Goal: Task Accomplishment & Management: Use online tool/utility

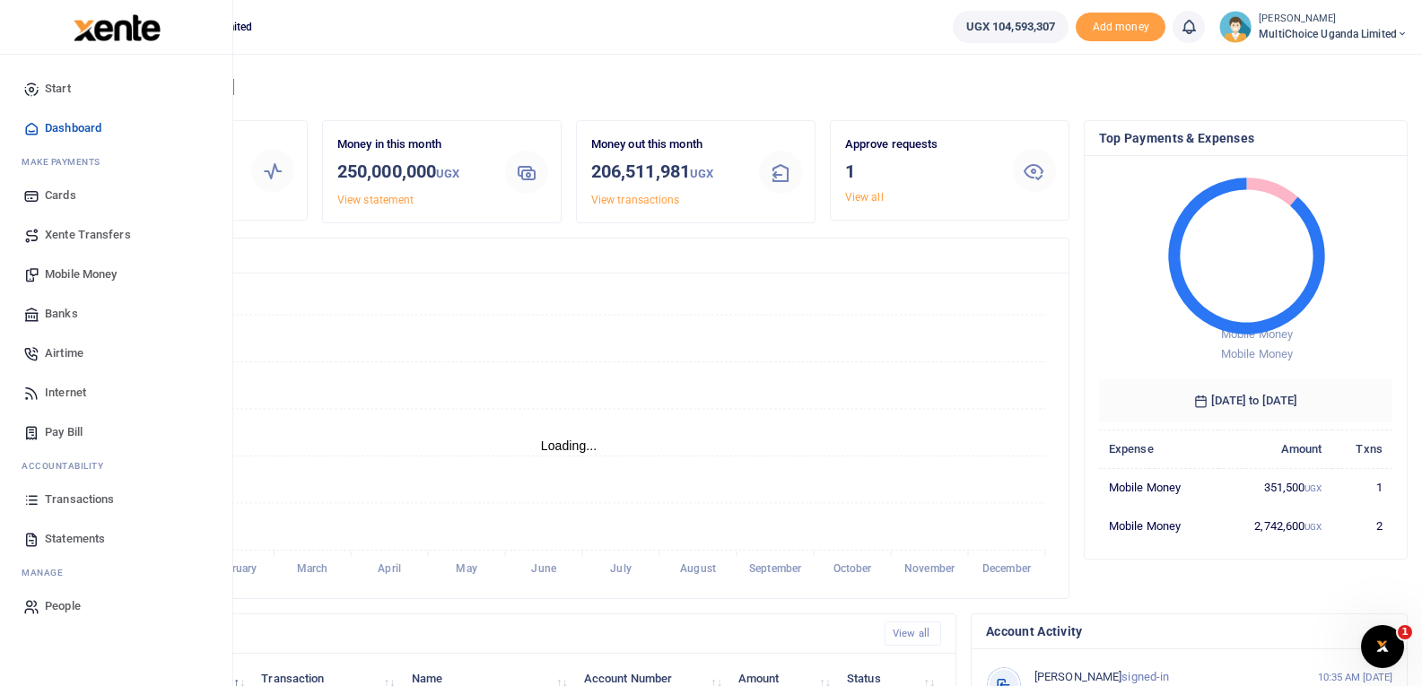
click at [85, 277] on span "Mobile Money" at bounding box center [81, 275] width 72 height 18
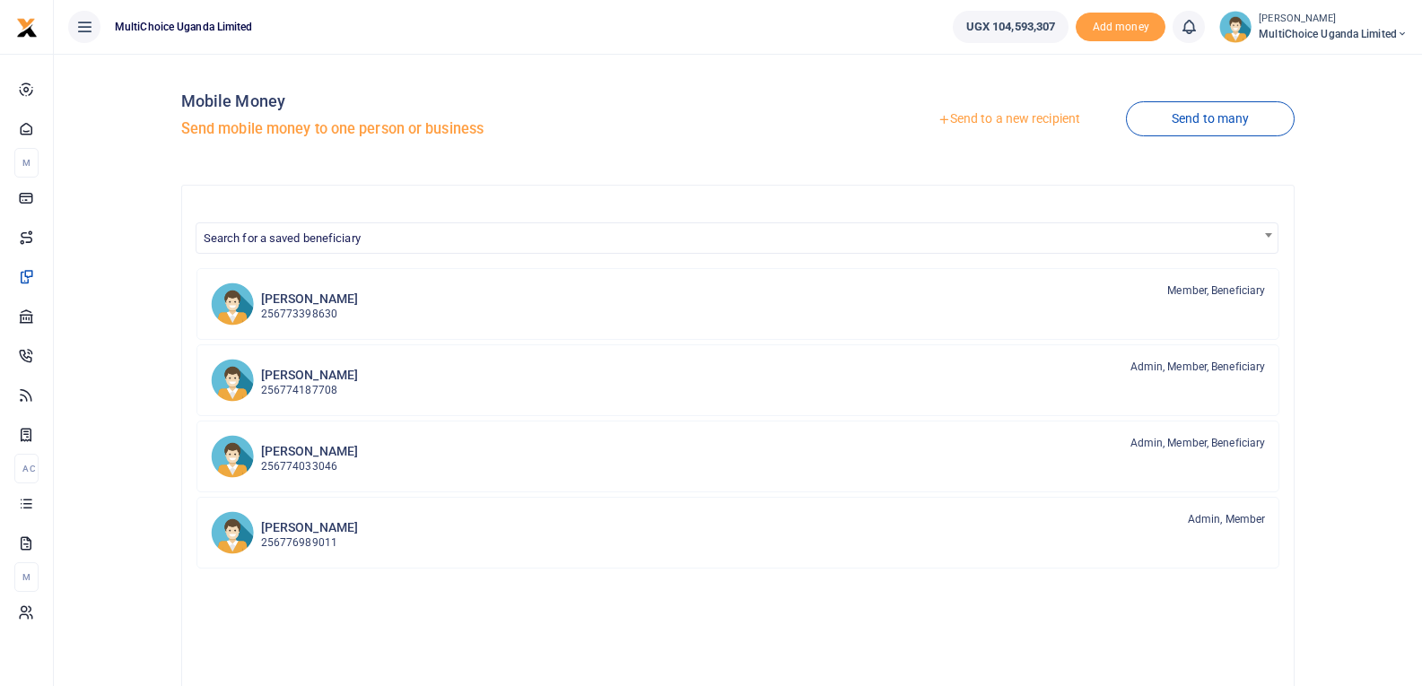
click at [1404, 29] on icon at bounding box center [1402, 34] width 11 height 13
click at [1359, 74] on link "Switch accounts" at bounding box center [1339, 65] width 142 height 25
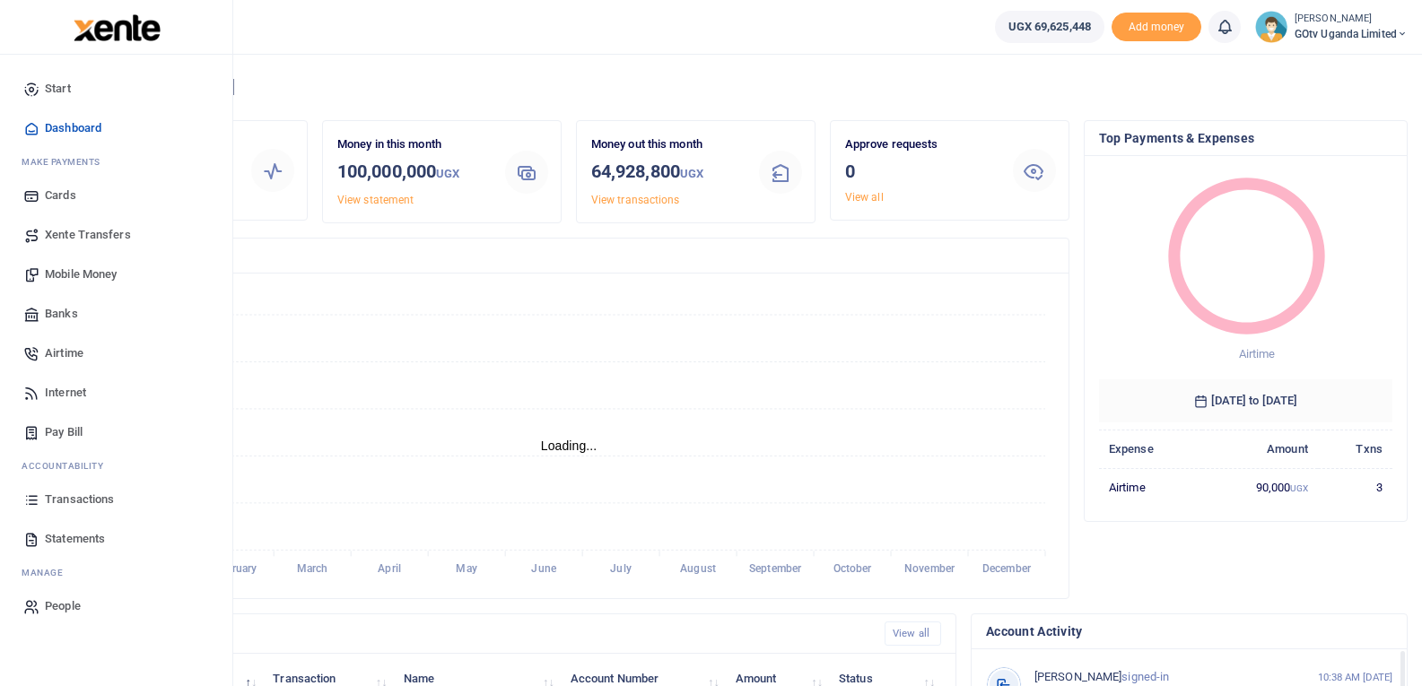
scroll to position [14, 14]
click at [80, 500] on span "Transactions" at bounding box center [79, 500] width 69 height 18
click at [81, 496] on span "Transactions" at bounding box center [79, 500] width 69 height 18
click at [81, 495] on span "Transactions" at bounding box center [79, 500] width 69 height 18
click at [54, 502] on span "Transactions" at bounding box center [79, 500] width 69 height 18
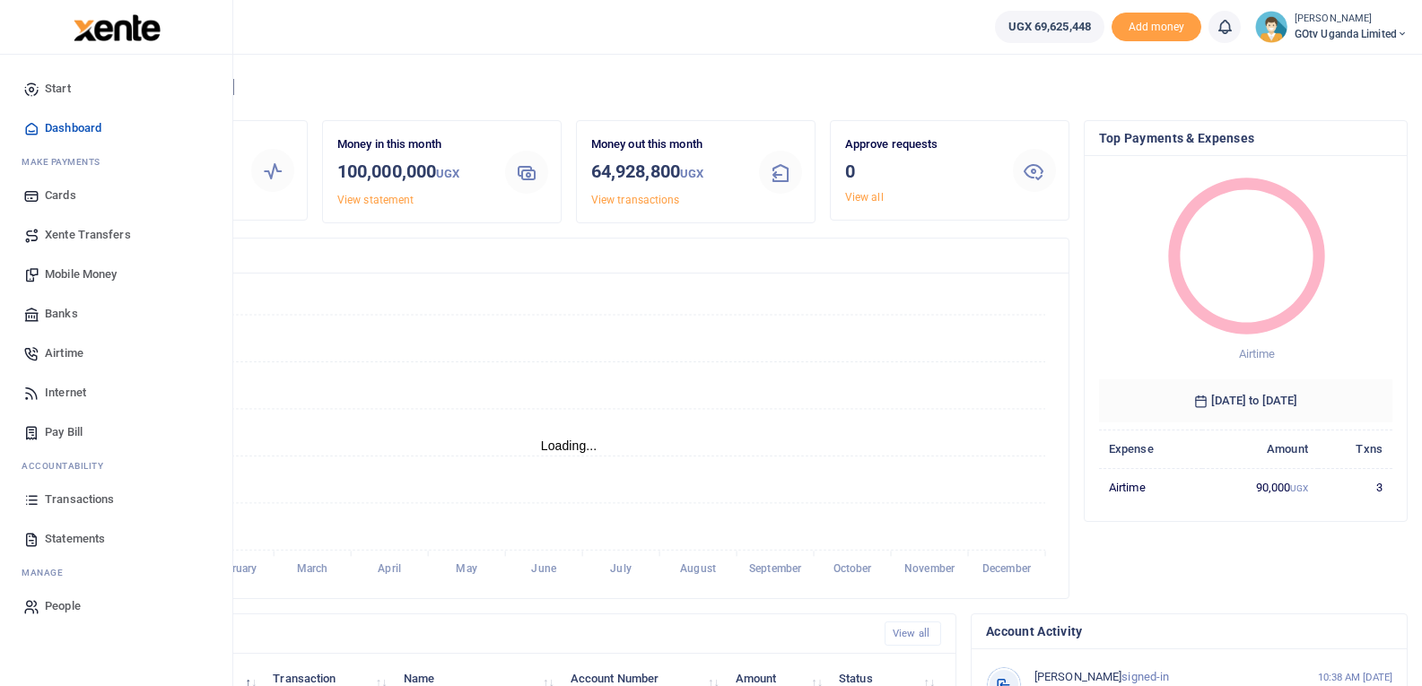
click at [54, 502] on span "Transactions" at bounding box center [79, 500] width 69 height 18
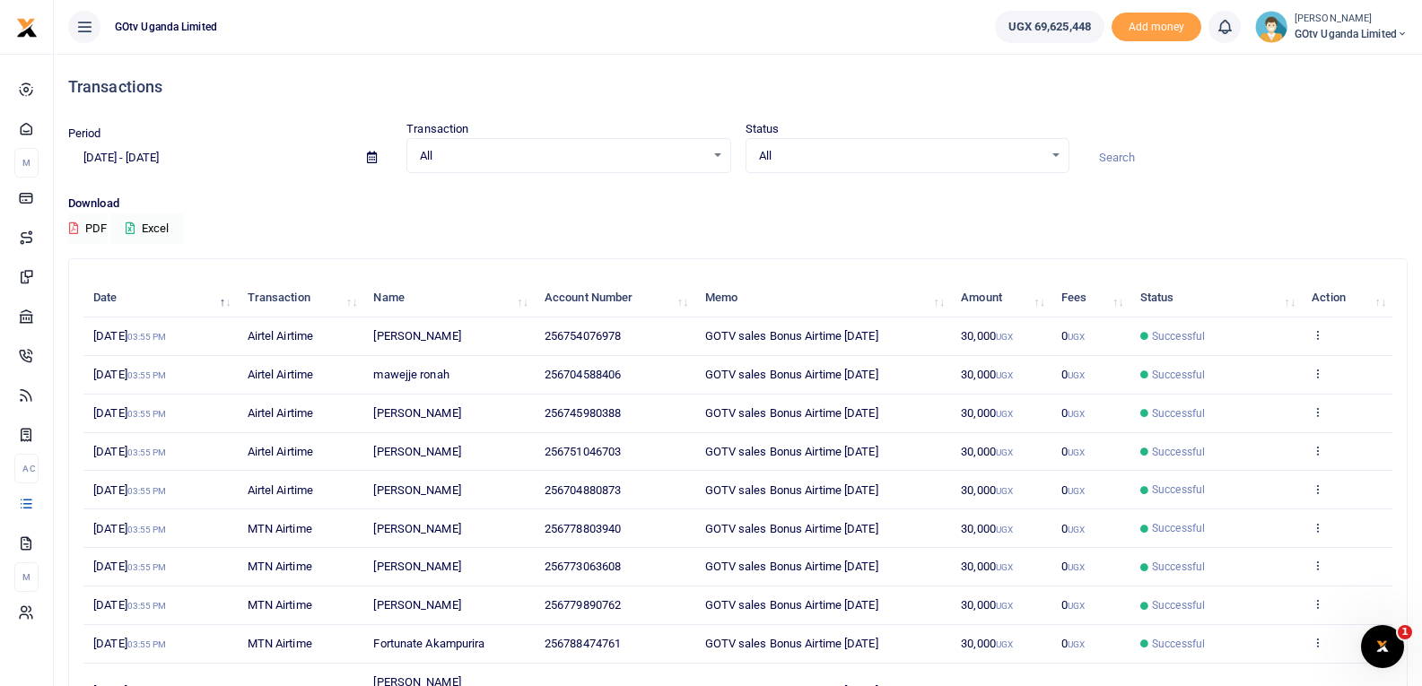
scroll to position [139, 0]
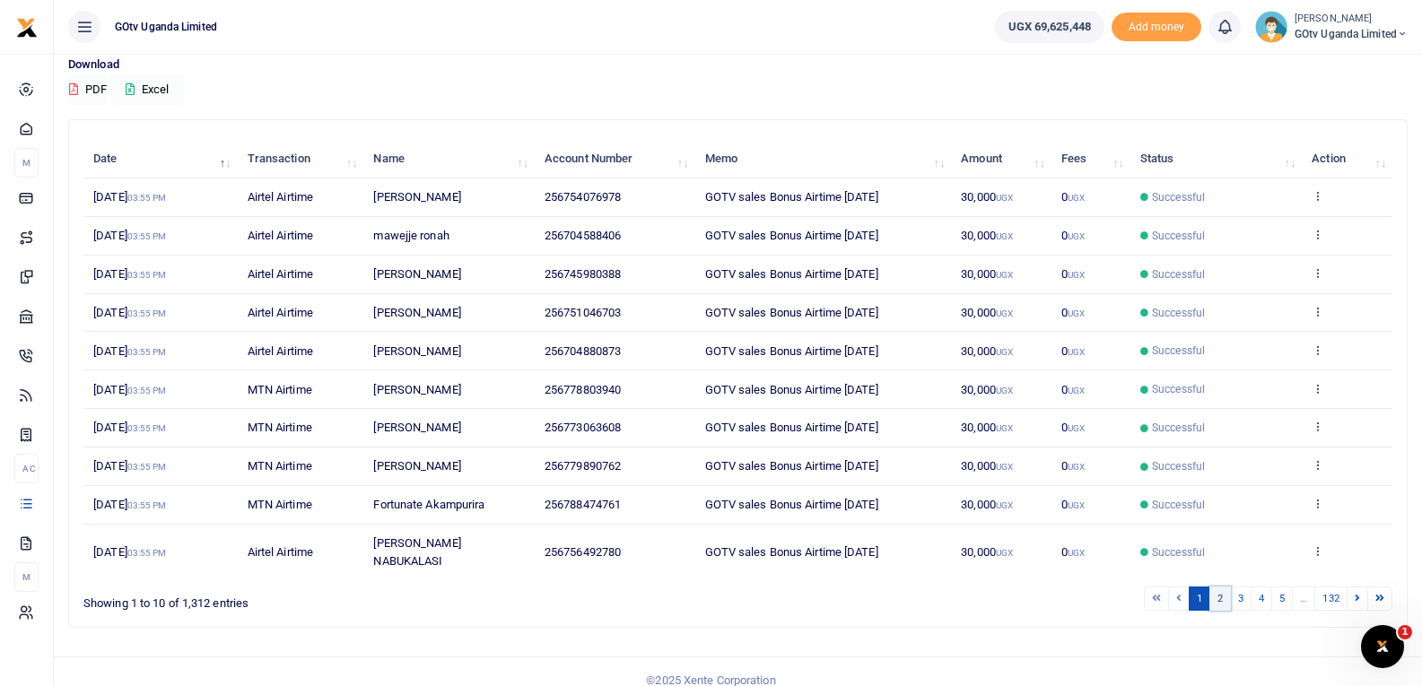
click at [1220, 587] on link "2" at bounding box center [1220, 599] width 22 height 24
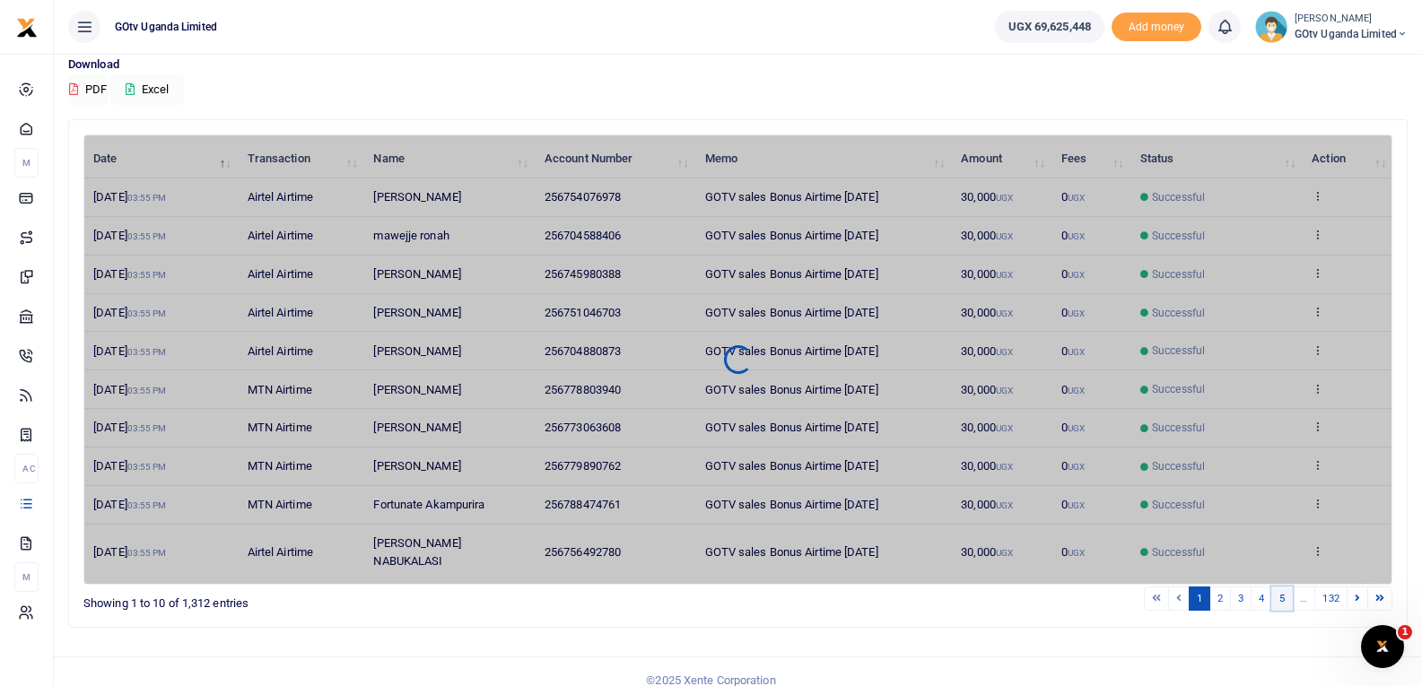
click at [1280, 587] on link "5" at bounding box center [1282, 599] width 22 height 24
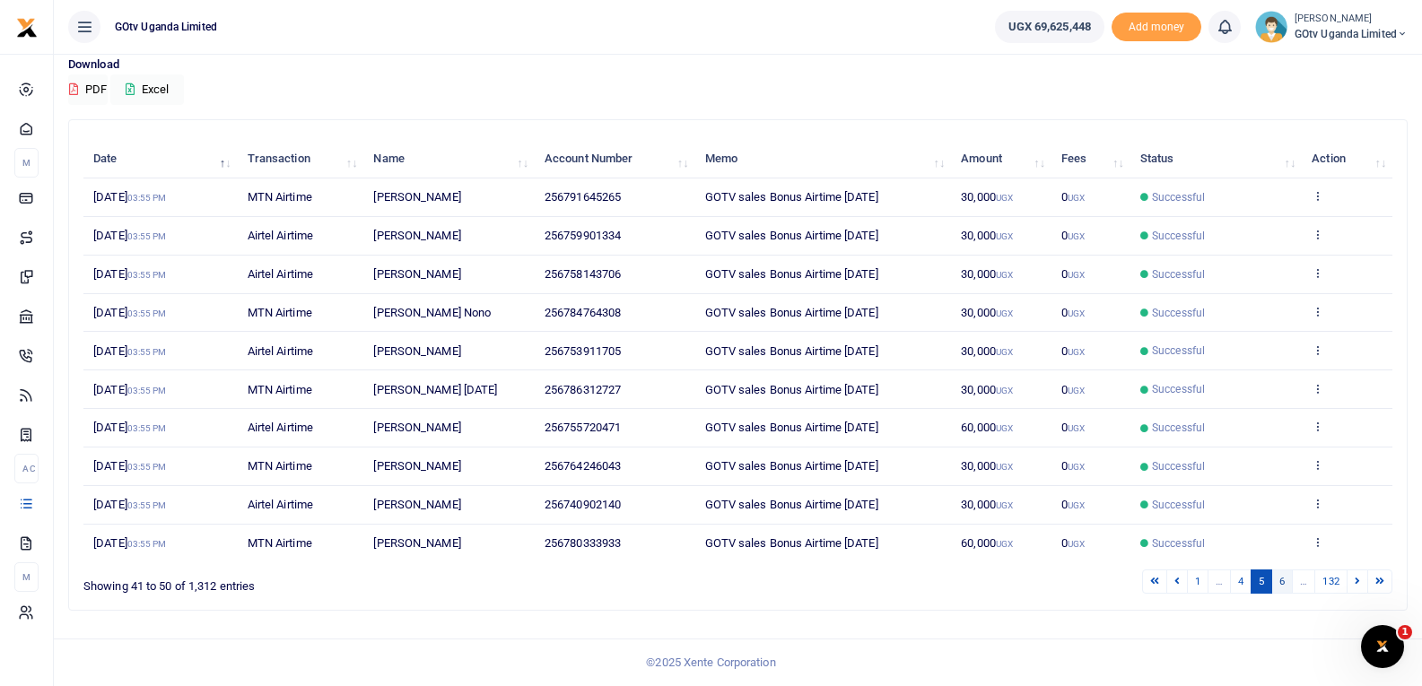
click at [1281, 587] on link "6" at bounding box center [1282, 582] width 22 height 24
click at [1281, 587] on link "7" at bounding box center [1282, 582] width 22 height 24
click at [1281, 587] on link "8" at bounding box center [1282, 582] width 22 height 24
click at [1281, 587] on link "9" at bounding box center [1282, 582] width 22 height 24
click at [1281, 587] on link "10" at bounding box center [1279, 582] width 27 height 24
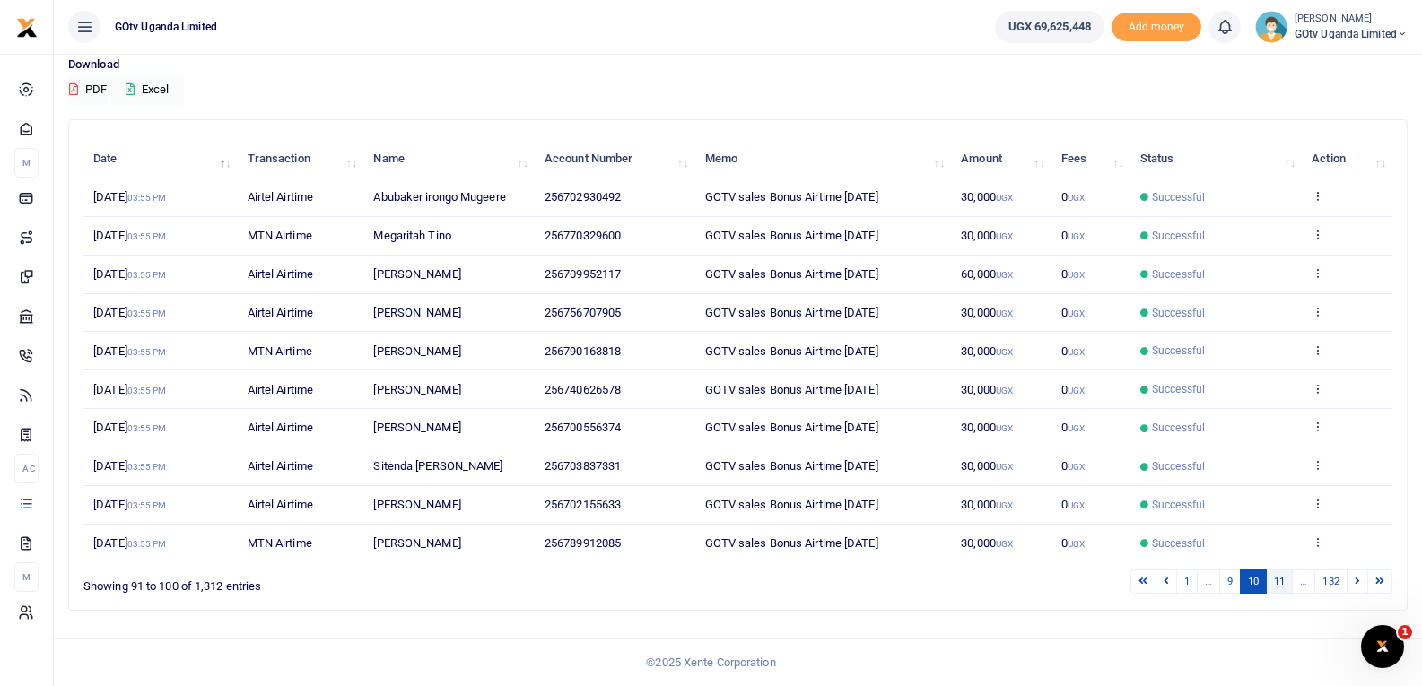
click at [1287, 588] on link "11" at bounding box center [1279, 582] width 27 height 24
click at [1278, 585] on link "12" at bounding box center [1279, 582] width 27 height 24
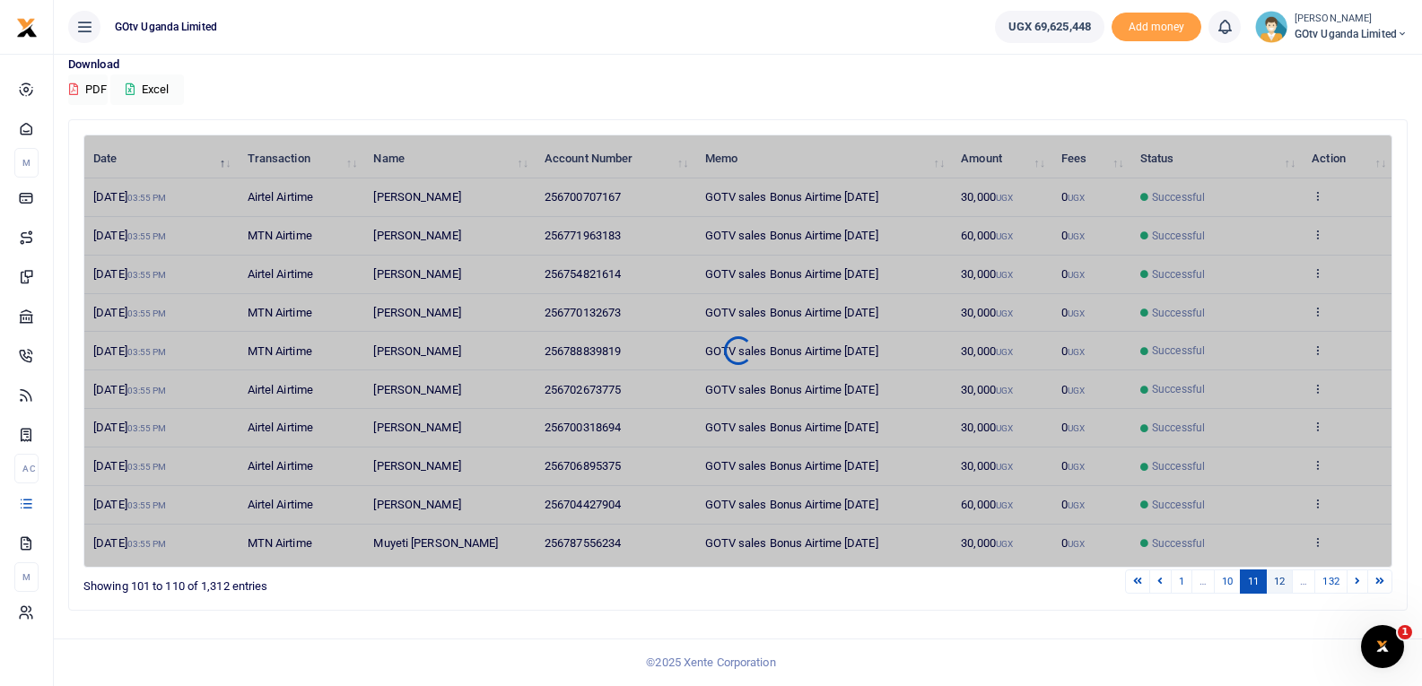
click at [1278, 585] on link "12" at bounding box center [1279, 582] width 27 height 24
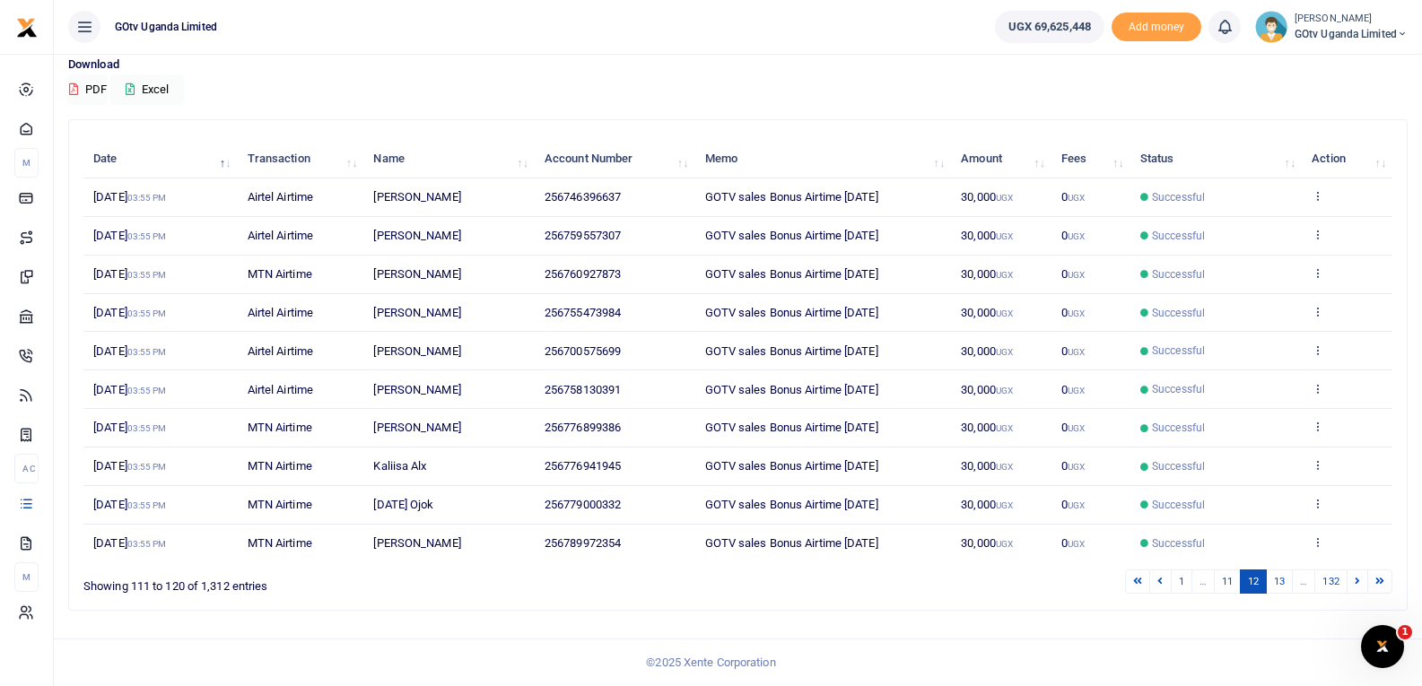
click at [1278, 585] on link "13" at bounding box center [1279, 582] width 27 height 24
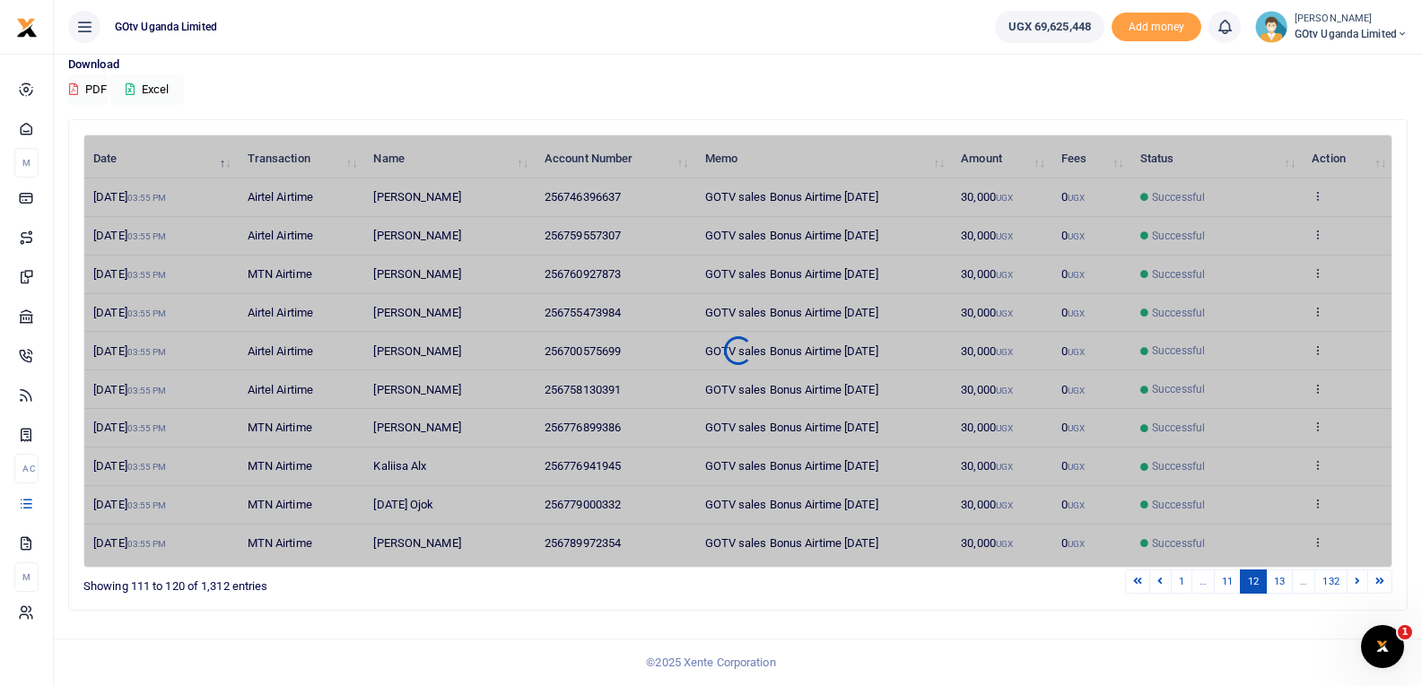
click at [1278, 585] on link "13" at bounding box center [1279, 582] width 27 height 24
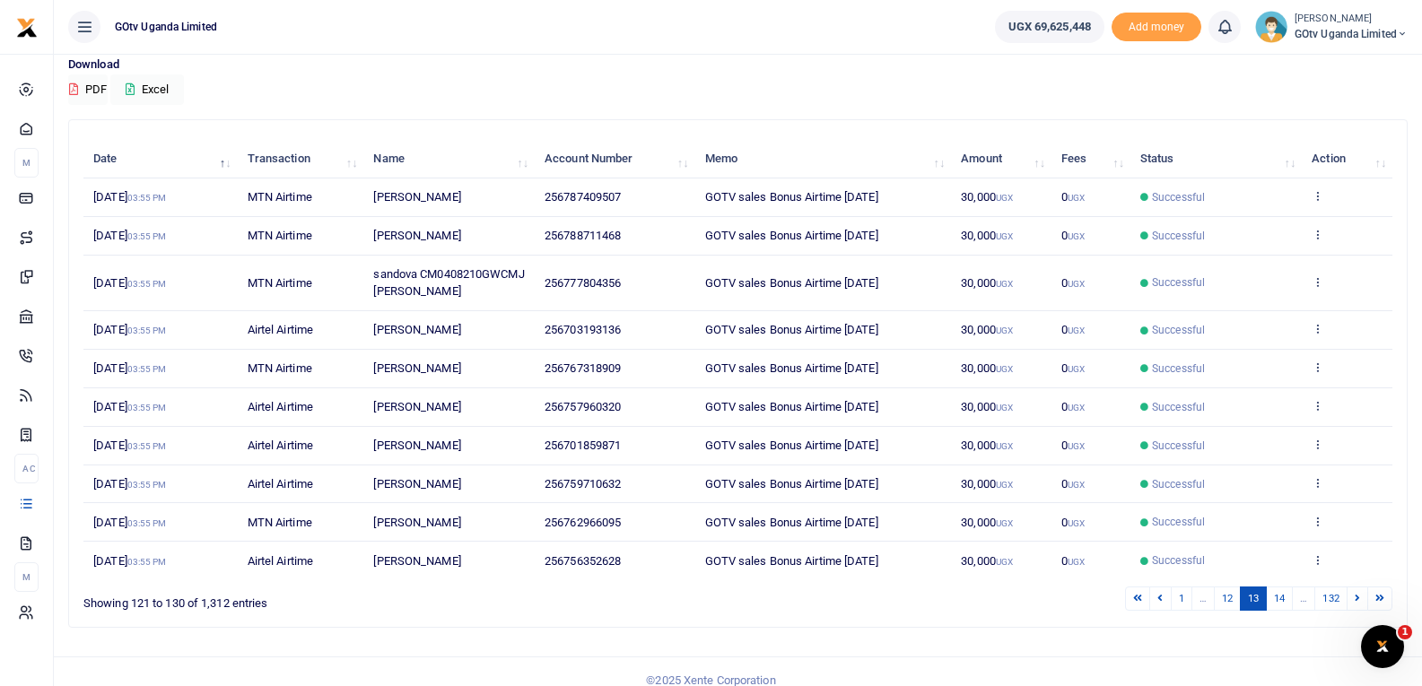
click at [1278, 586] on div "1 … 12 13 14 … 132" at bounding box center [1010, 599] width 763 height 28
click at [1277, 593] on link "14" at bounding box center [1279, 599] width 27 height 24
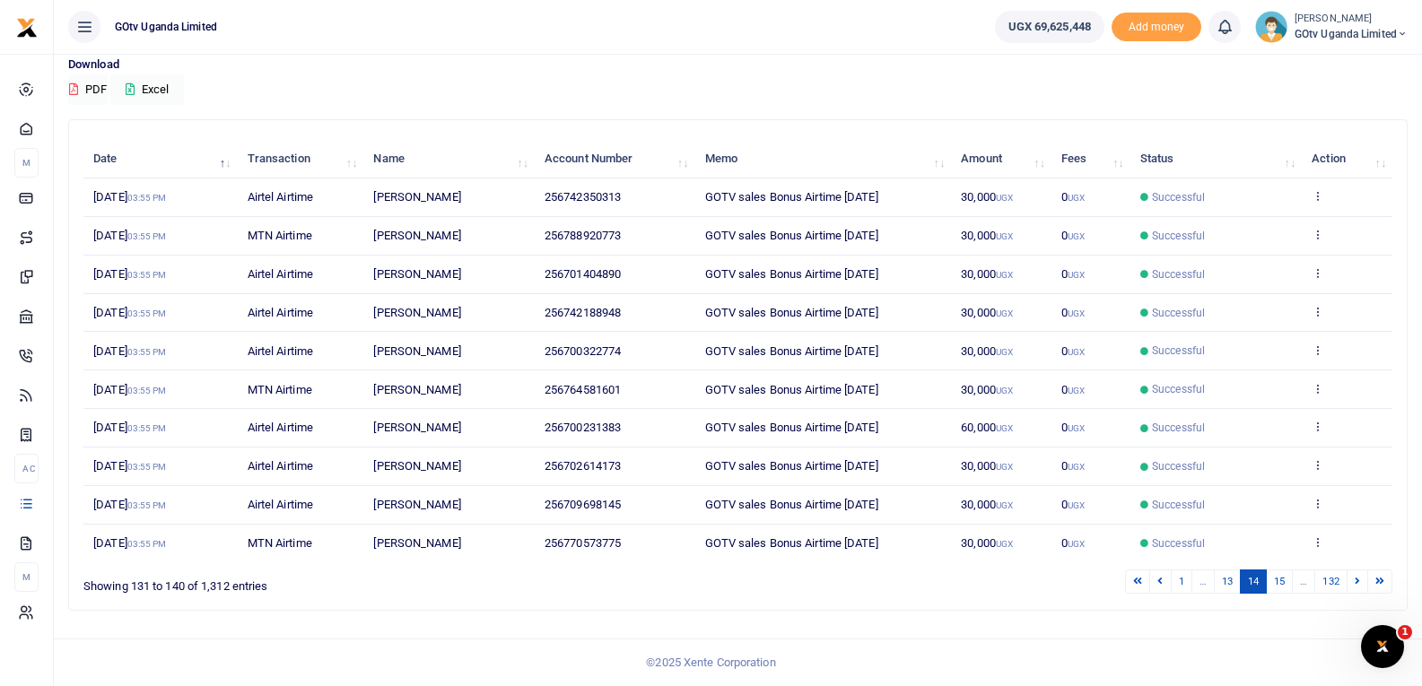
click at [1277, 593] on link "15" at bounding box center [1279, 582] width 27 height 24
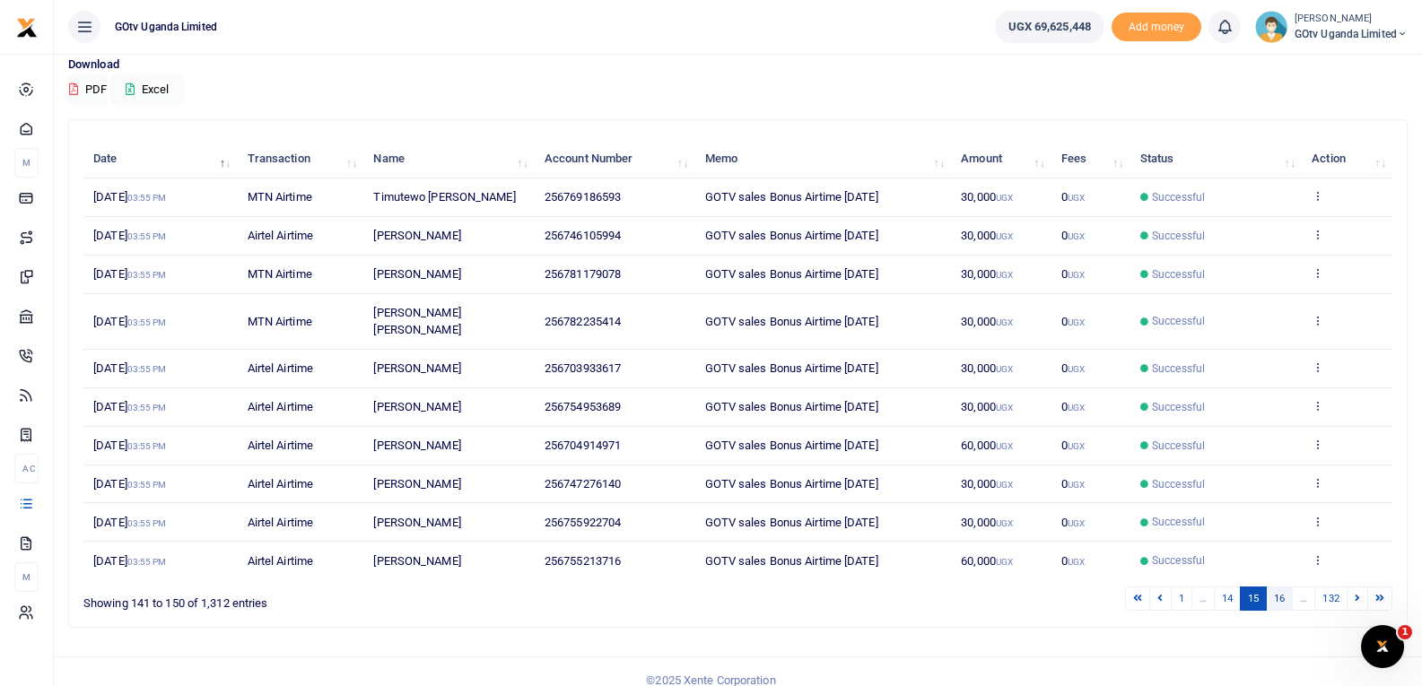
click at [1276, 593] on link "16" at bounding box center [1279, 599] width 27 height 24
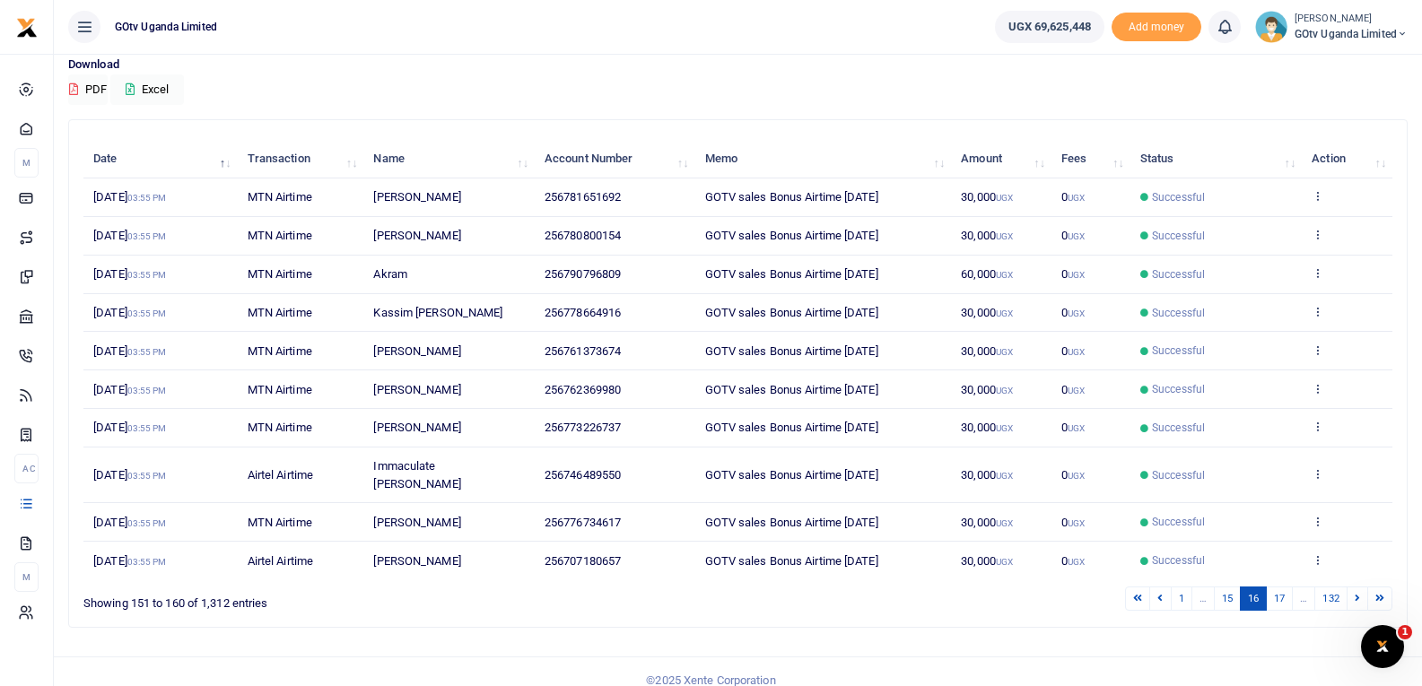
click at [1276, 593] on link "17" at bounding box center [1279, 599] width 27 height 24
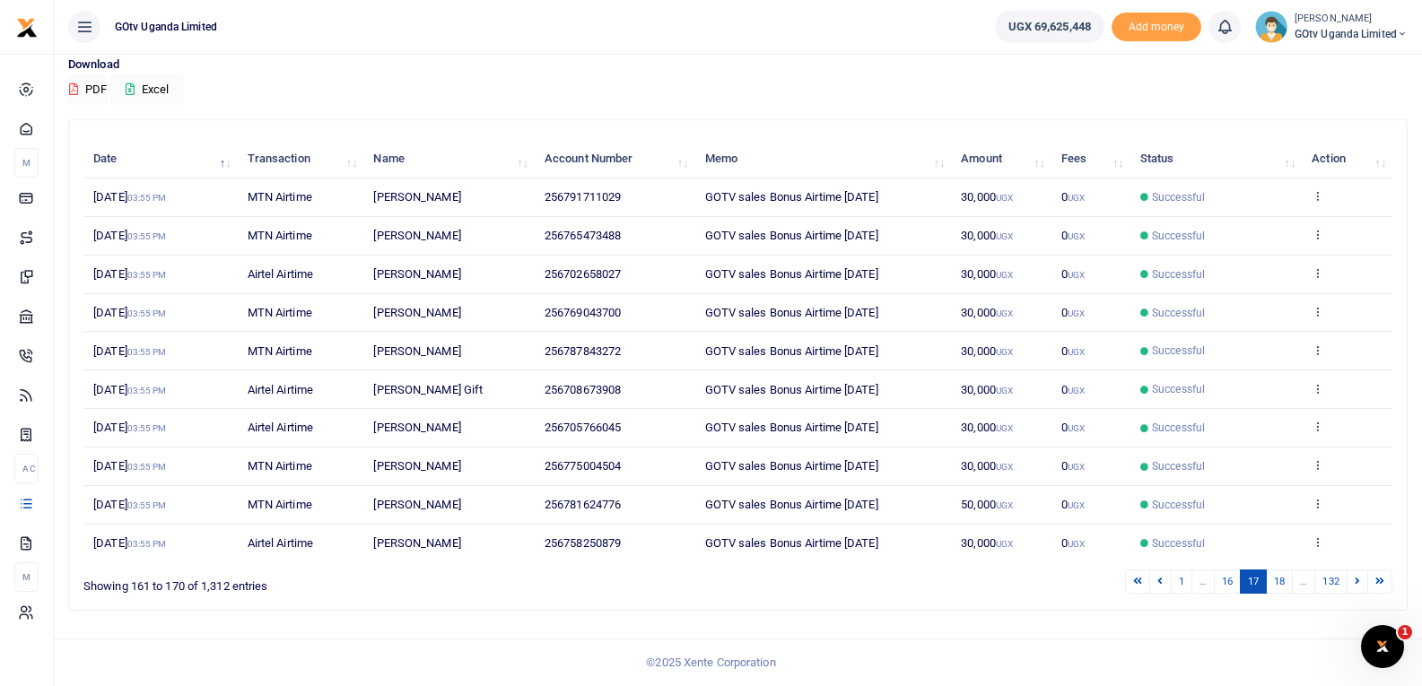
click at [1276, 593] on link "18" at bounding box center [1279, 582] width 27 height 24
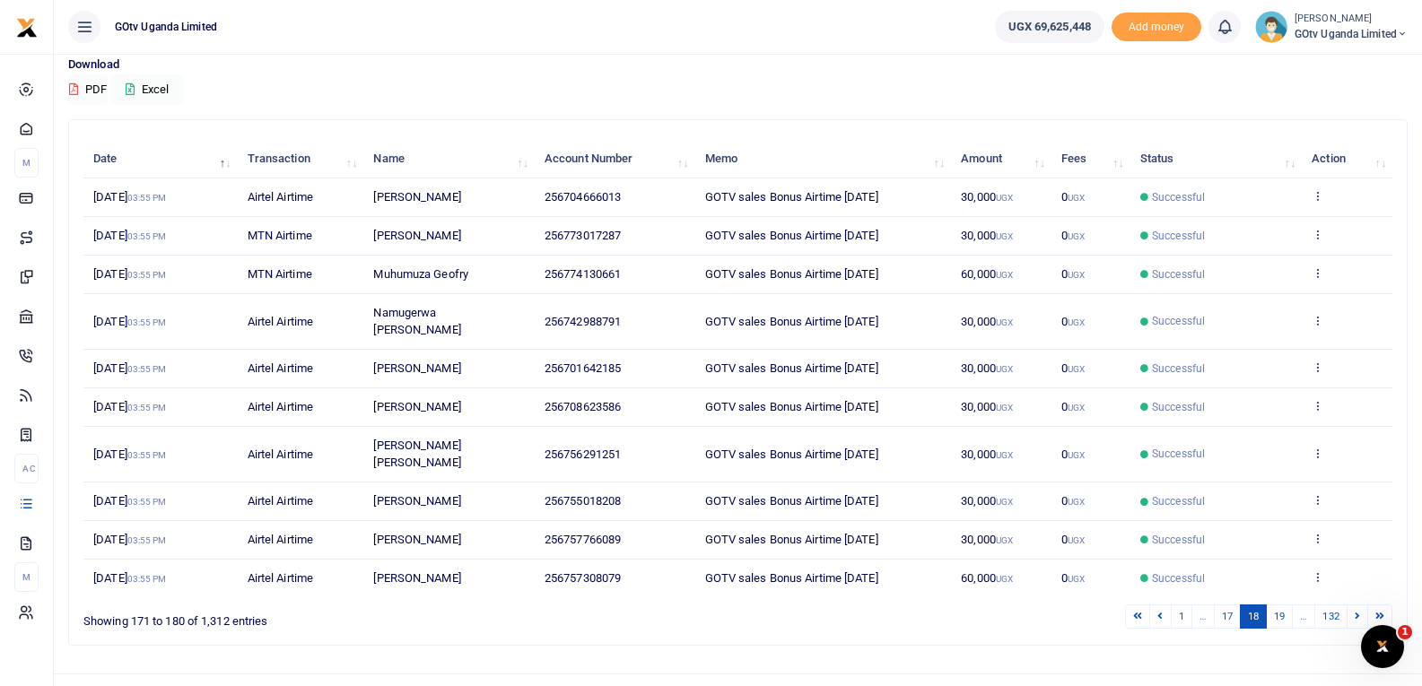
click at [1276, 605] on link "19" at bounding box center [1279, 617] width 27 height 24
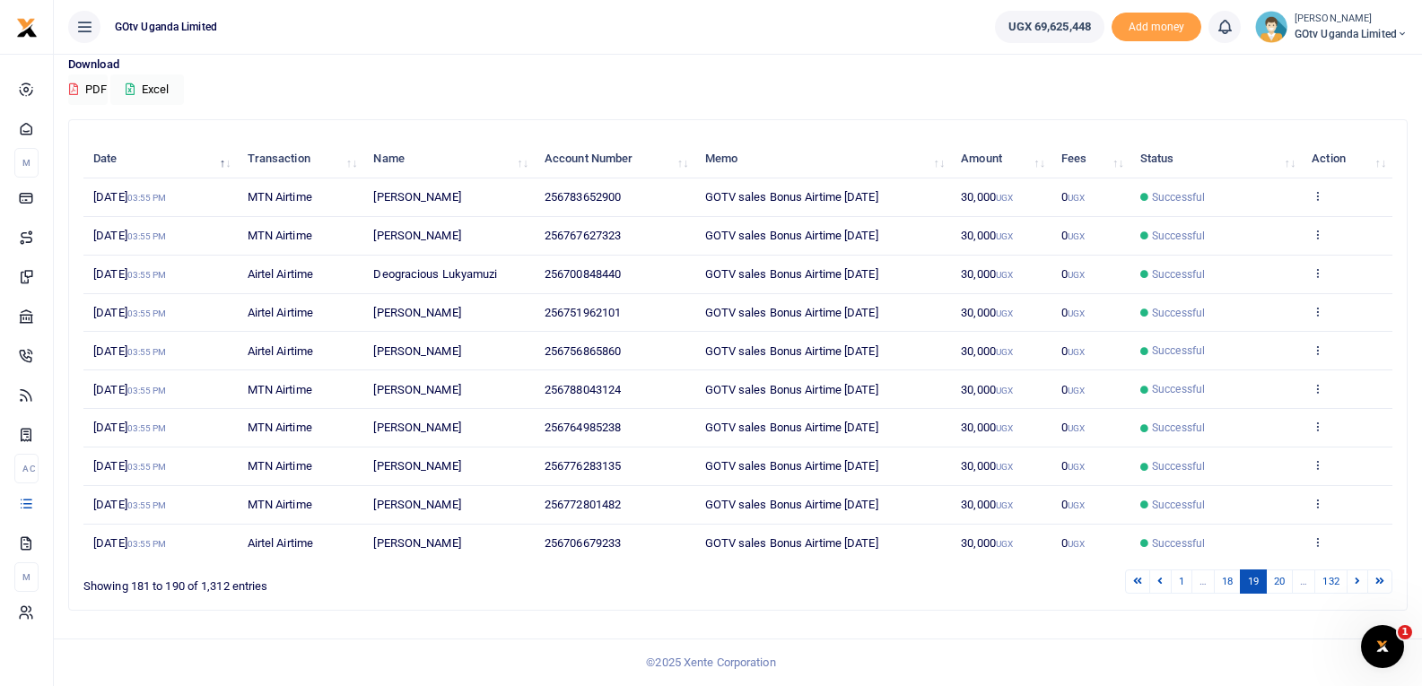
click at [1276, 593] on link "20" at bounding box center [1279, 582] width 27 height 24
click at [1276, 593] on link "21" at bounding box center [1279, 582] width 27 height 24
click at [1276, 593] on link "22" at bounding box center [1279, 582] width 27 height 24
click at [1276, 593] on link "23" at bounding box center [1279, 582] width 27 height 24
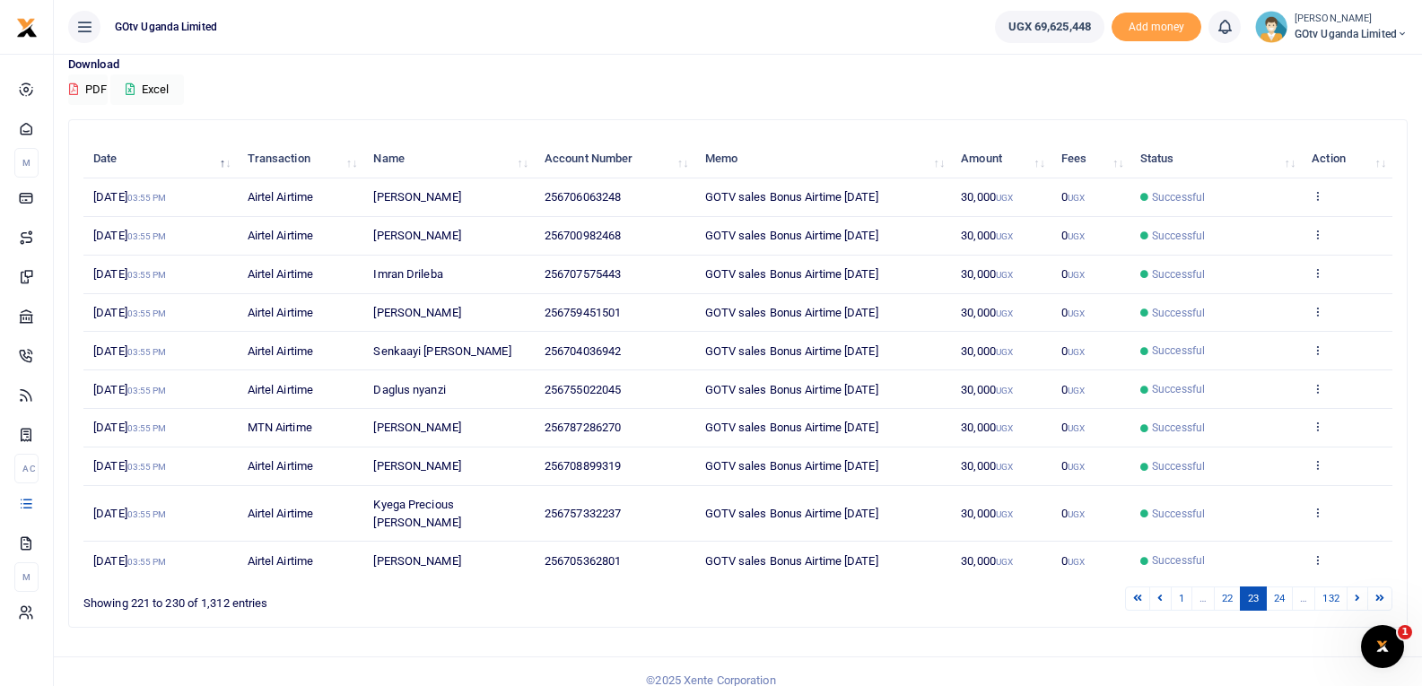
click at [1276, 593] on link "24" at bounding box center [1279, 599] width 27 height 24
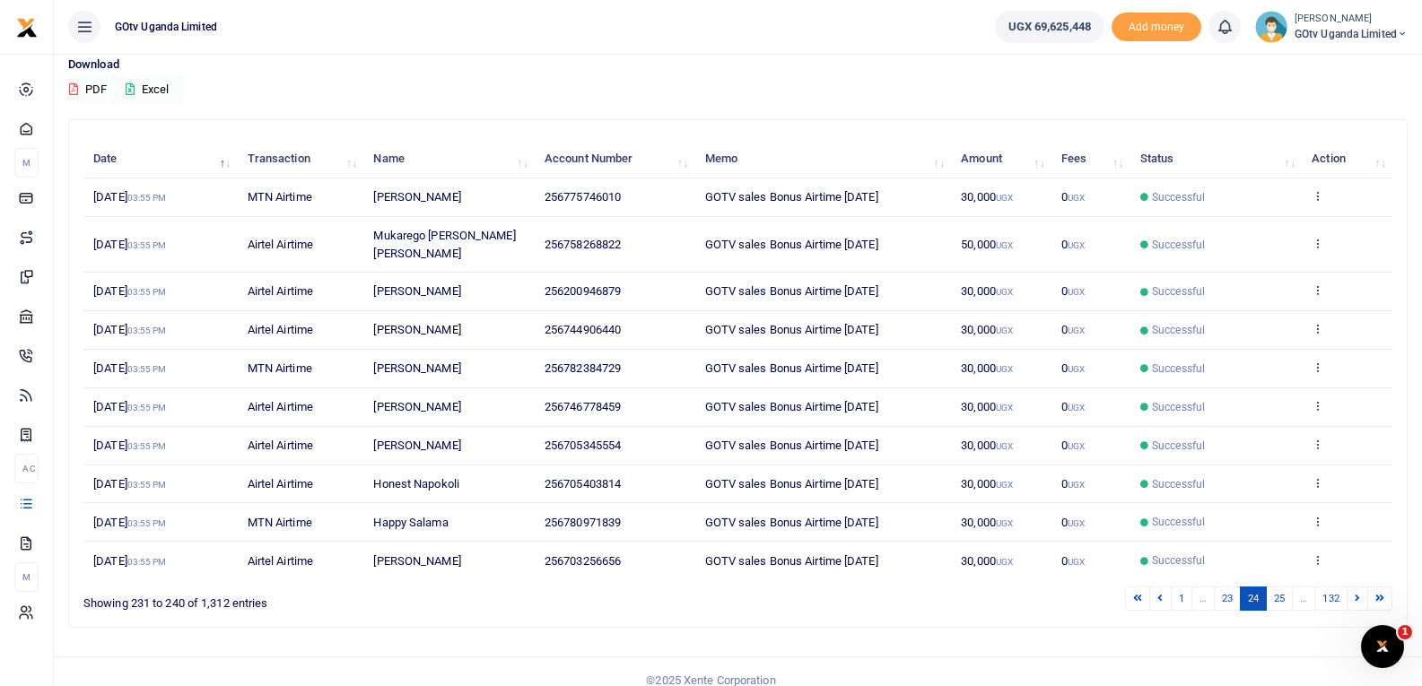
click at [1276, 593] on link "25" at bounding box center [1279, 599] width 27 height 24
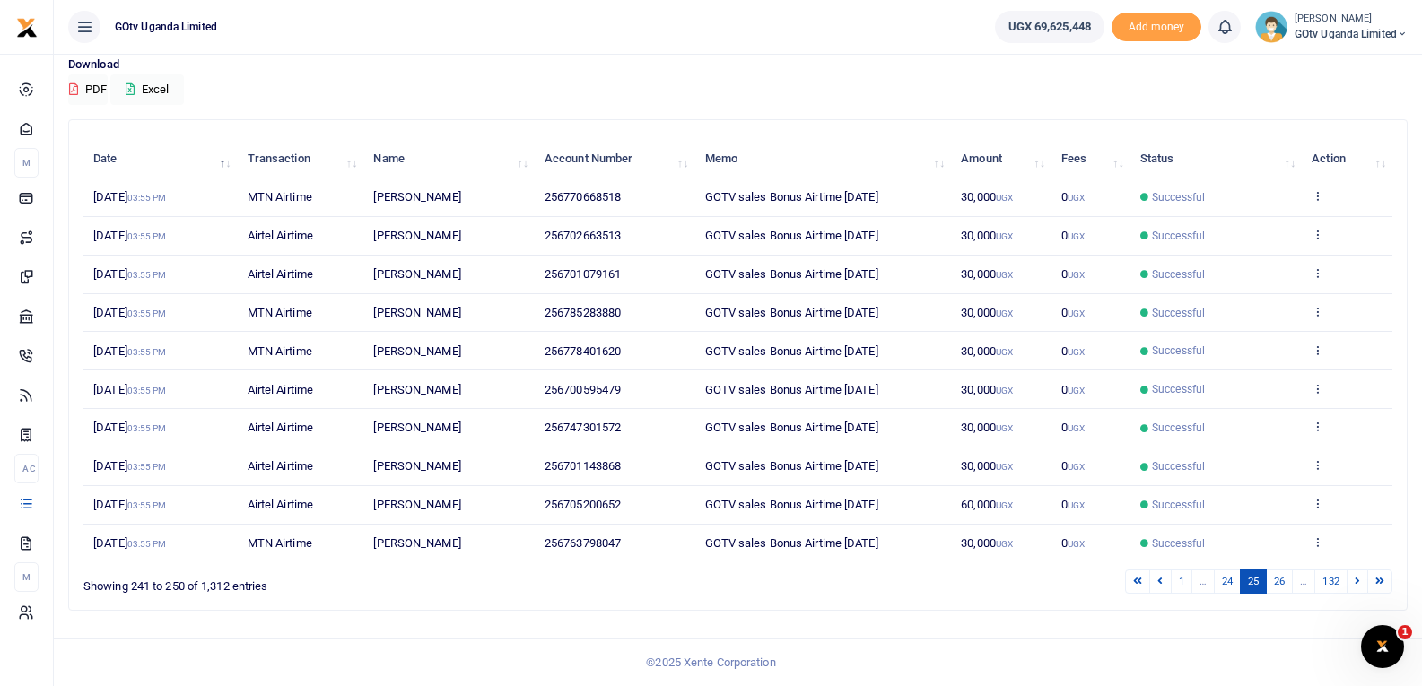
click at [1275, 593] on link "26" at bounding box center [1279, 582] width 27 height 24
click at [1275, 593] on link "27" at bounding box center [1279, 582] width 27 height 24
click at [1275, 593] on link "28" at bounding box center [1279, 582] width 27 height 24
click at [1275, 593] on link "29" at bounding box center [1279, 582] width 27 height 24
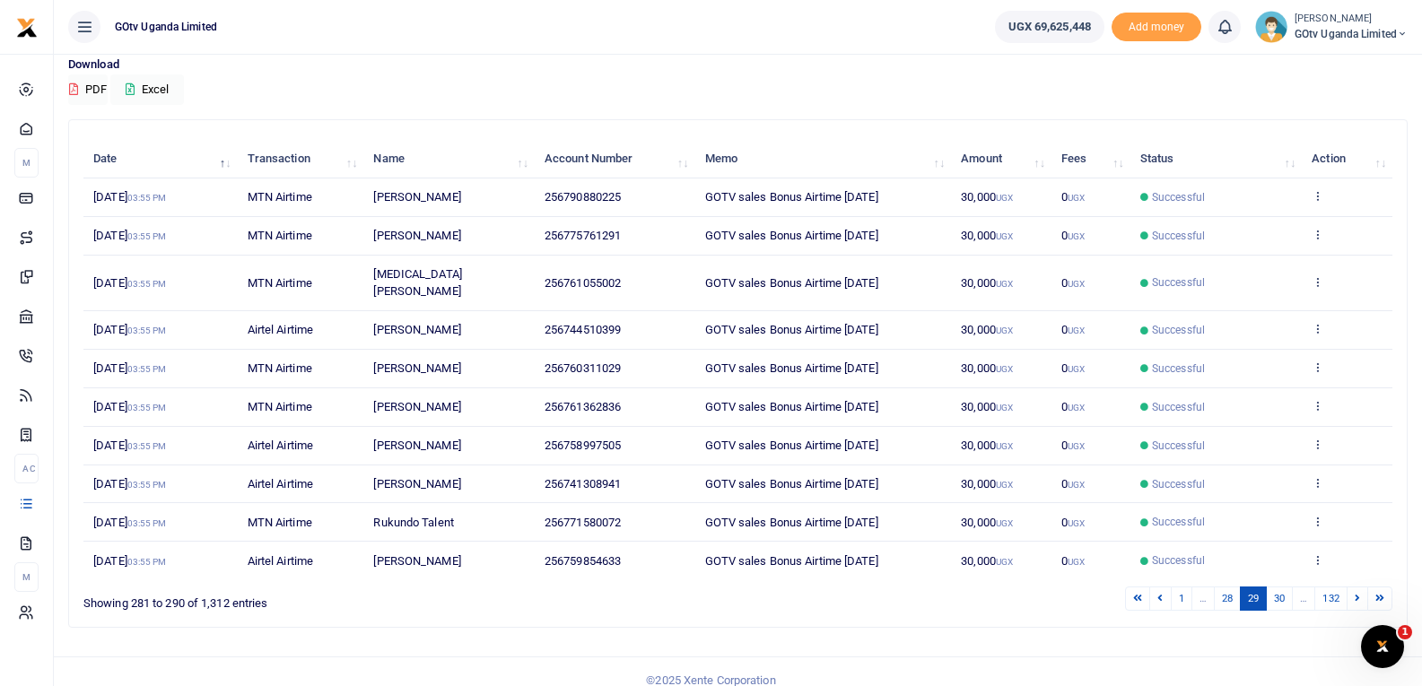
click at [1275, 593] on link "30" at bounding box center [1279, 599] width 27 height 24
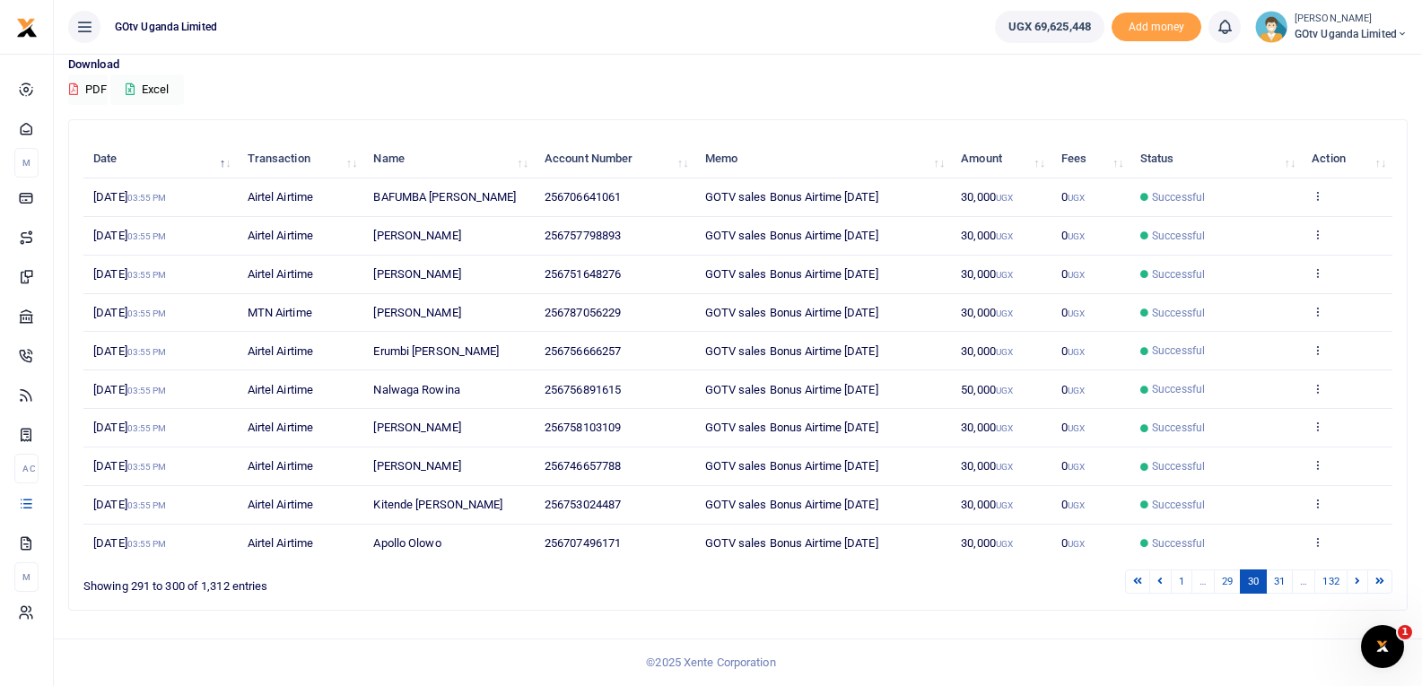
click at [1275, 593] on link "31" at bounding box center [1279, 582] width 27 height 24
click at [1275, 593] on link "32" at bounding box center [1279, 582] width 27 height 24
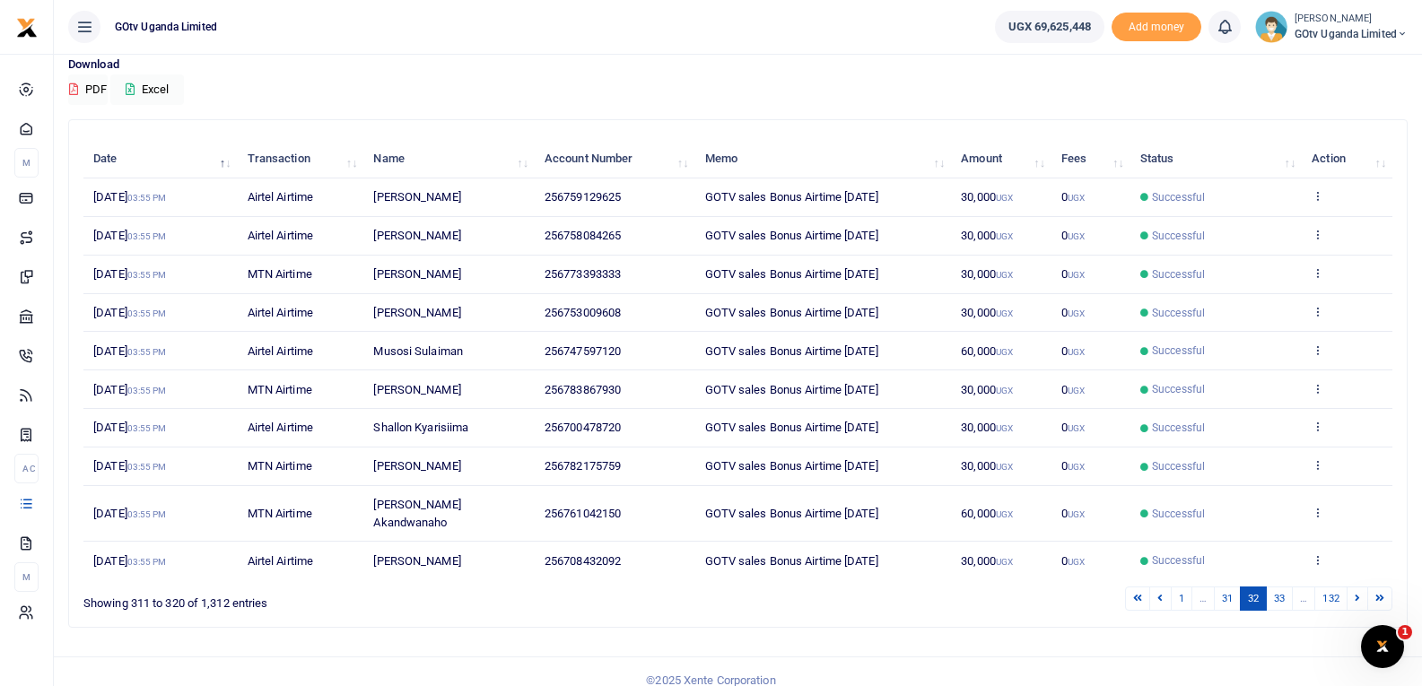
click at [1275, 593] on link "33" at bounding box center [1279, 599] width 27 height 24
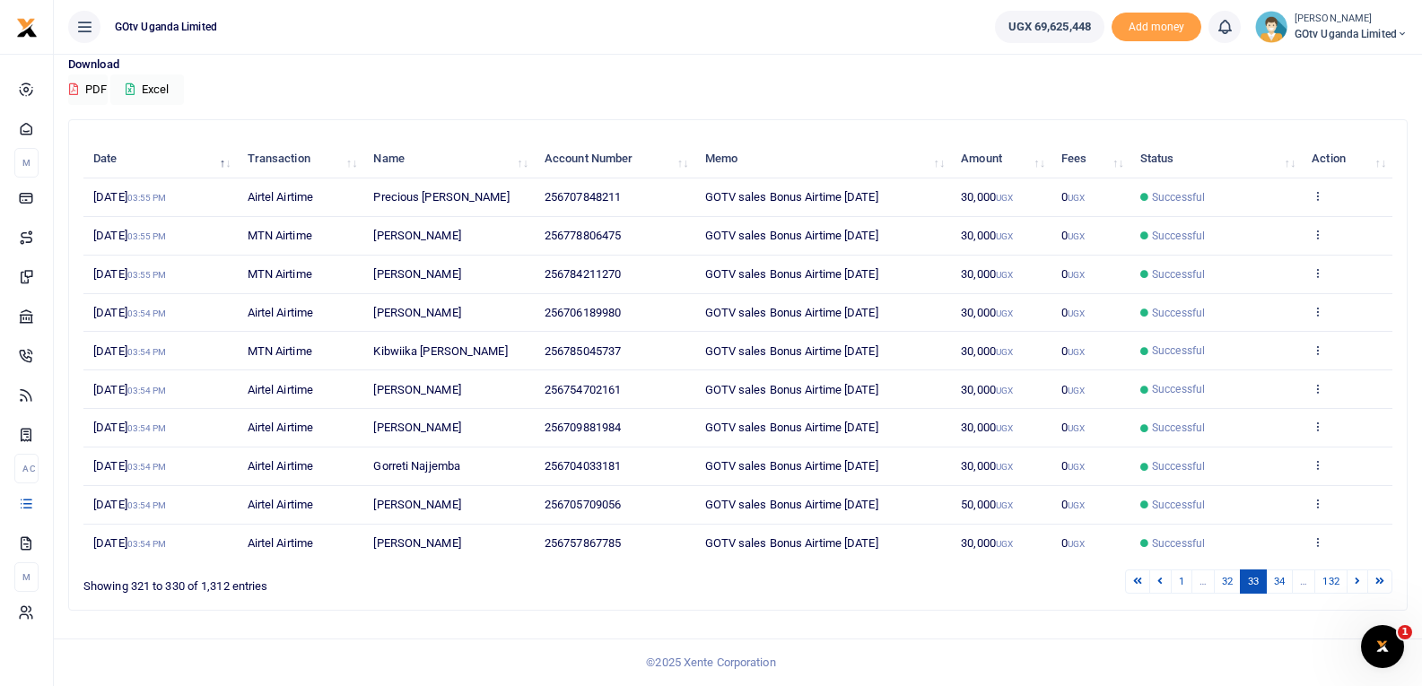
click at [1275, 593] on link "34" at bounding box center [1279, 582] width 27 height 24
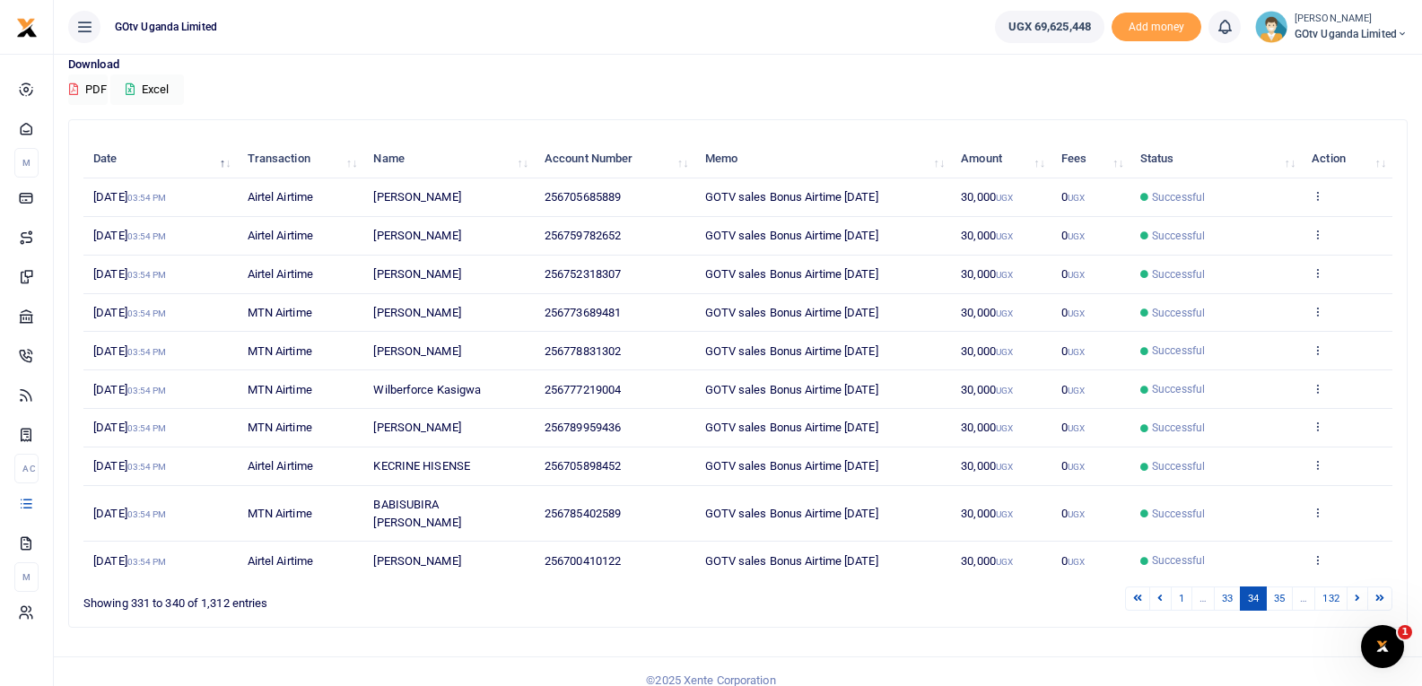
click at [1275, 593] on link "35" at bounding box center [1279, 599] width 27 height 24
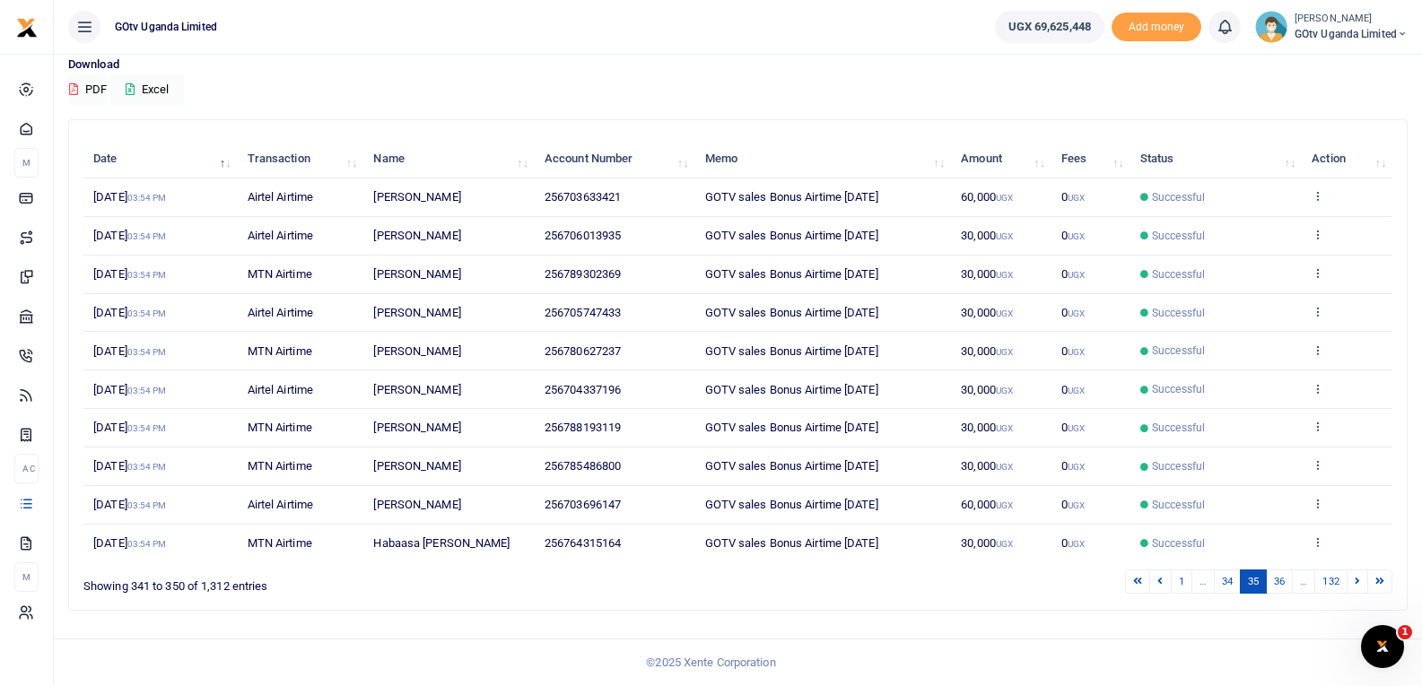
click at [1275, 593] on link "36" at bounding box center [1279, 582] width 27 height 24
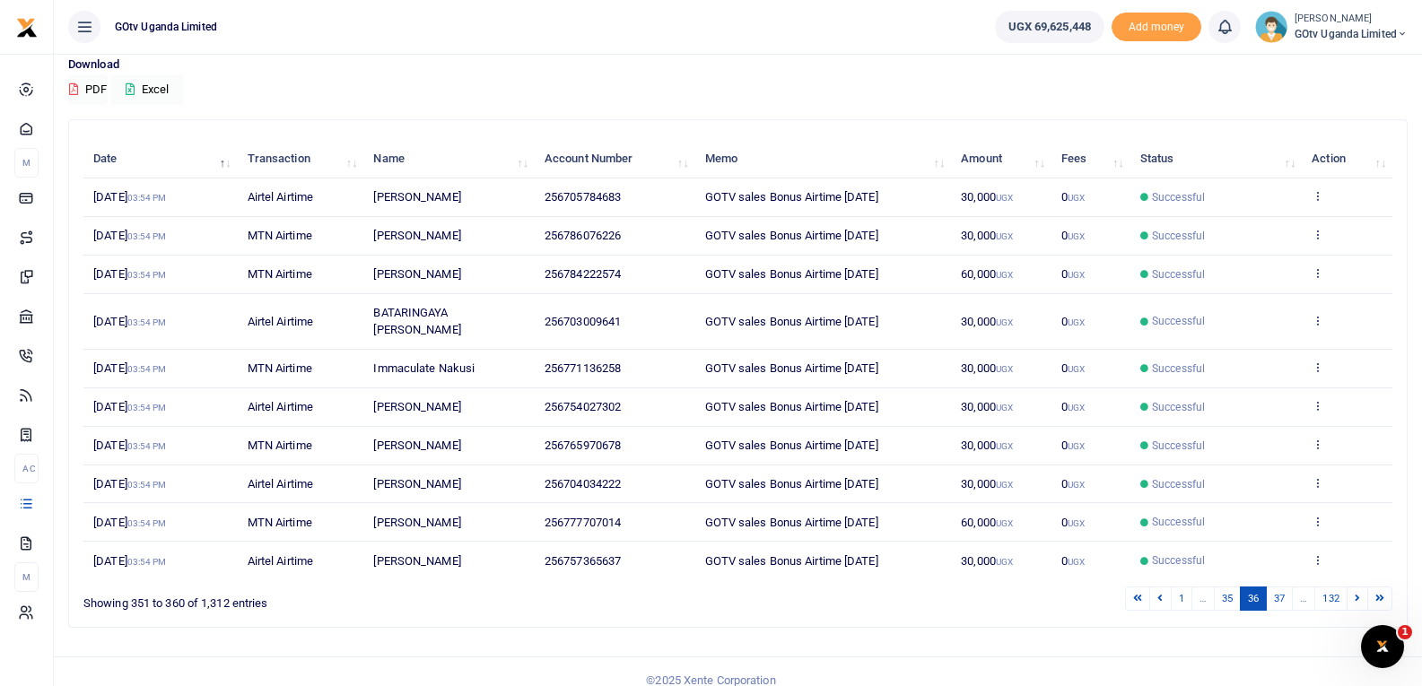
click at [1275, 593] on link "37" at bounding box center [1279, 599] width 27 height 24
click at [1279, 592] on link "38" at bounding box center [1279, 599] width 27 height 24
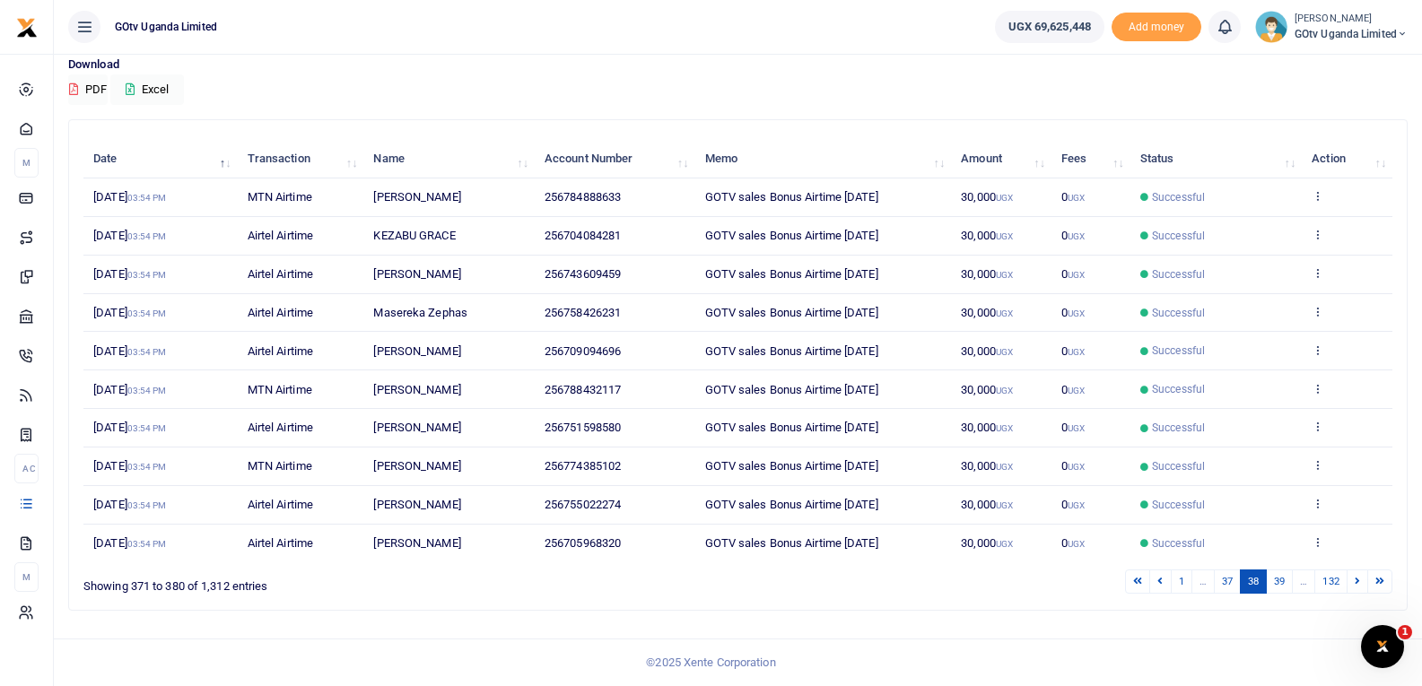
click at [1279, 591] on link "39" at bounding box center [1279, 582] width 27 height 24
click at [1277, 596] on div "Search: Date Transaction Name Account Number Memo Amount Fees Status Action 10t…" at bounding box center [738, 365] width 1338 height 490
click at [1277, 589] on link "40" at bounding box center [1279, 582] width 27 height 24
click at [1280, 588] on link "41" at bounding box center [1279, 582] width 27 height 24
click at [1280, 588] on link "42" at bounding box center [1279, 582] width 27 height 24
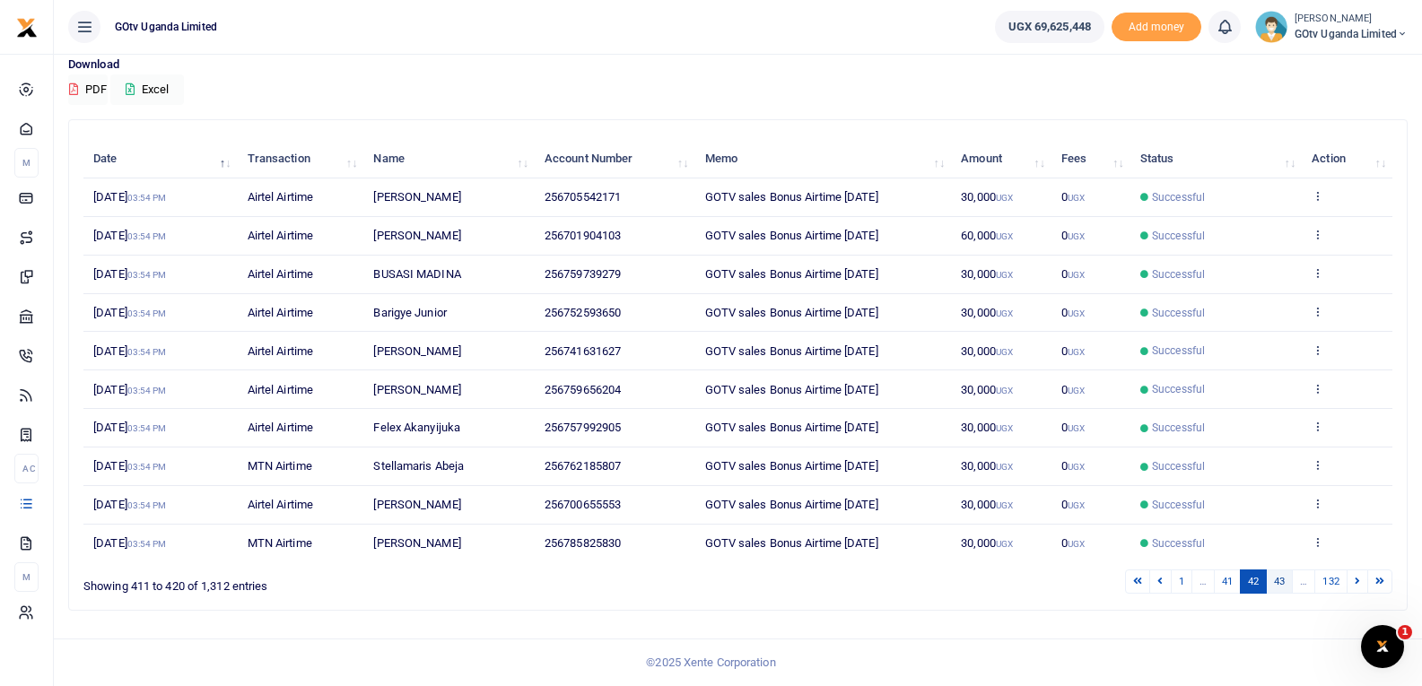
click at [1280, 588] on link "43" at bounding box center [1279, 582] width 27 height 24
click at [1281, 588] on link "44" at bounding box center [1279, 582] width 27 height 24
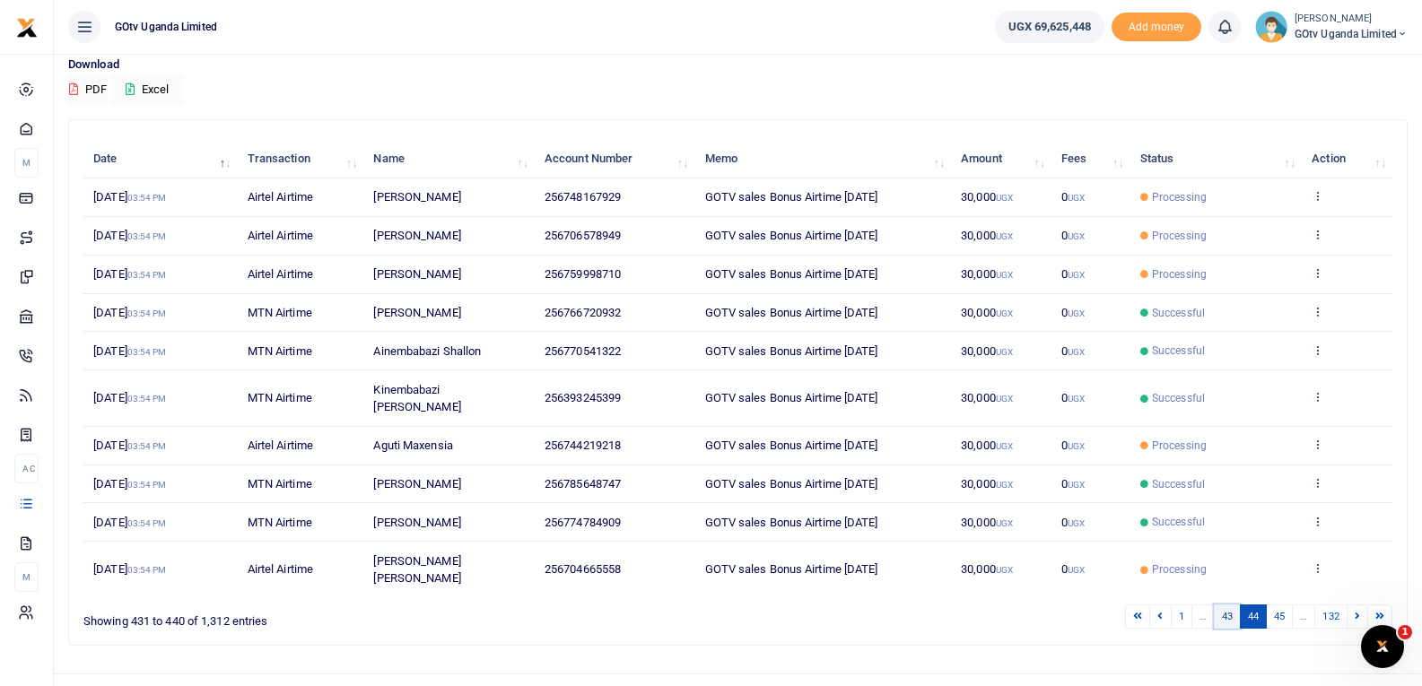
click at [1223, 605] on link "43" at bounding box center [1227, 617] width 27 height 24
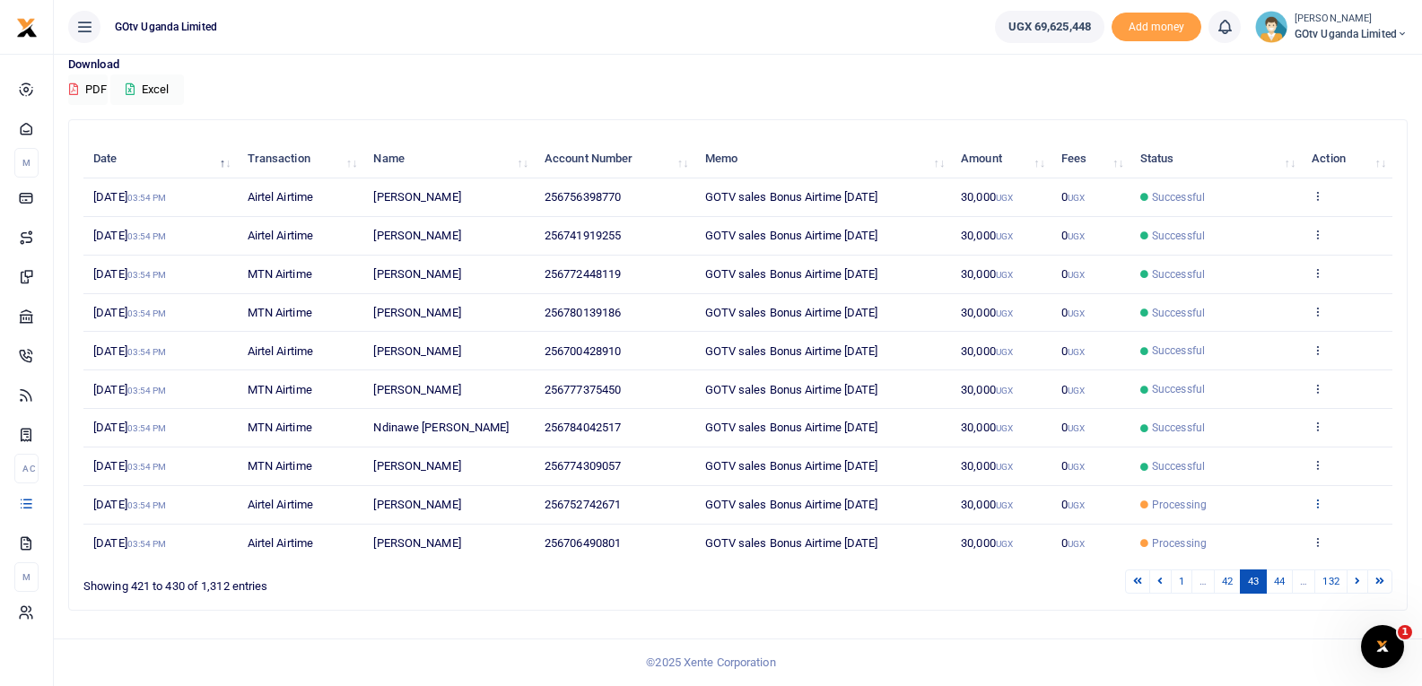
click at [1323, 504] on icon at bounding box center [1318, 503] width 12 height 13
click at [1268, 529] on link "View details" at bounding box center [1252, 533] width 142 height 25
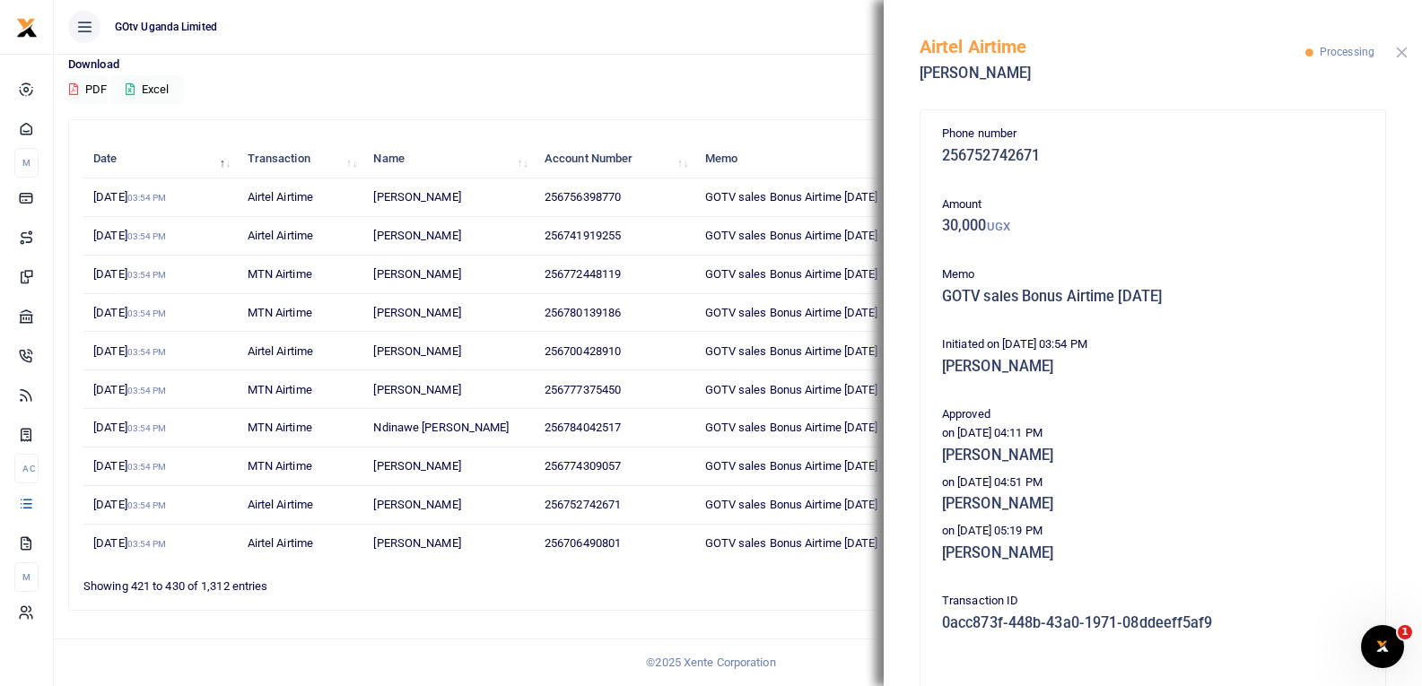
click at [1404, 52] on button "Close" at bounding box center [1402, 53] width 12 height 12
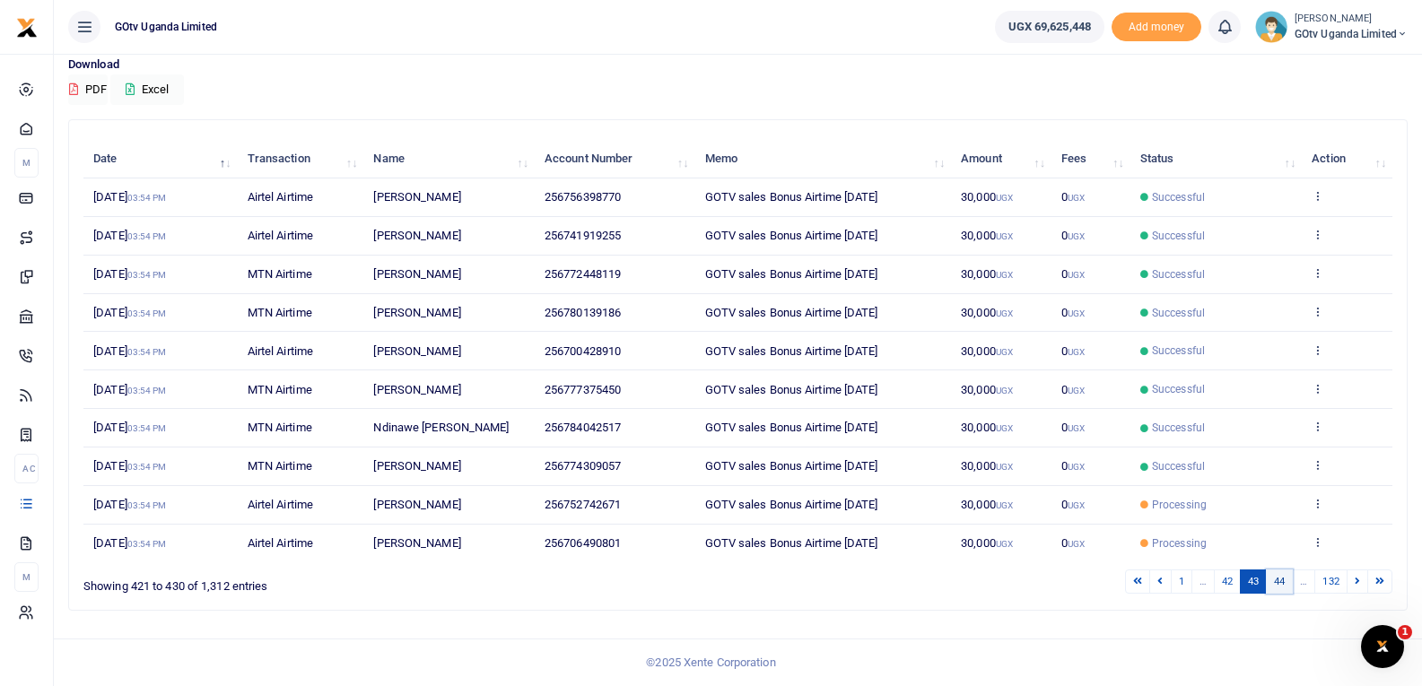
click at [1277, 580] on link "44" at bounding box center [1279, 582] width 27 height 24
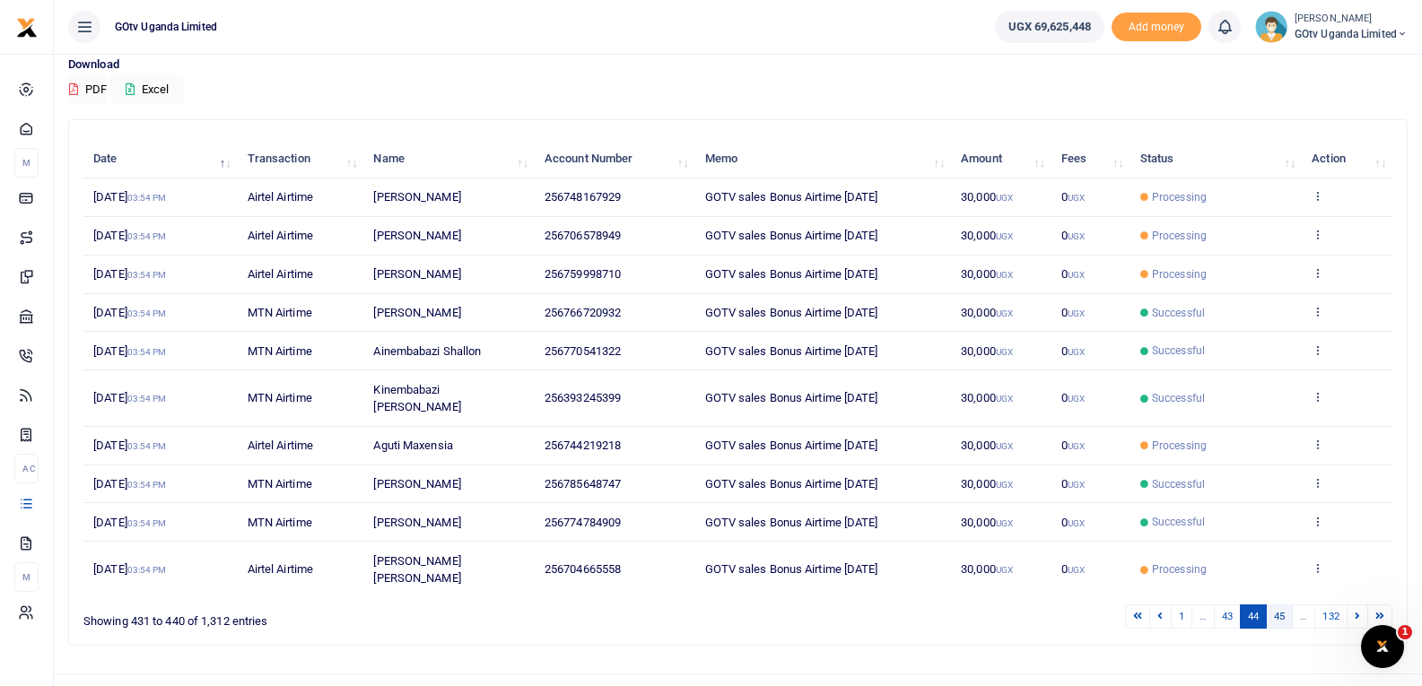
click at [1281, 605] on link "45" at bounding box center [1279, 617] width 27 height 24
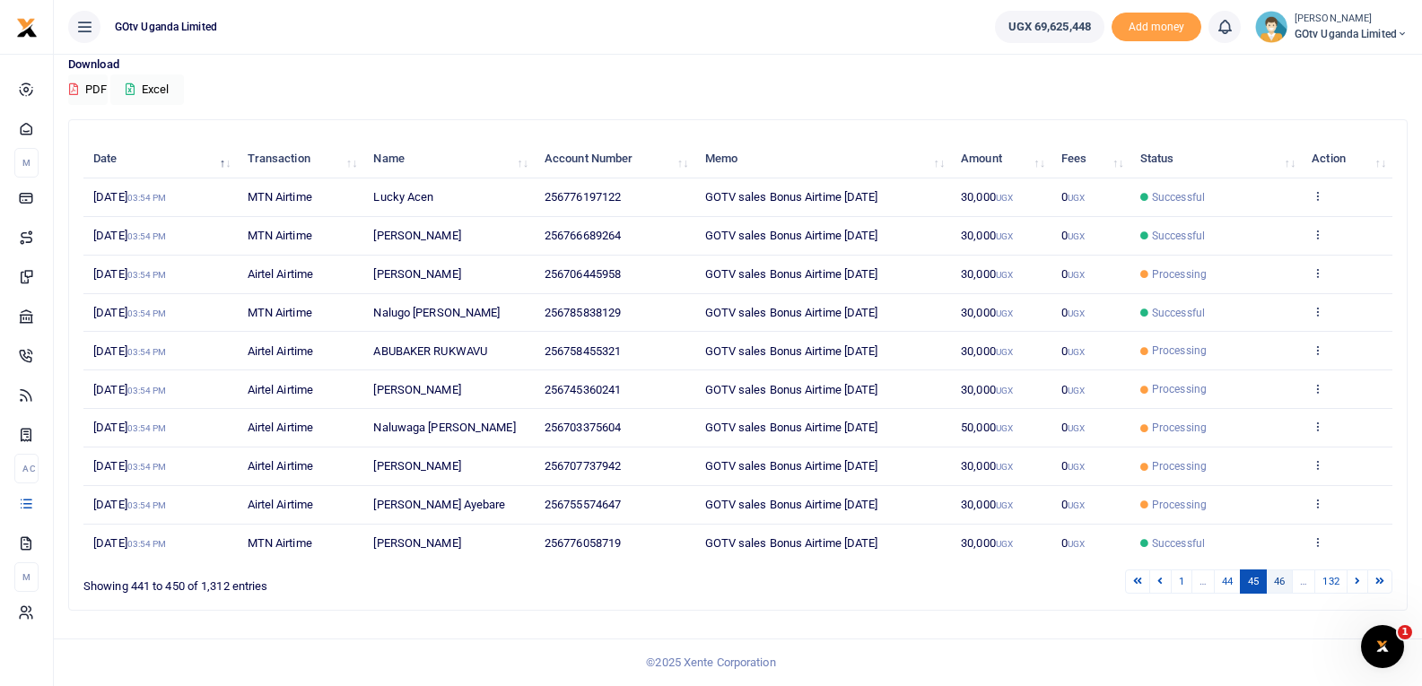
click at [1280, 577] on link "46" at bounding box center [1279, 582] width 27 height 24
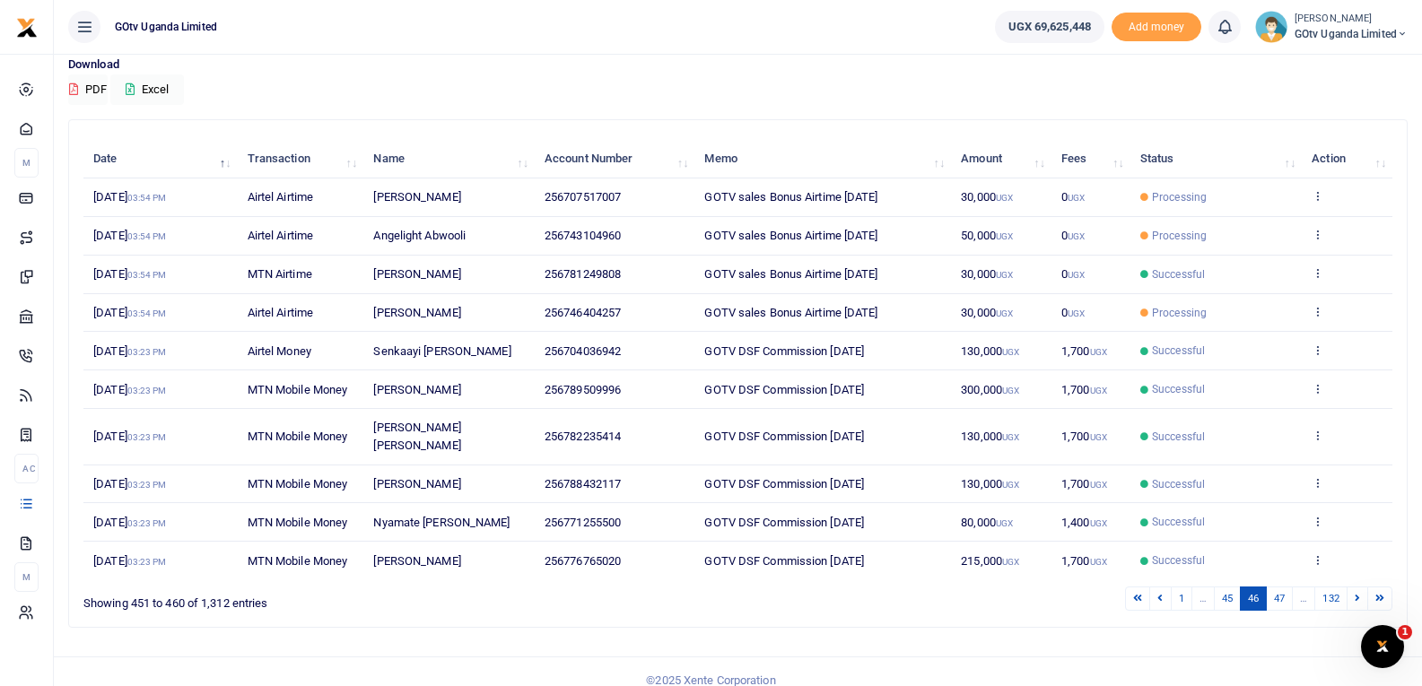
click at [1280, 587] on link "47" at bounding box center [1279, 599] width 27 height 24
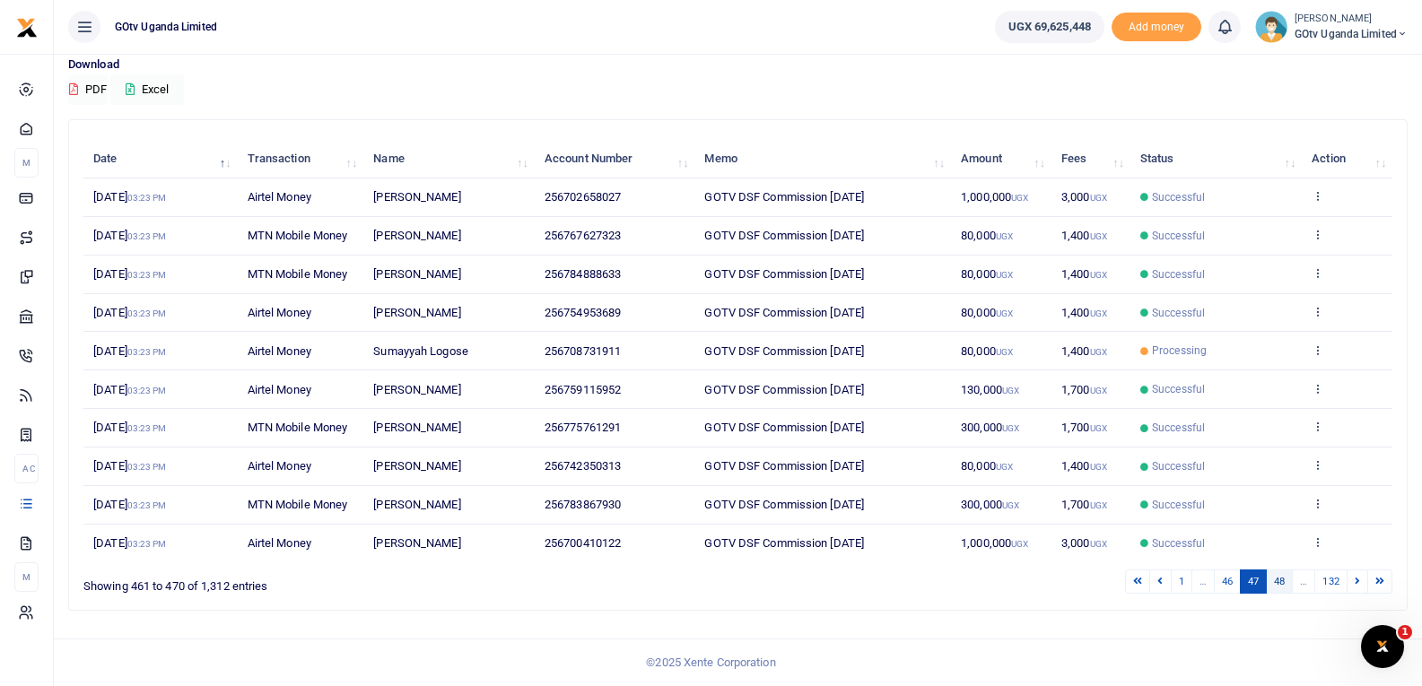
click at [1279, 577] on link "48" at bounding box center [1279, 582] width 27 height 24
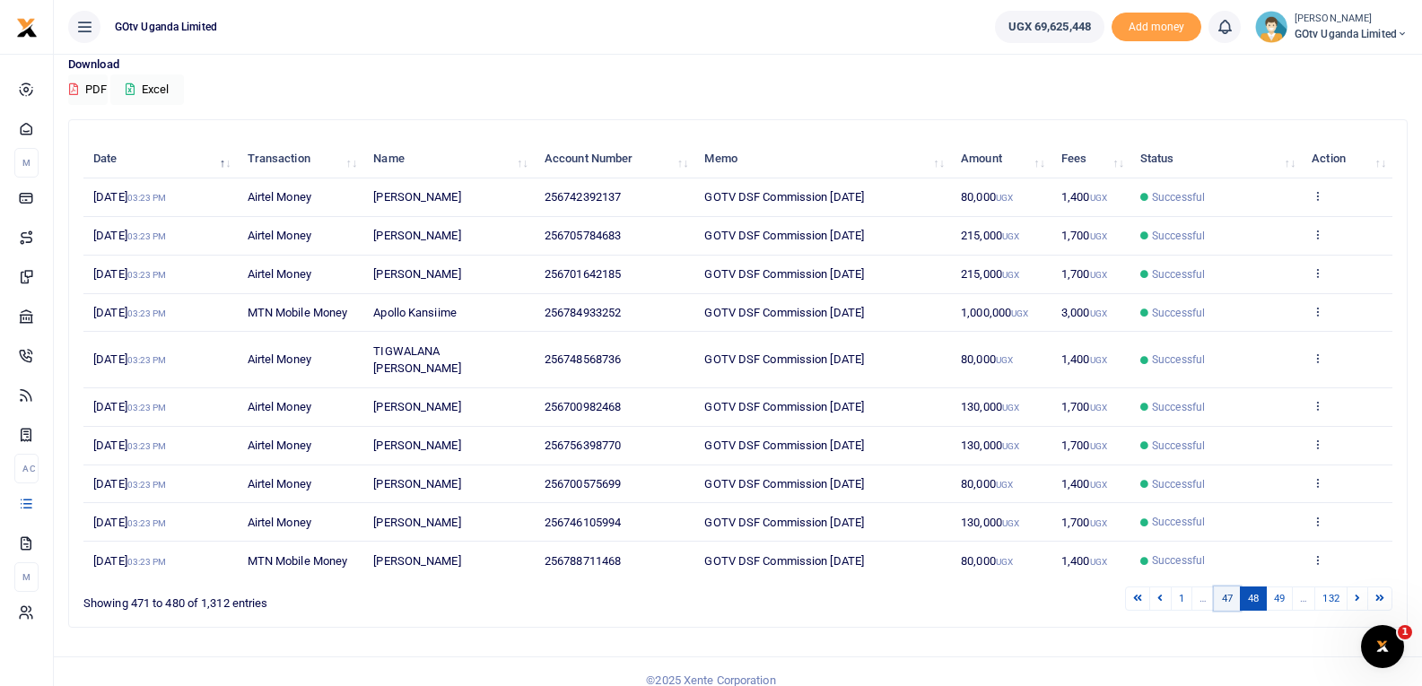
click at [1226, 587] on link "47" at bounding box center [1227, 599] width 27 height 24
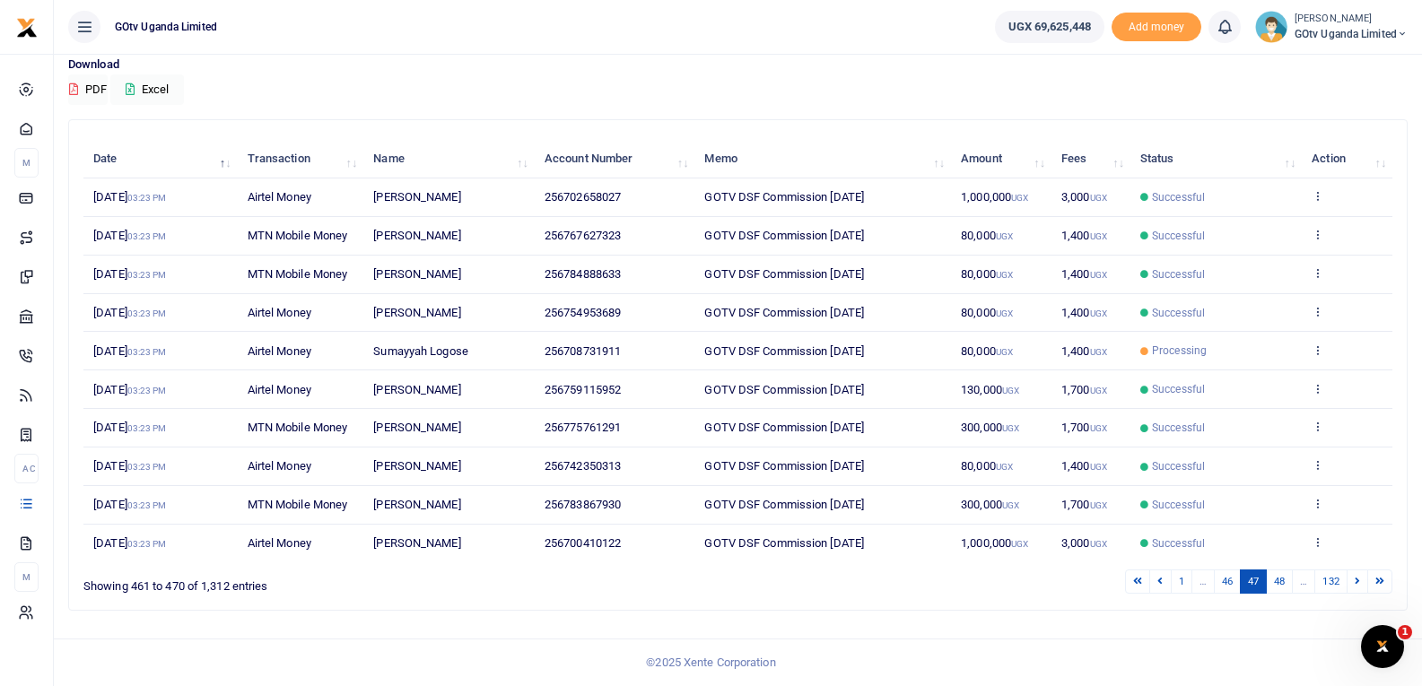
click at [1226, 580] on link "46" at bounding box center [1227, 582] width 27 height 24
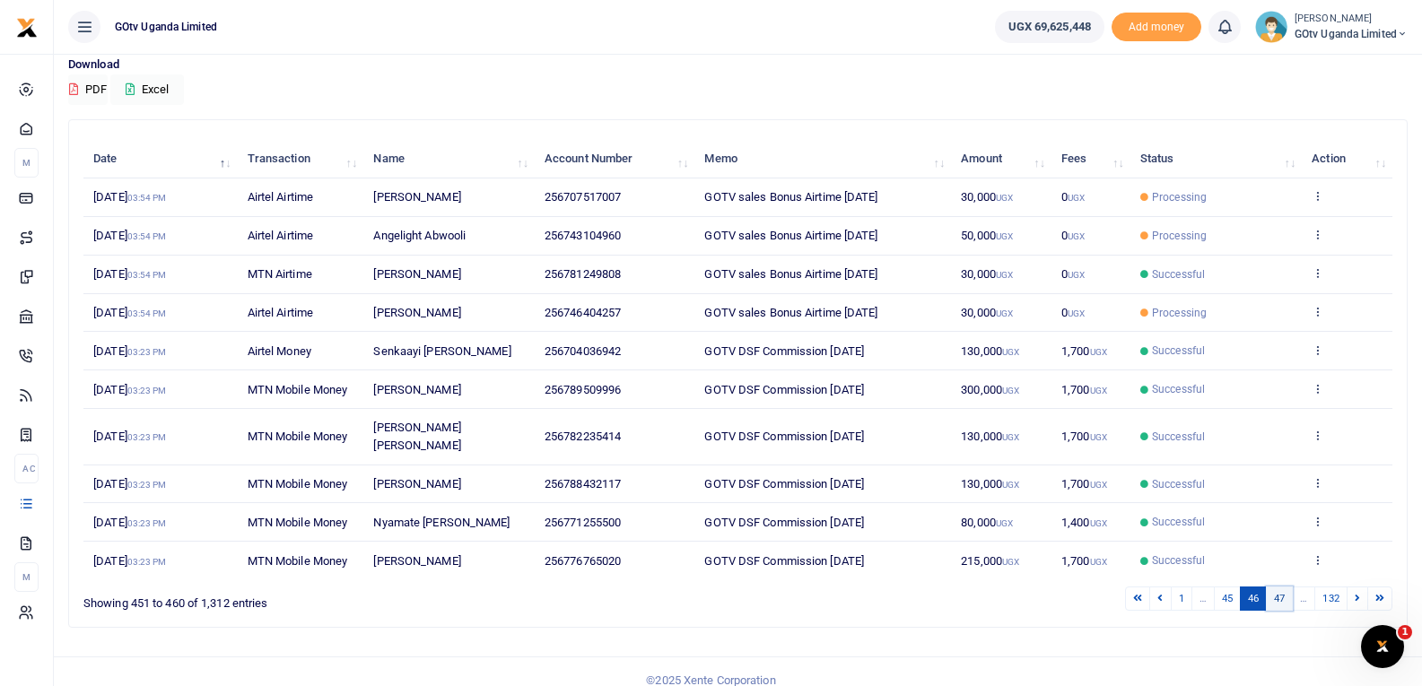
click at [1285, 587] on link "47" at bounding box center [1279, 599] width 27 height 24
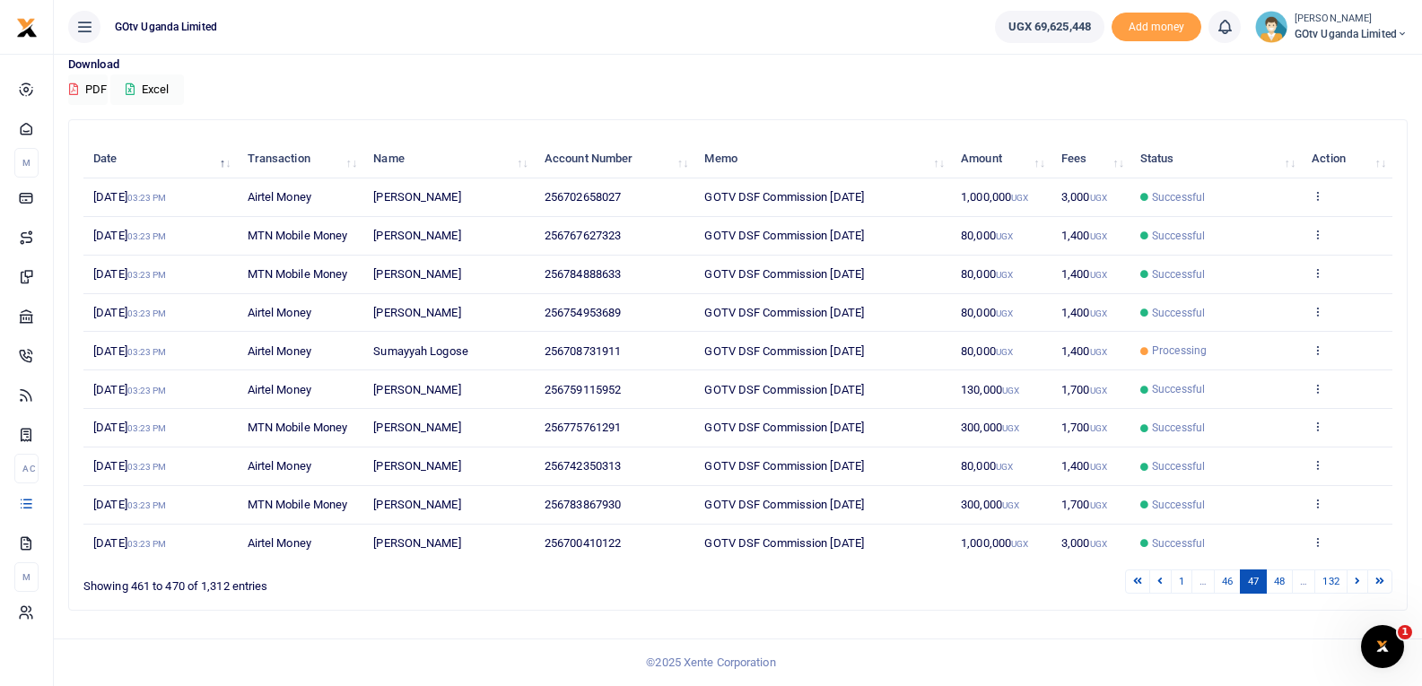
click at [1285, 585] on link "48" at bounding box center [1279, 582] width 27 height 24
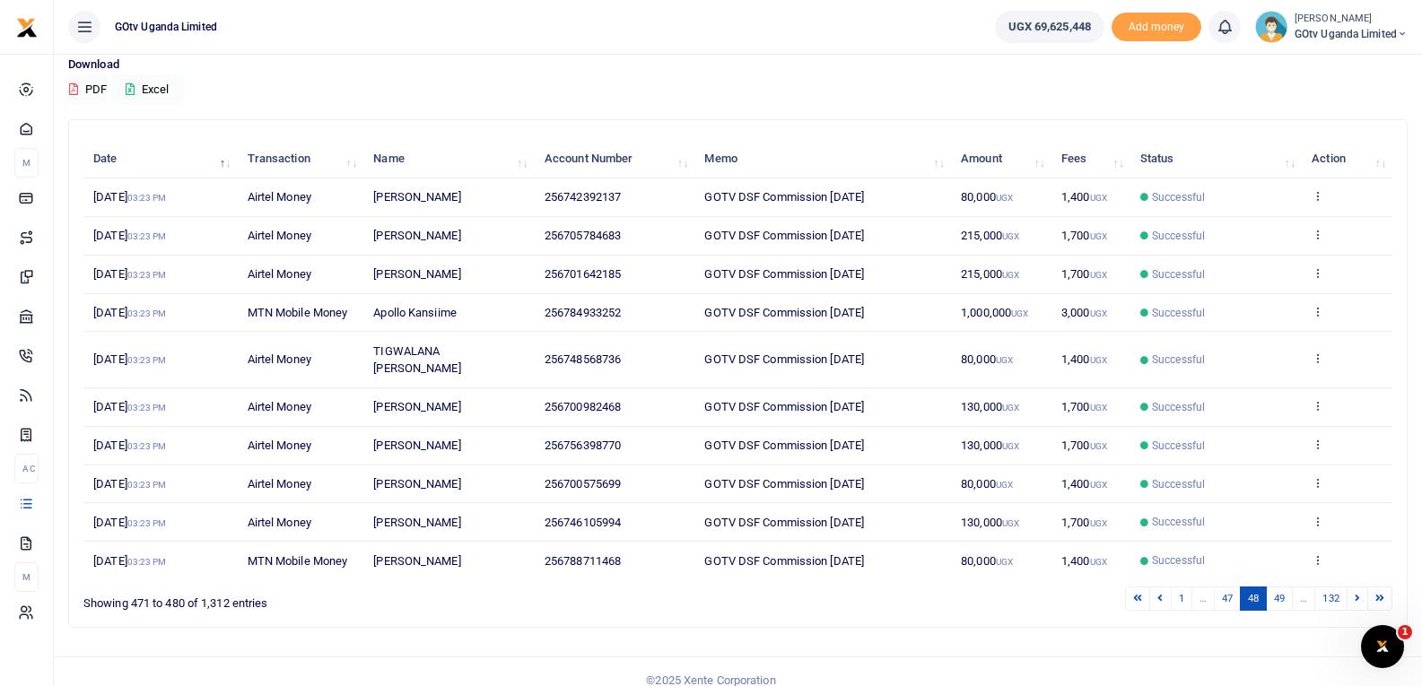
click at [1285, 587] on link "49" at bounding box center [1279, 599] width 27 height 24
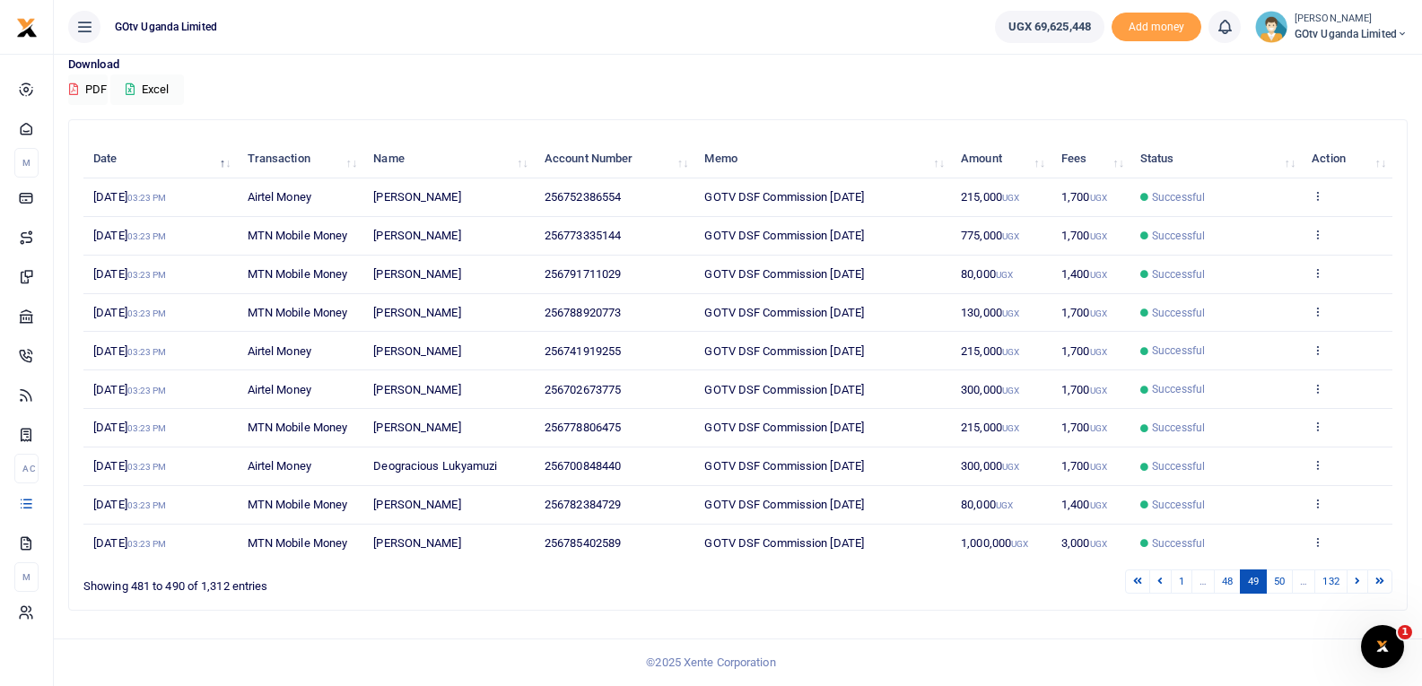
click at [1285, 584] on link "50" at bounding box center [1279, 582] width 27 height 24
click at [1285, 584] on link "51" at bounding box center [1279, 582] width 27 height 24
click at [1285, 584] on link "52" at bounding box center [1279, 582] width 27 height 24
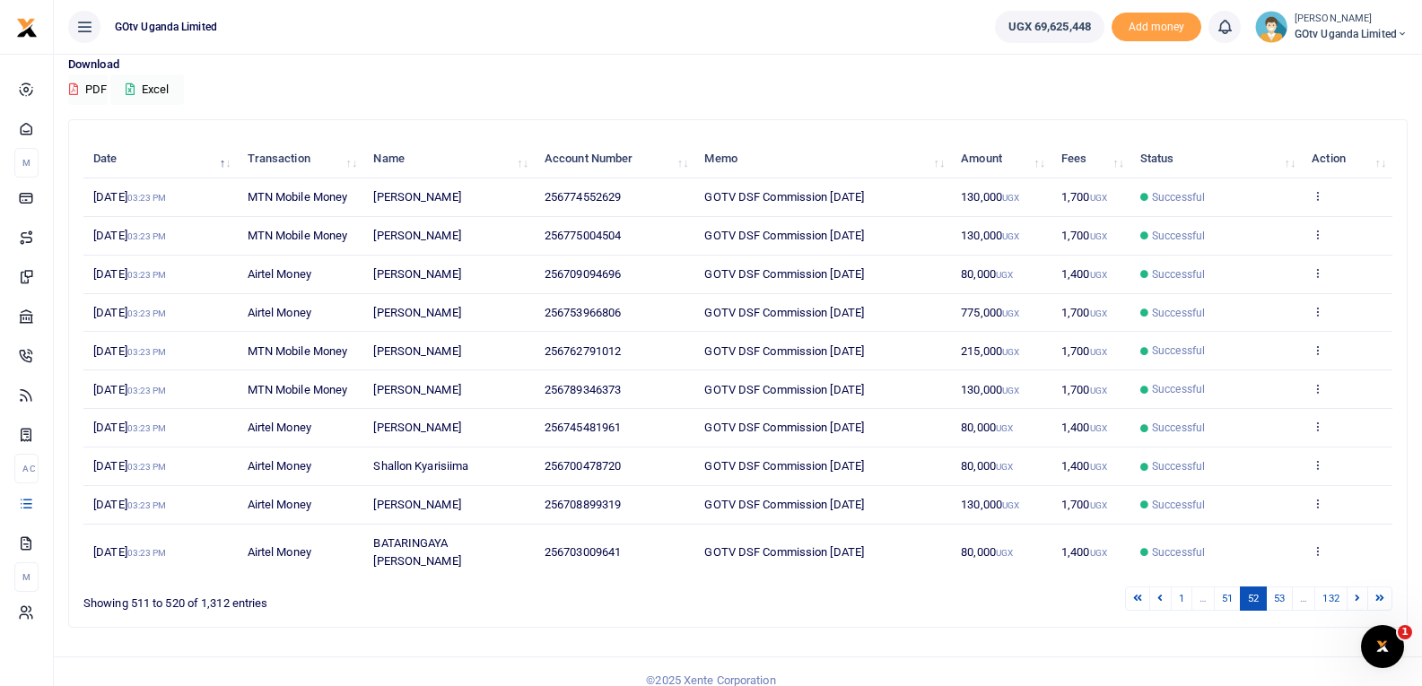
click at [1285, 587] on link "53" at bounding box center [1279, 599] width 27 height 24
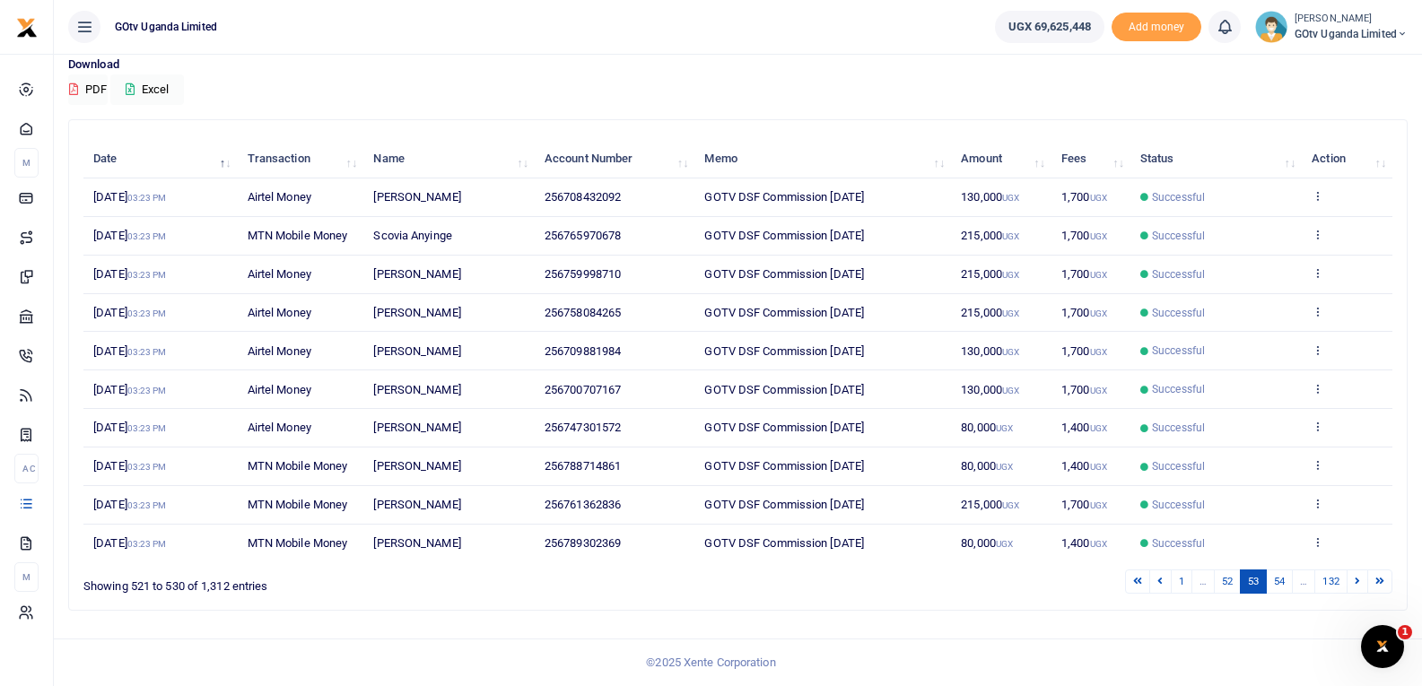
click at [1285, 584] on link "54" at bounding box center [1279, 582] width 27 height 24
click at [1285, 584] on link "55" at bounding box center [1279, 582] width 27 height 24
click at [1285, 584] on link "56" at bounding box center [1279, 582] width 27 height 24
click at [1285, 584] on link "57" at bounding box center [1279, 582] width 27 height 24
click at [1285, 584] on link "58" at bounding box center [1279, 582] width 27 height 24
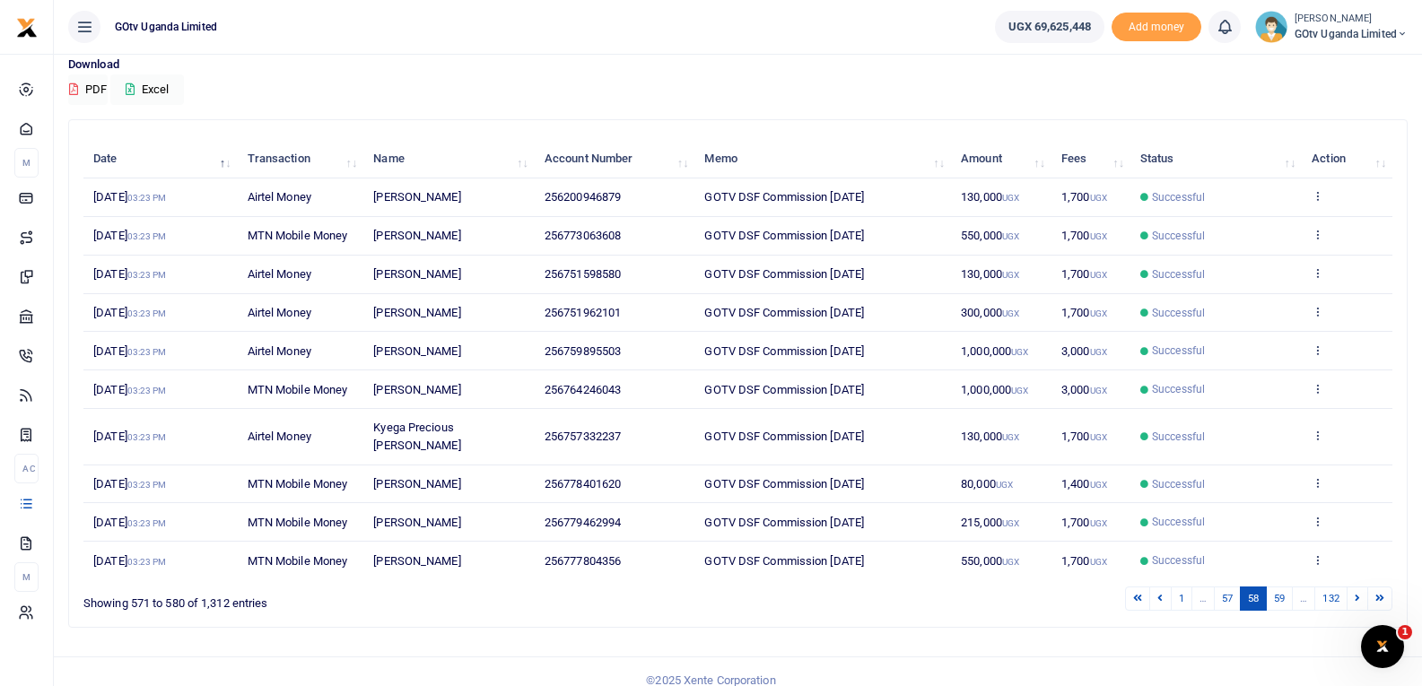
click at [1285, 587] on link "59" at bounding box center [1279, 599] width 27 height 24
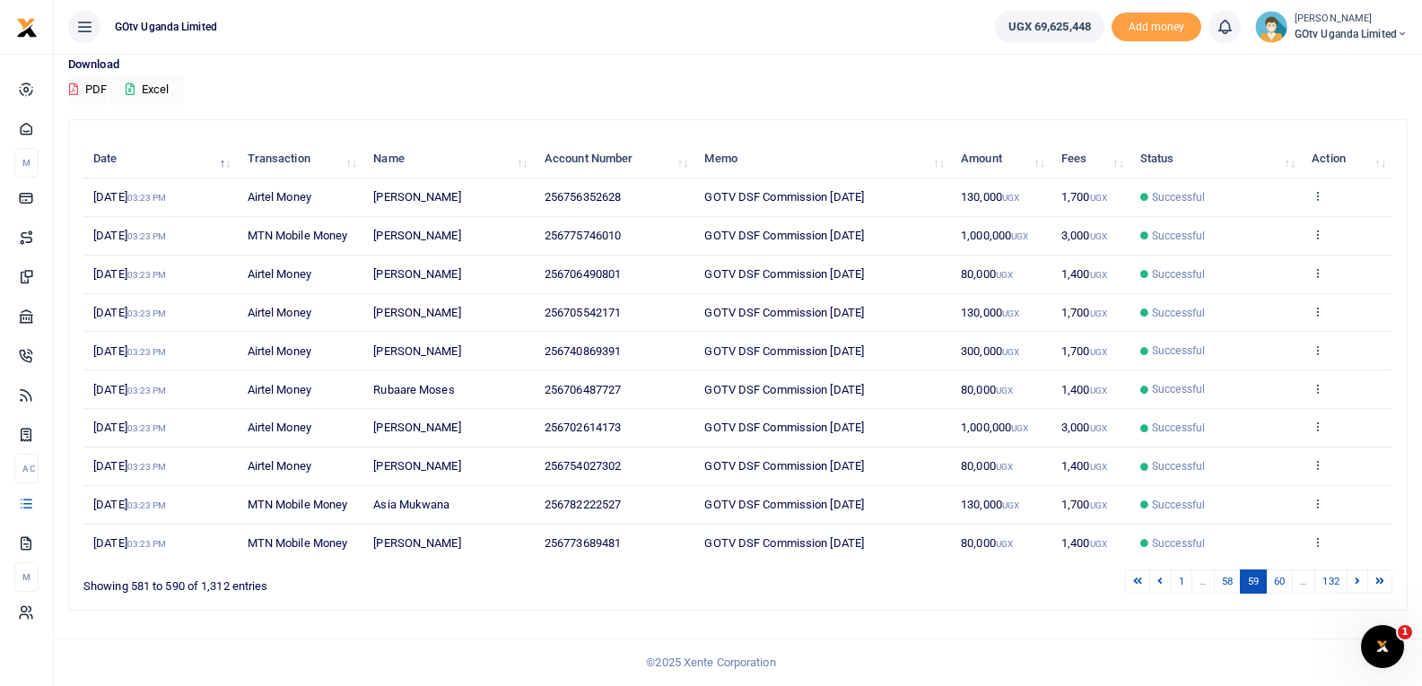
click at [1285, 584] on link "60" at bounding box center [1279, 582] width 27 height 24
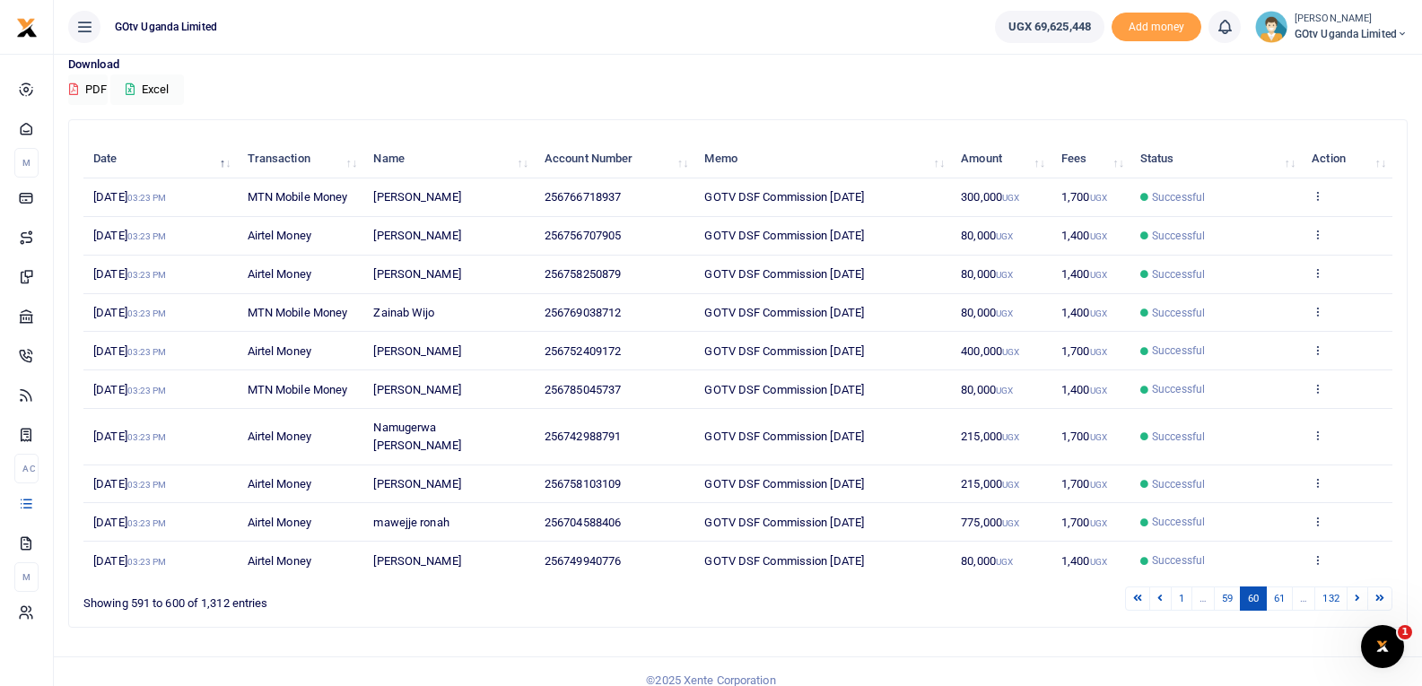
click at [1285, 587] on link "61" at bounding box center [1279, 599] width 27 height 24
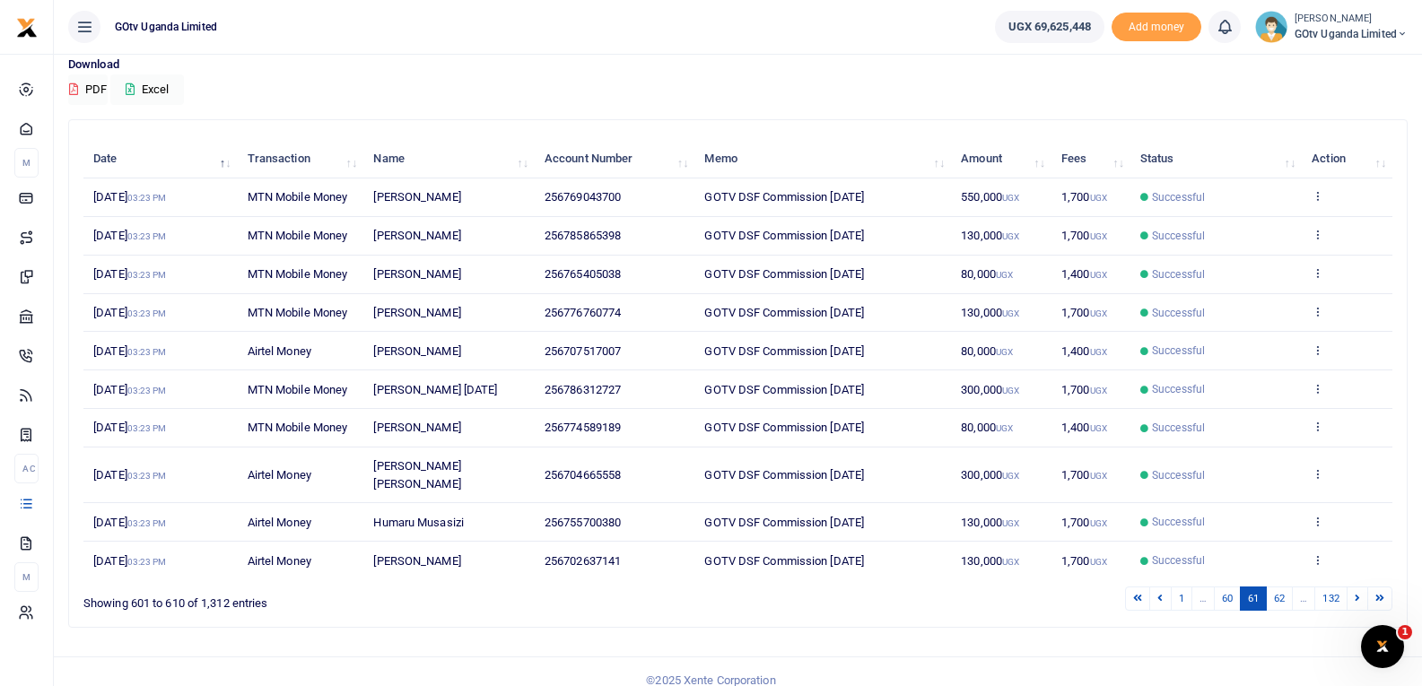
click at [1277, 587] on link "62" at bounding box center [1279, 599] width 27 height 24
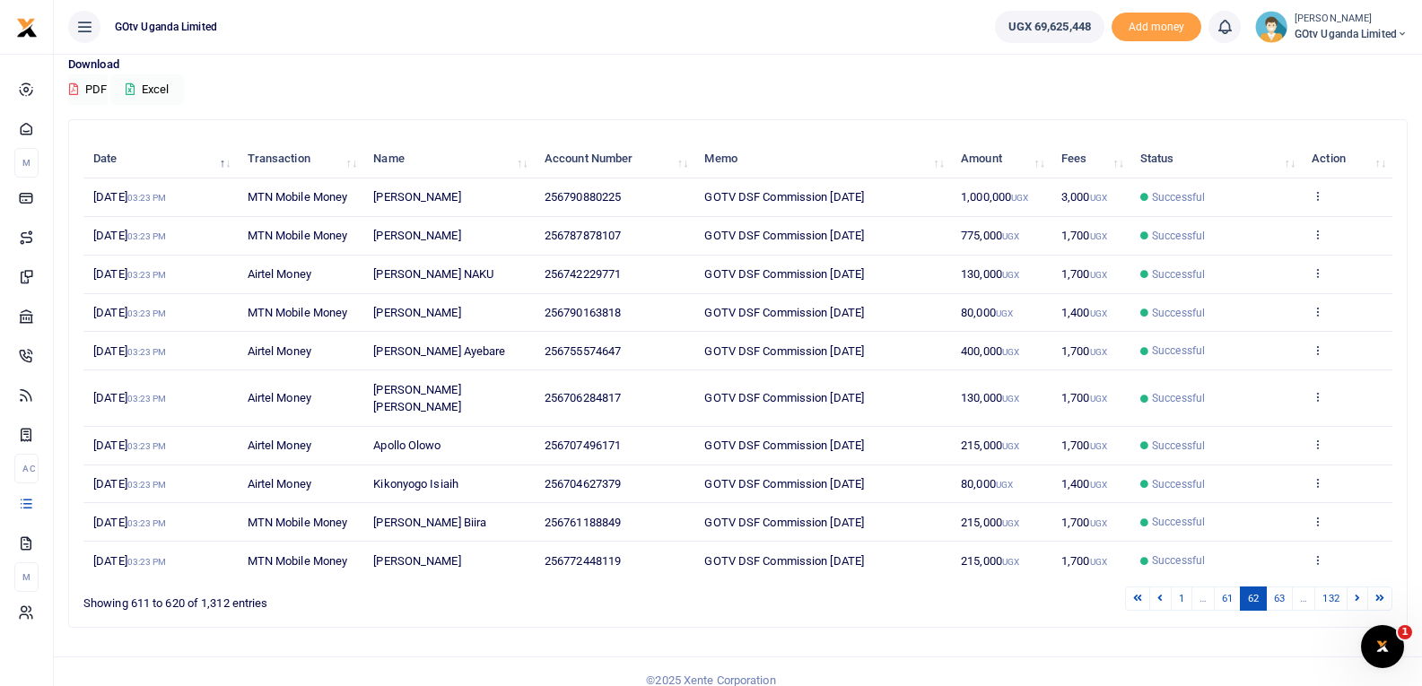
click at [1275, 587] on link "63" at bounding box center [1279, 599] width 27 height 24
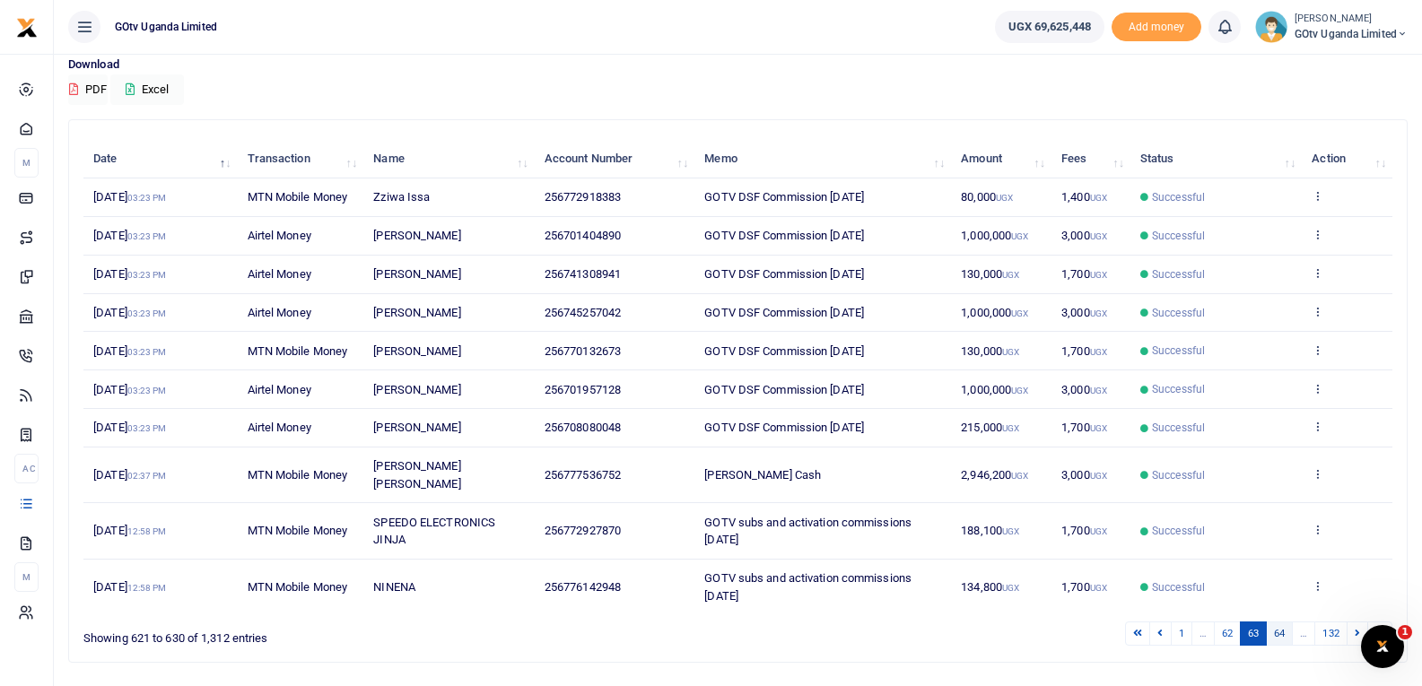
click at [1278, 622] on link "64" at bounding box center [1279, 634] width 27 height 24
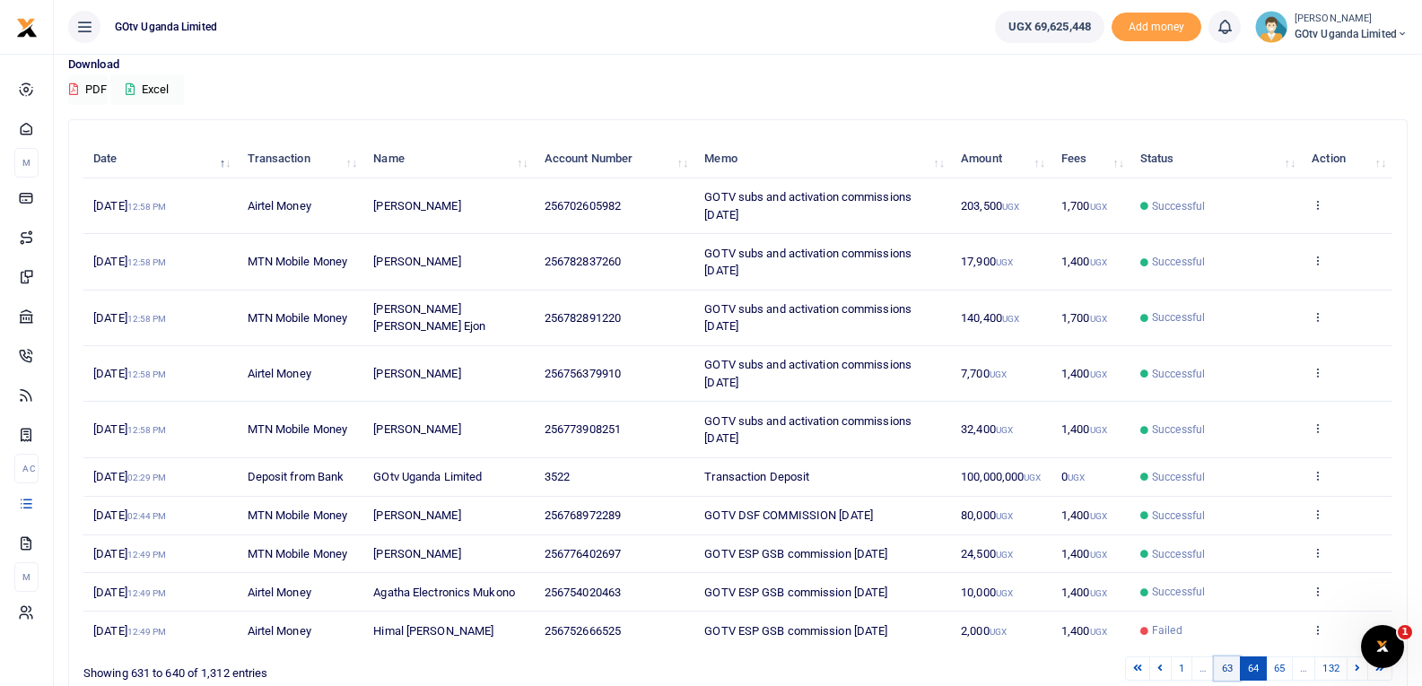
click at [1233, 671] on link "63" at bounding box center [1227, 669] width 27 height 24
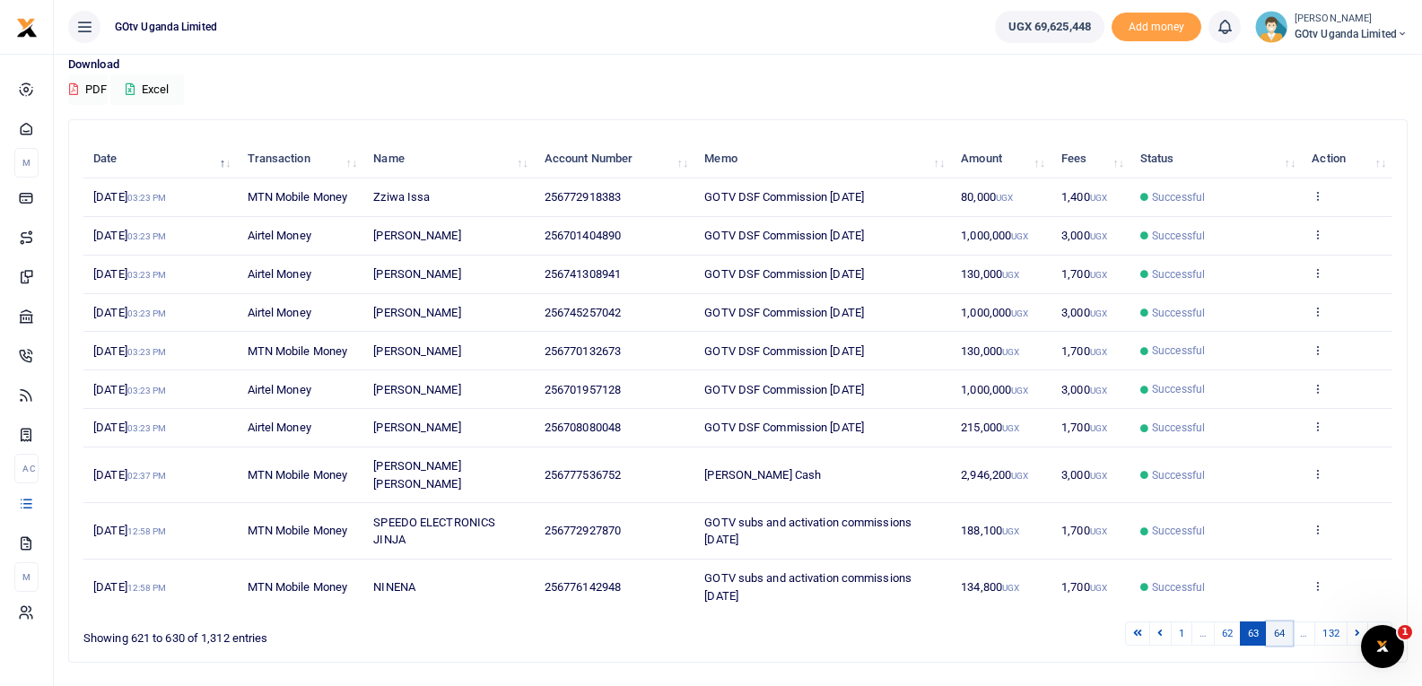
click at [1275, 623] on link "64" at bounding box center [1279, 634] width 27 height 24
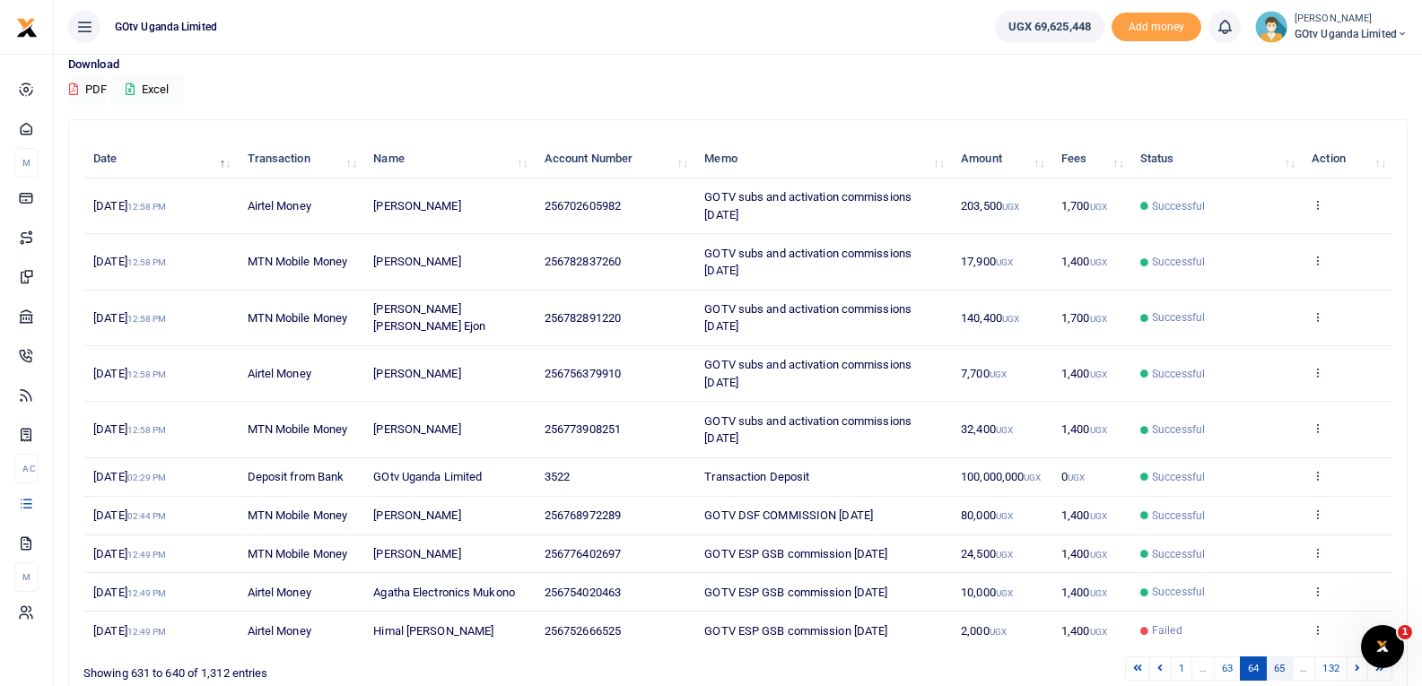
click at [1284, 675] on link "65" at bounding box center [1279, 669] width 27 height 24
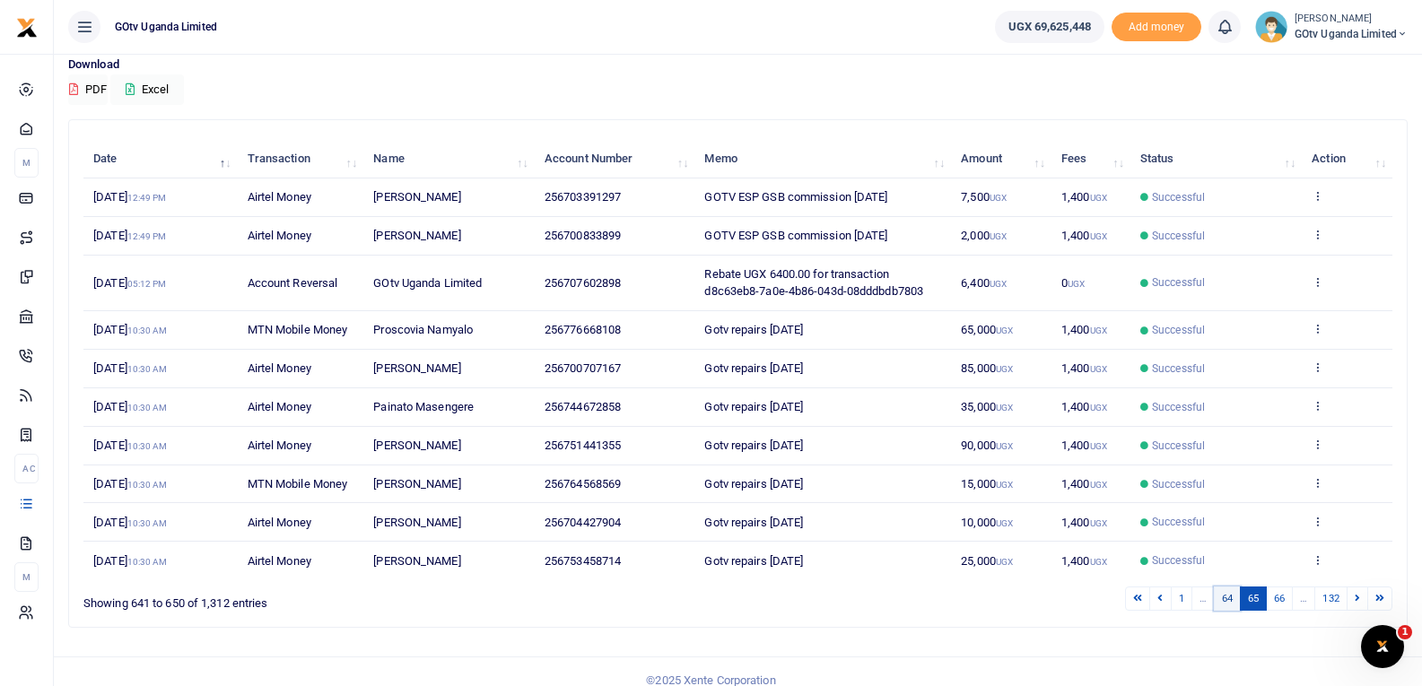
click at [1231, 599] on link "64" at bounding box center [1227, 599] width 27 height 24
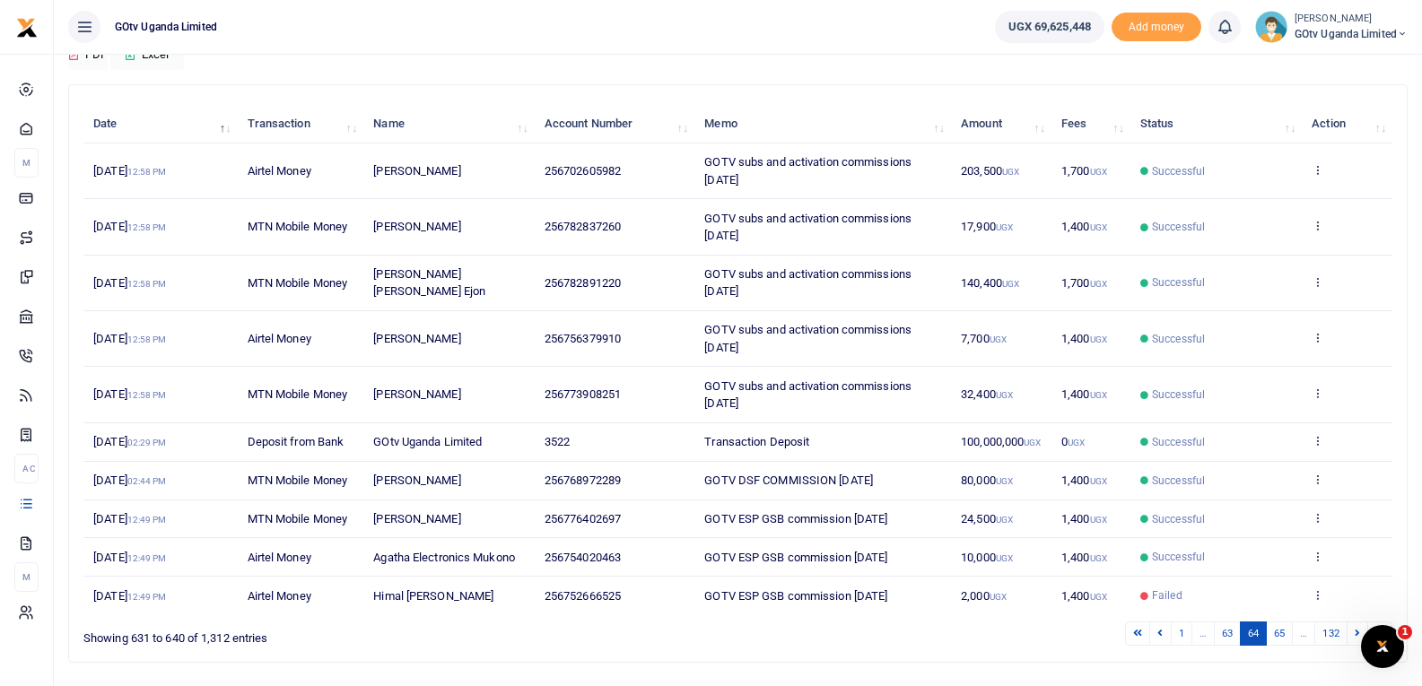
scroll to position [226, 0]
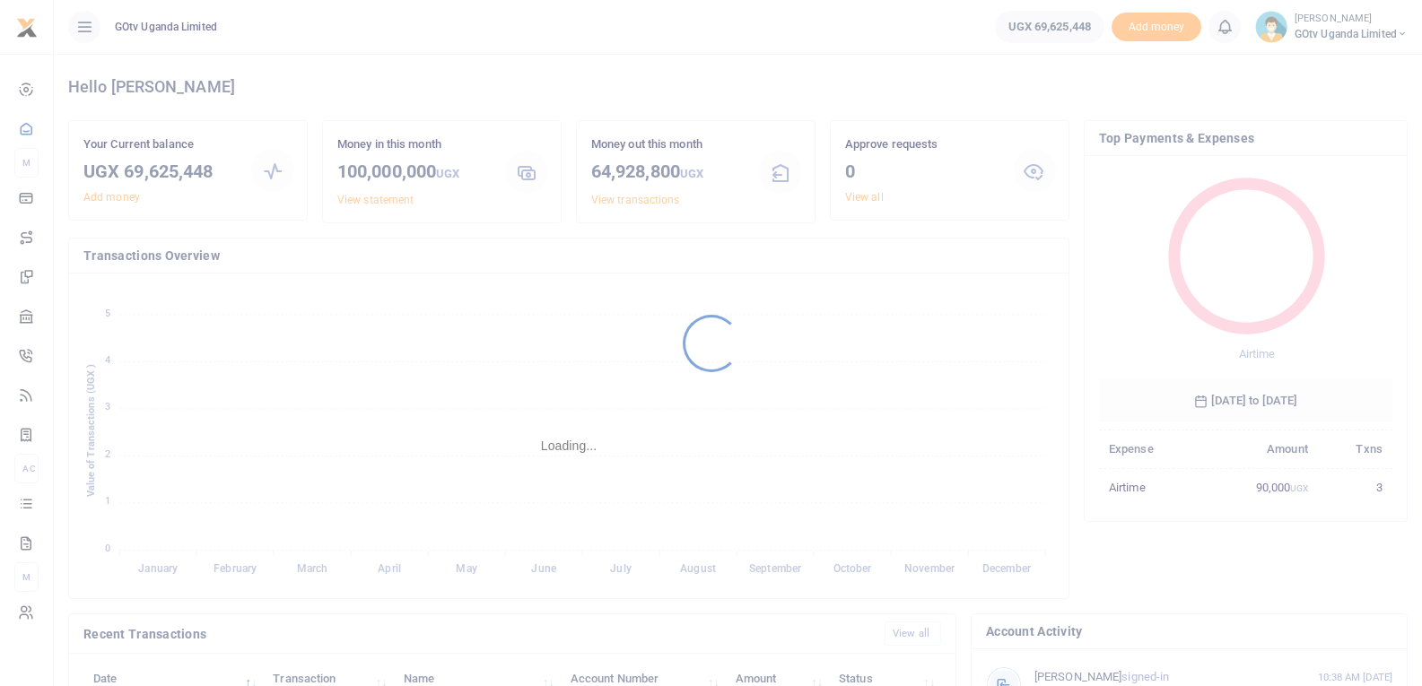
scroll to position [239, 281]
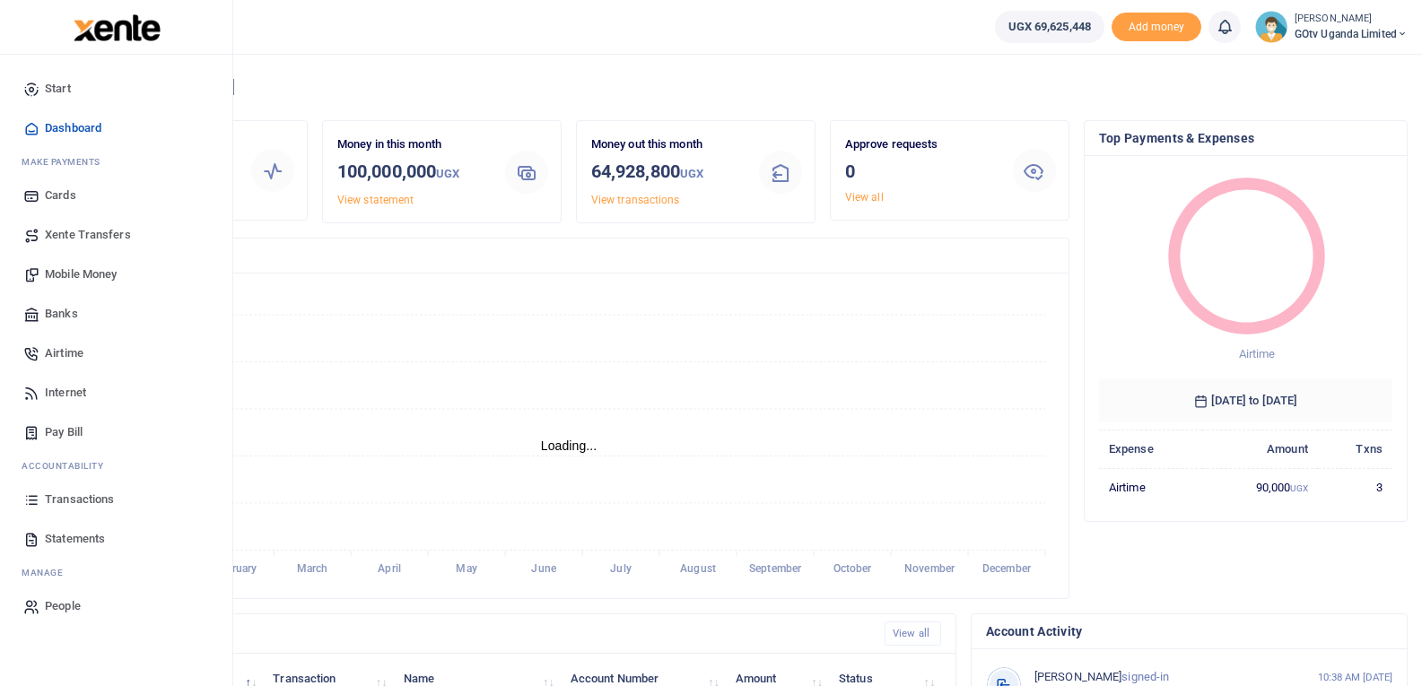
click at [37, 539] on icon at bounding box center [31, 539] width 16 height 16
click at [68, 495] on span "Transactions" at bounding box center [79, 500] width 69 height 18
click at [74, 492] on span "Transactions" at bounding box center [79, 500] width 69 height 18
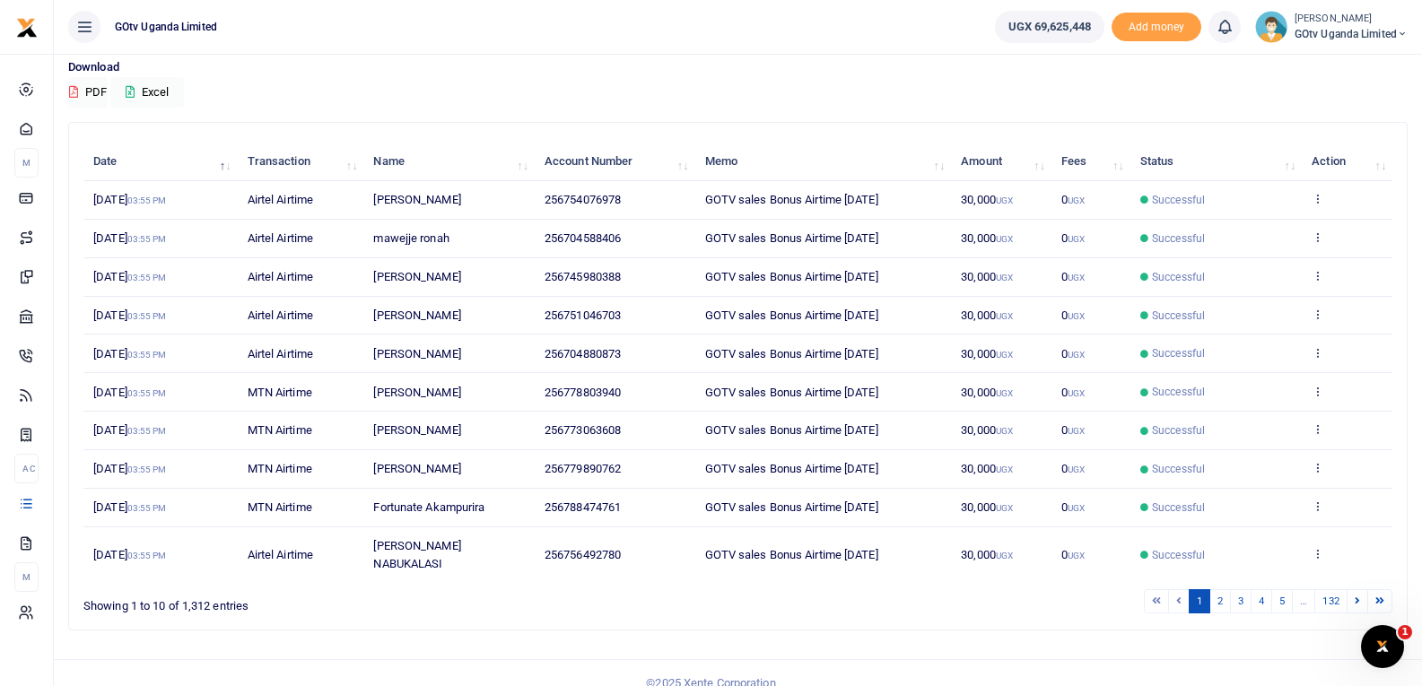
scroll to position [139, 0]
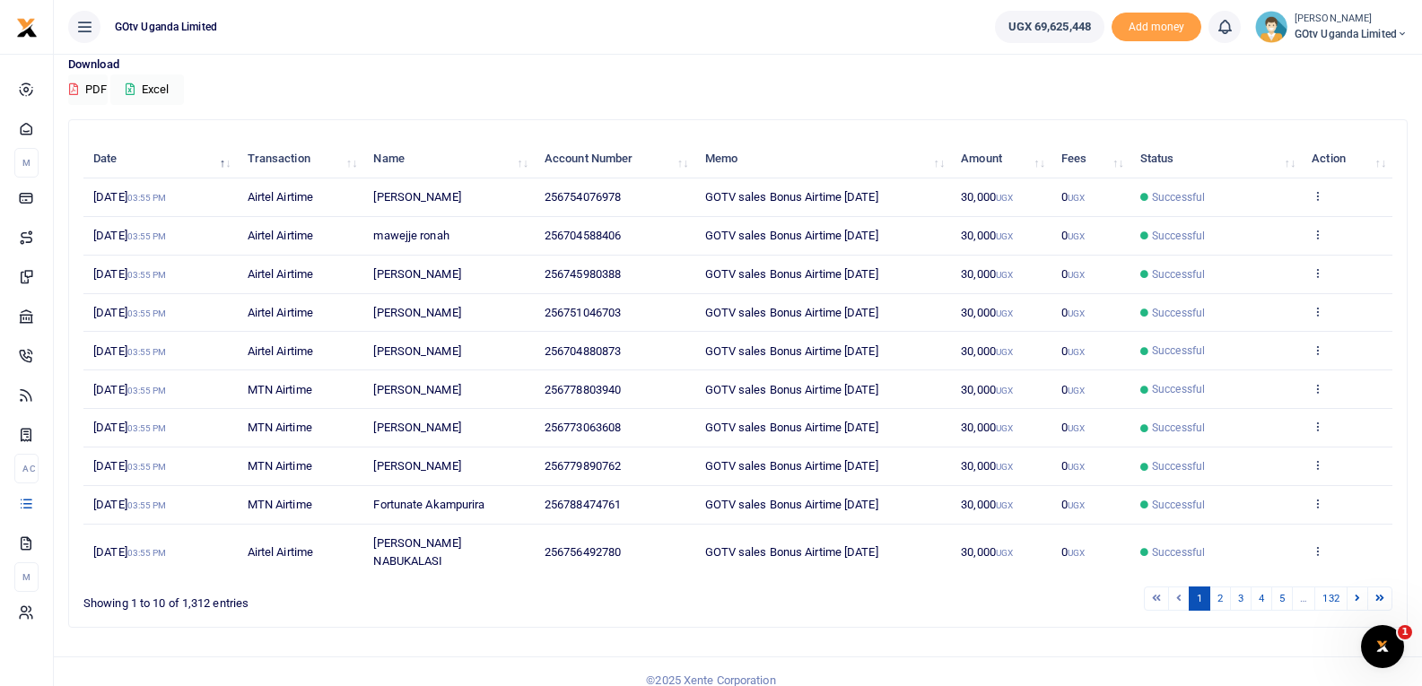
click at [1304, 587] on li "…" at bounding box center [1304, 599] width 22 height 24
click at [1355, 593] on icon at bounding box center [1357, 598] width 5 height 10
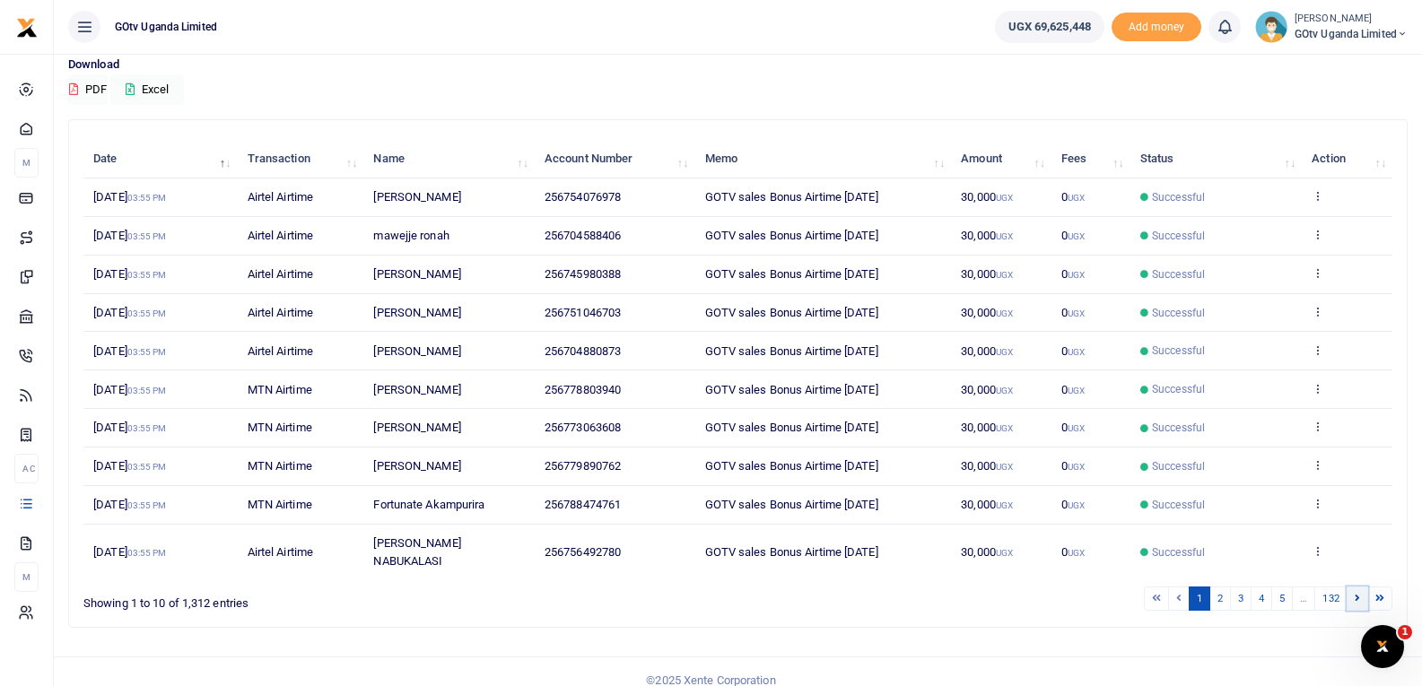
click at [1355, 593] on icon at bounding box center [1357, 598] width 5 height 10
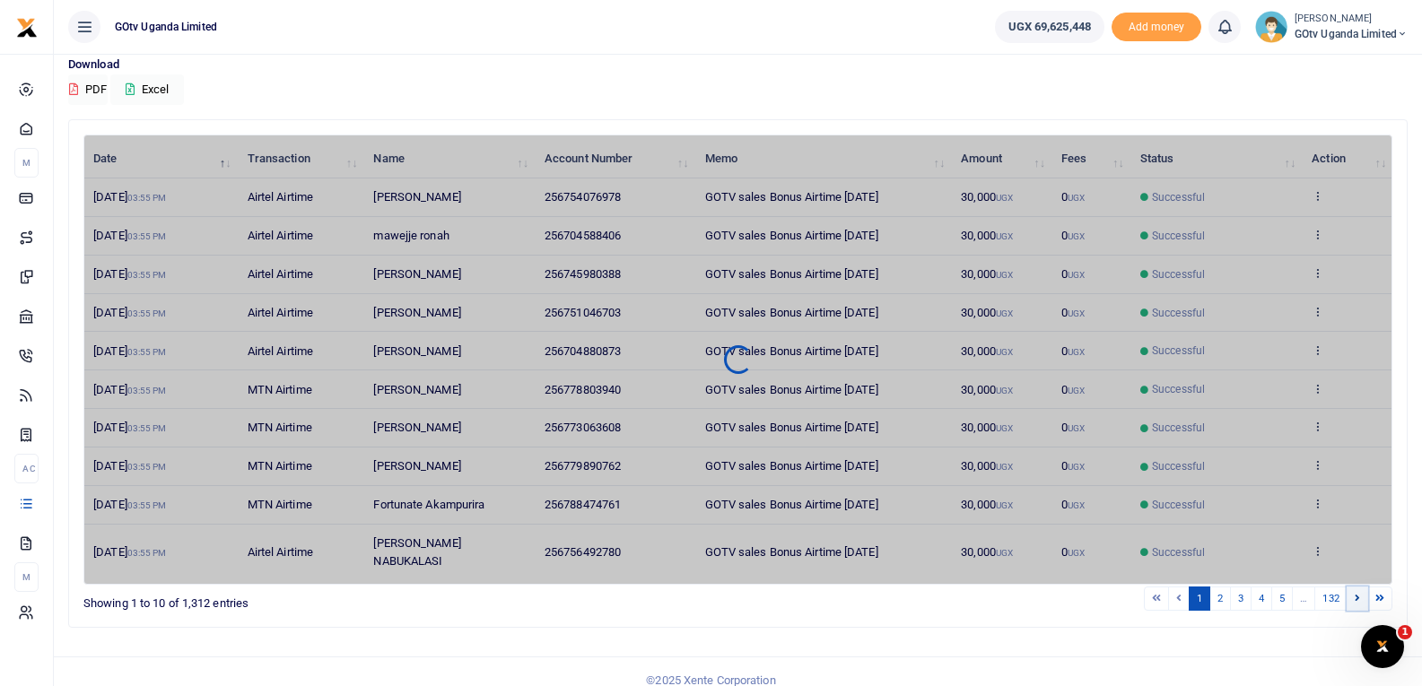
click at [1355, 593] on icon at bounding box center [1357, 598] width 5 height 10
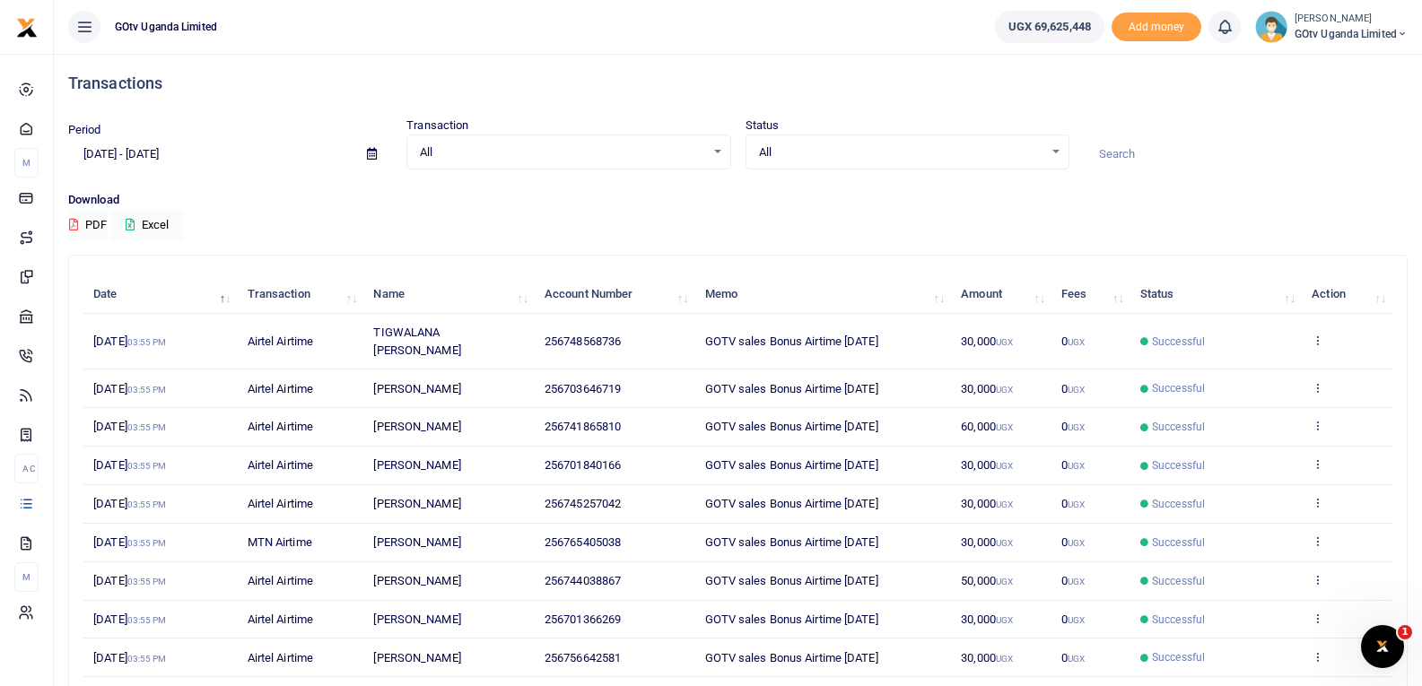
scroll to position [0, 0]
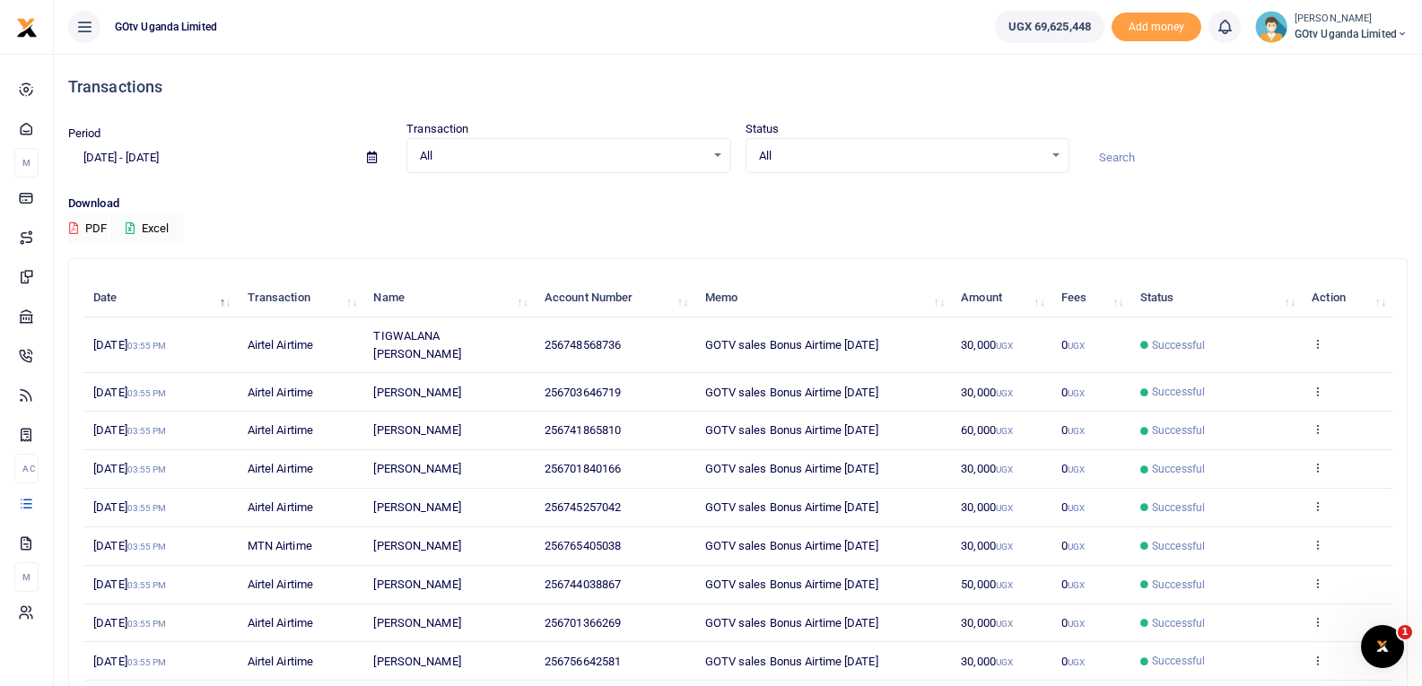
click at [973, 154] on span "All" at bounding box center [901, 156] width 284 height 18
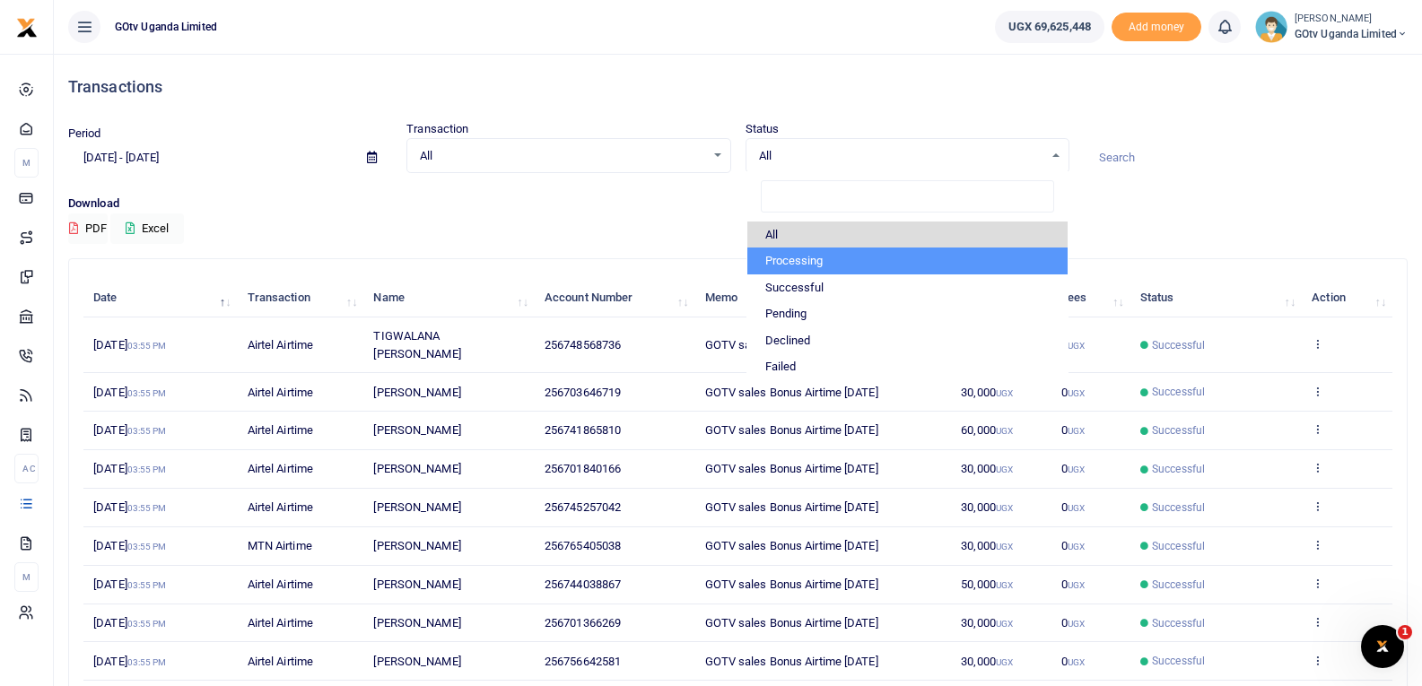
click at [826, 267] on li "Processing" at bounding box center [907, 261] width 320 height 27
select select "PROCESSING"
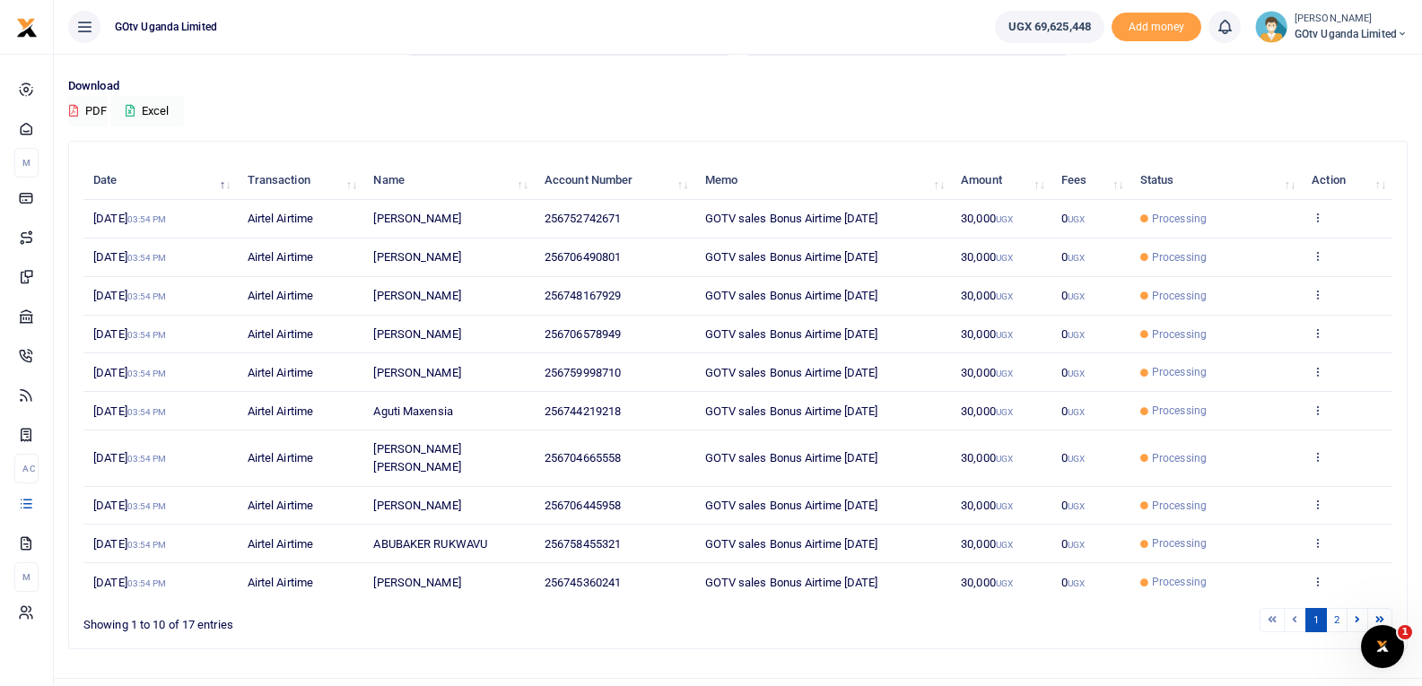
scroll to position [139, 0]
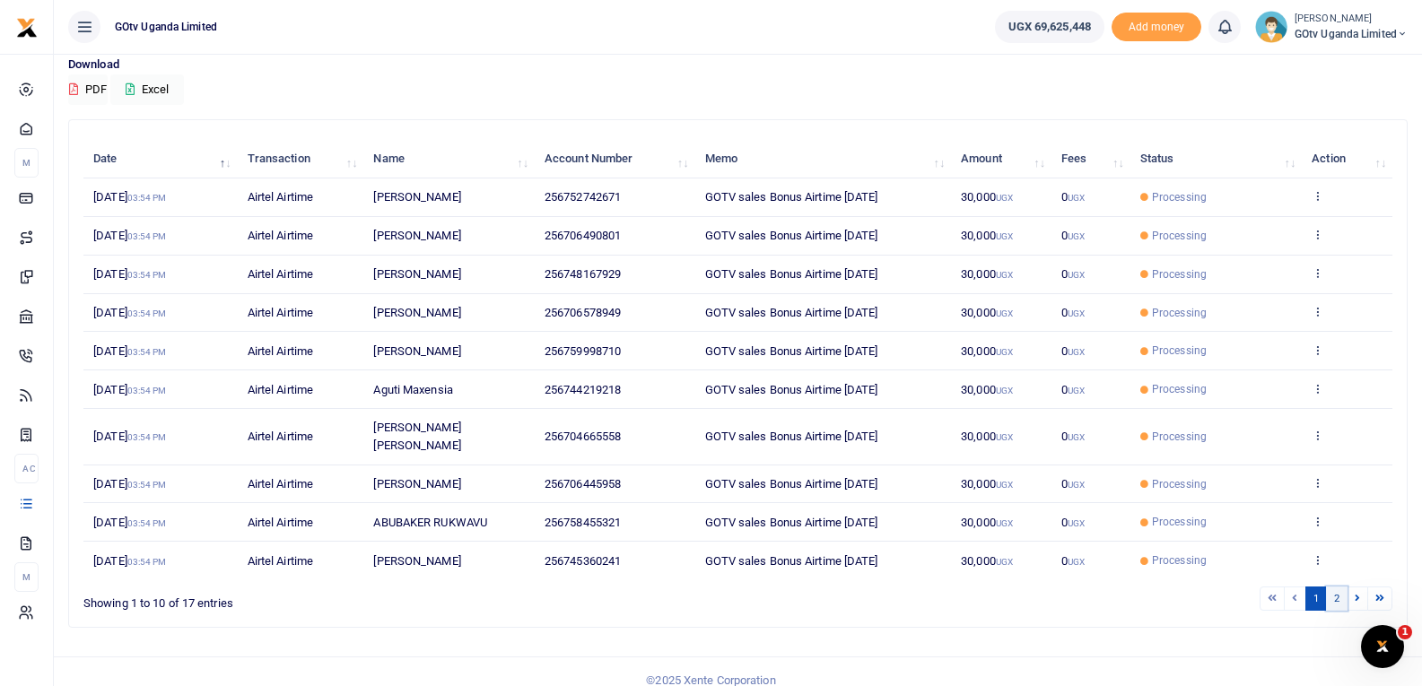
click at [1342, 587] on link "2" at bounding box center [1337, 599] width 22 height 24
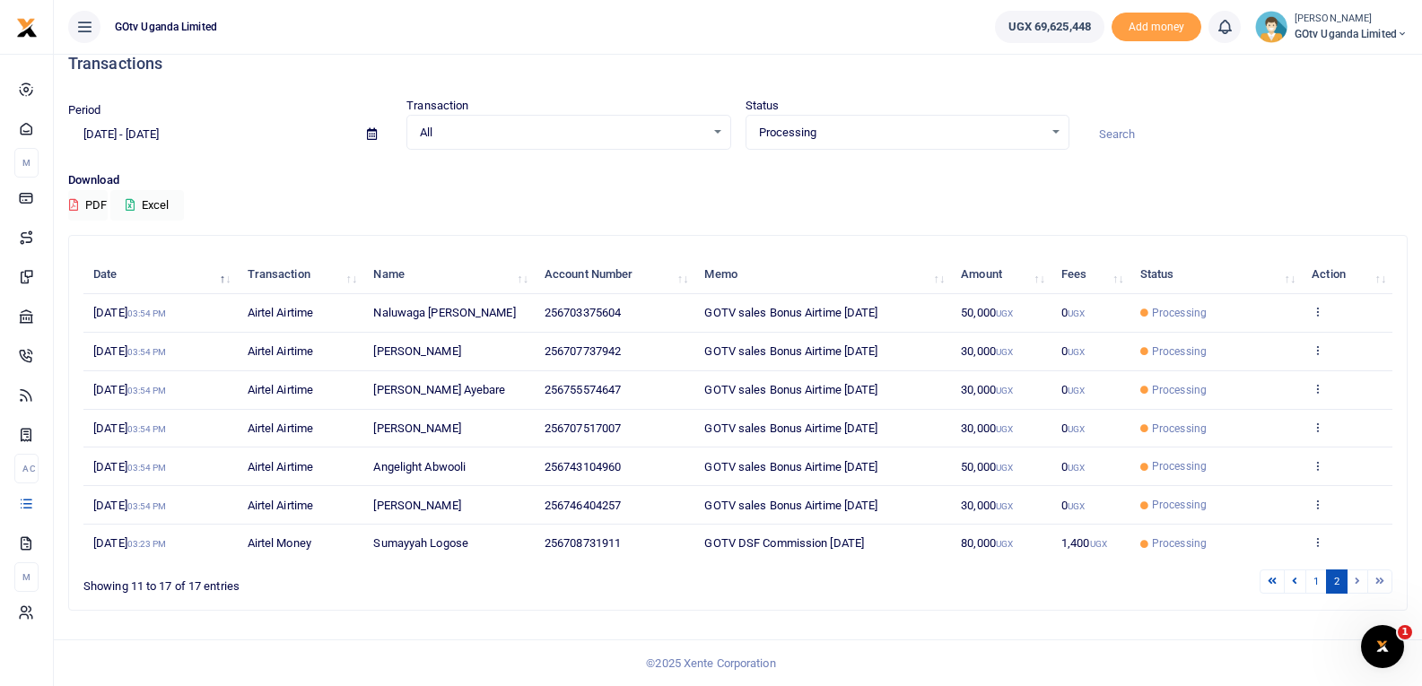
scroll to position [23, 0]
click at [1406, 34] on icon at bounding box center [1402, 34] width 11 height 13
click at [1369, 60] on link "Switch accounts" at bounding box center [1340, 65] width 142 height 25
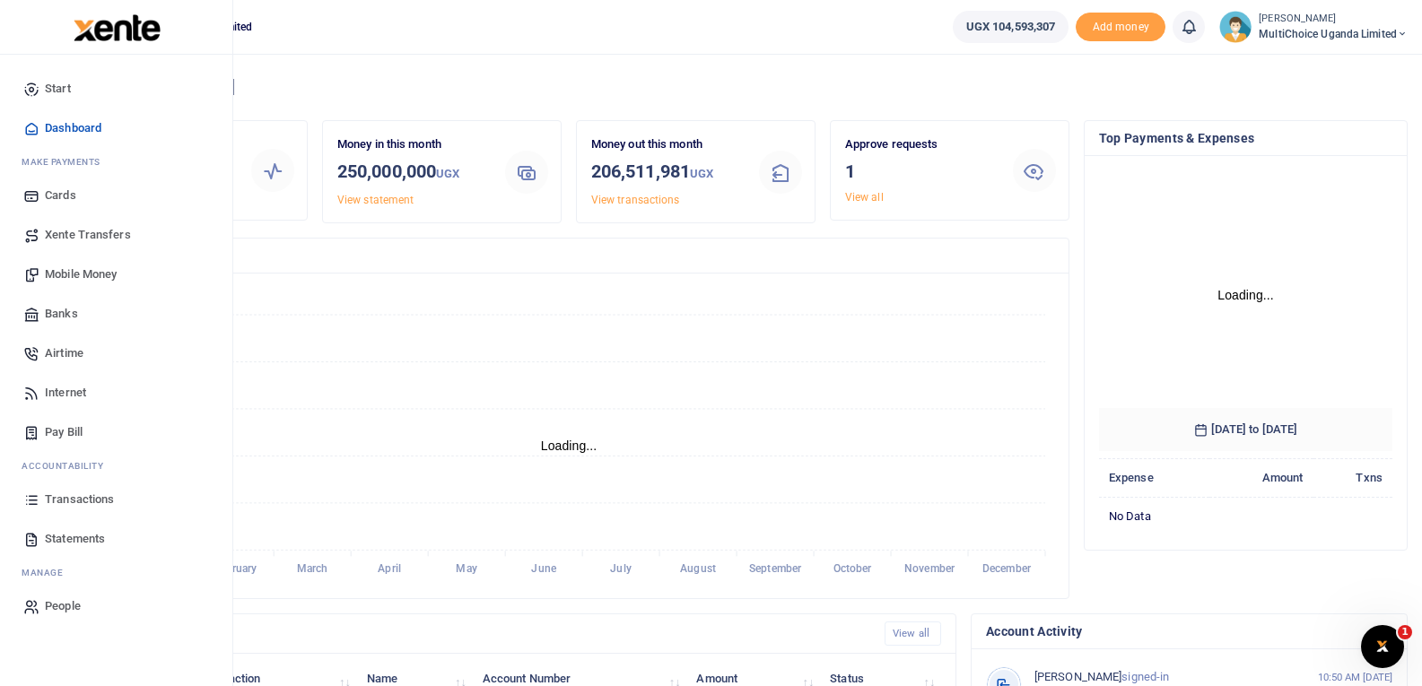
click at [57, 498] on span "Transactions" at bounding box center [79, 500] width 69 height 18
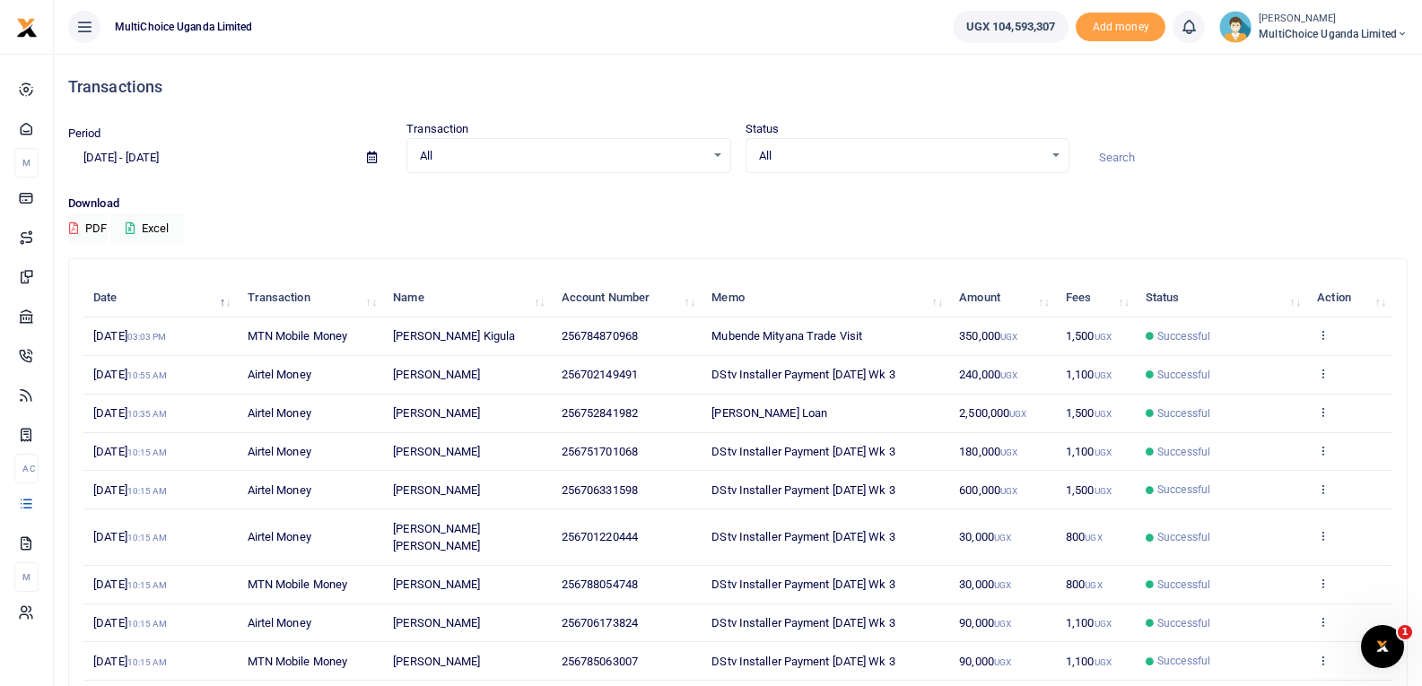
click at [1063, 158] on div "All Select an option..." at bounding box center [907, 156] width 322 height 20
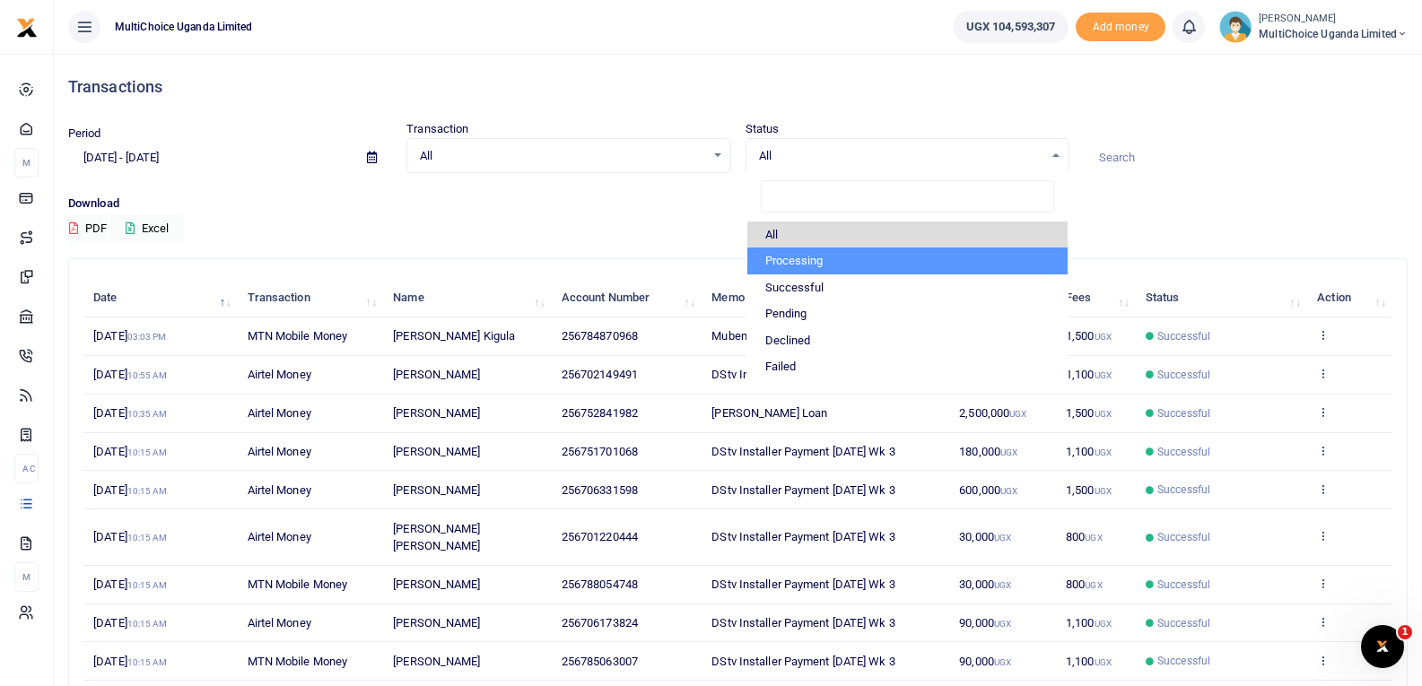
click at [914, 272] on li "Processing" at bounding box center [907, 261] width 320 height 27
select select "PROCESSING"
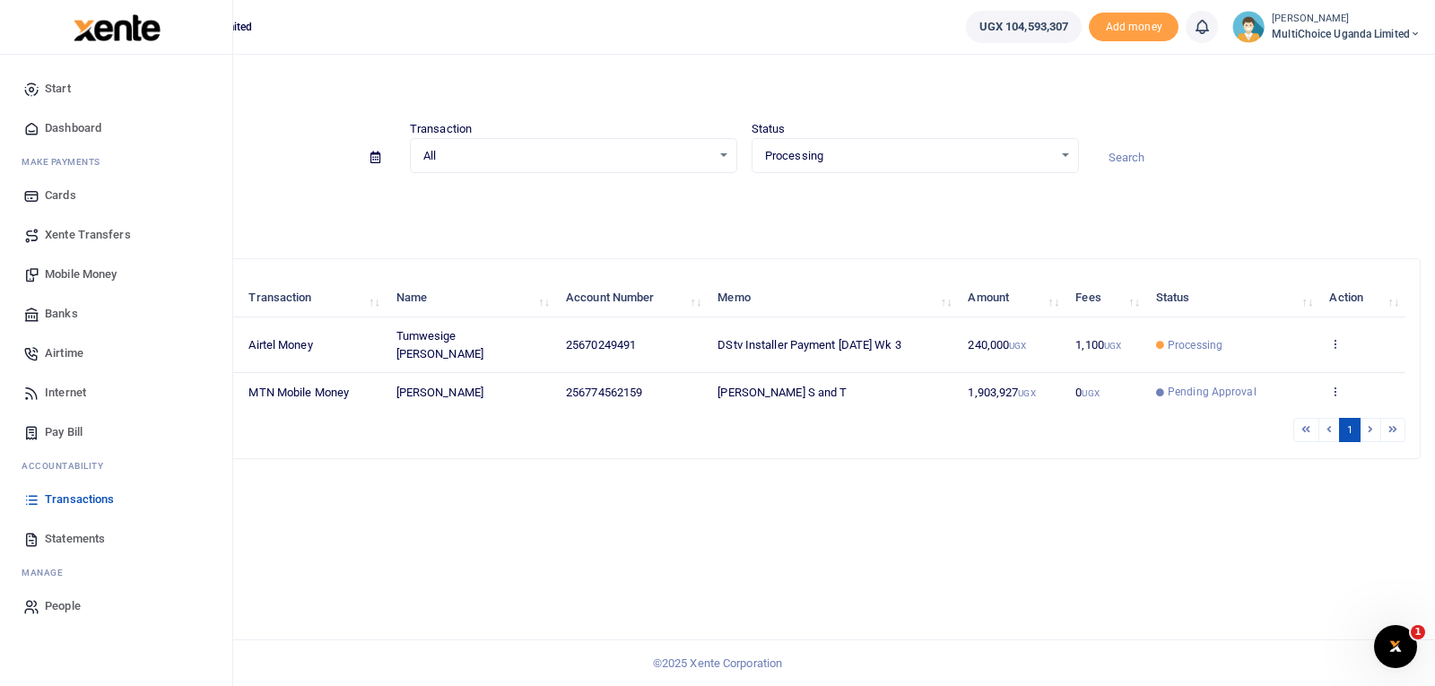
click at [85, 271] on span "Mobile Money" at bounding box center [81, 275] width 72 height 18
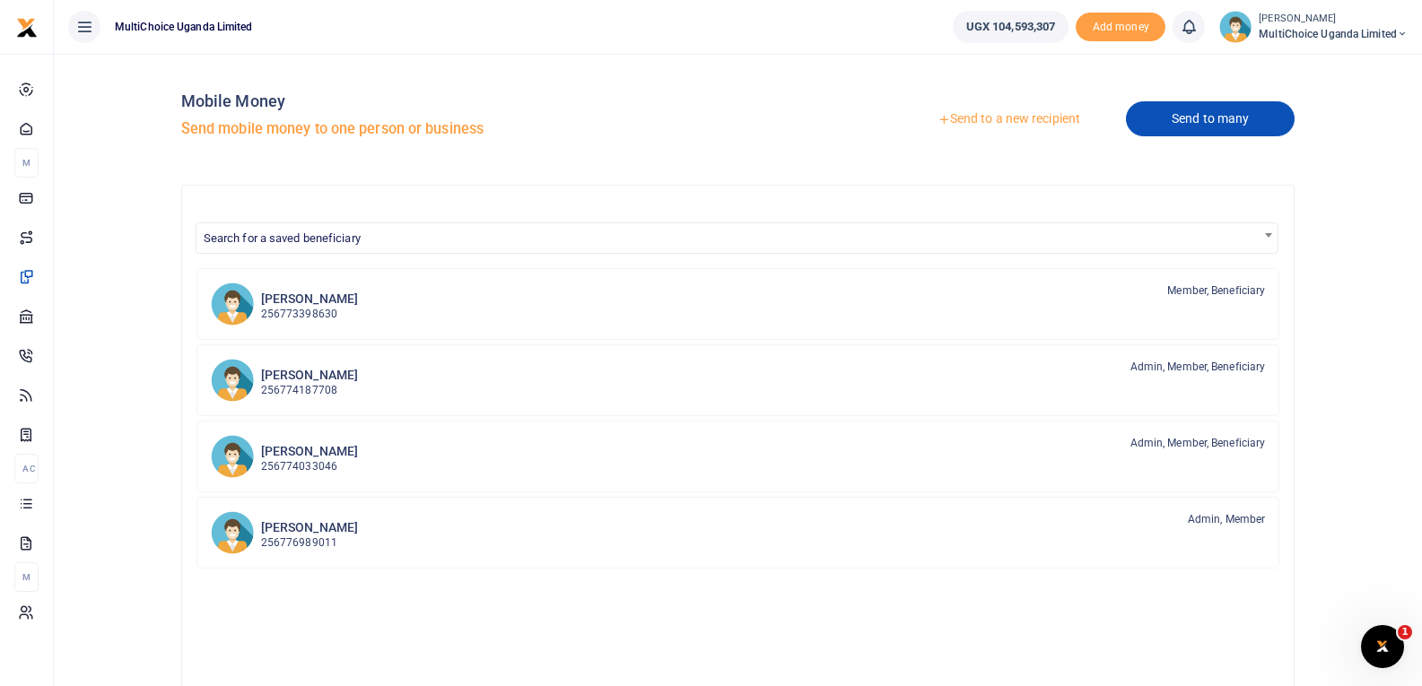
click at [1180, 127] on link "Send to many" at bounding box center [1210, 118] width 169 height 35
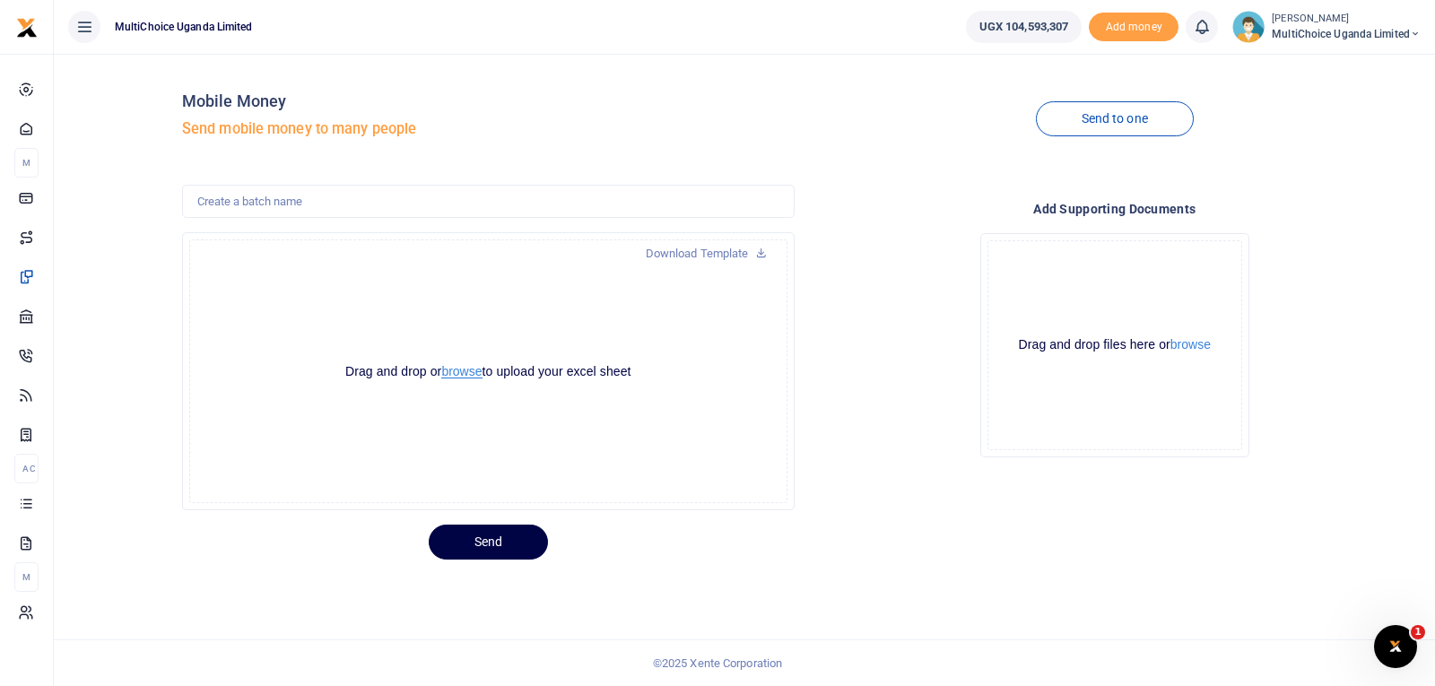
click at [476, 372] on button "browse" at bounding box center [461, 371] width 40 height 13
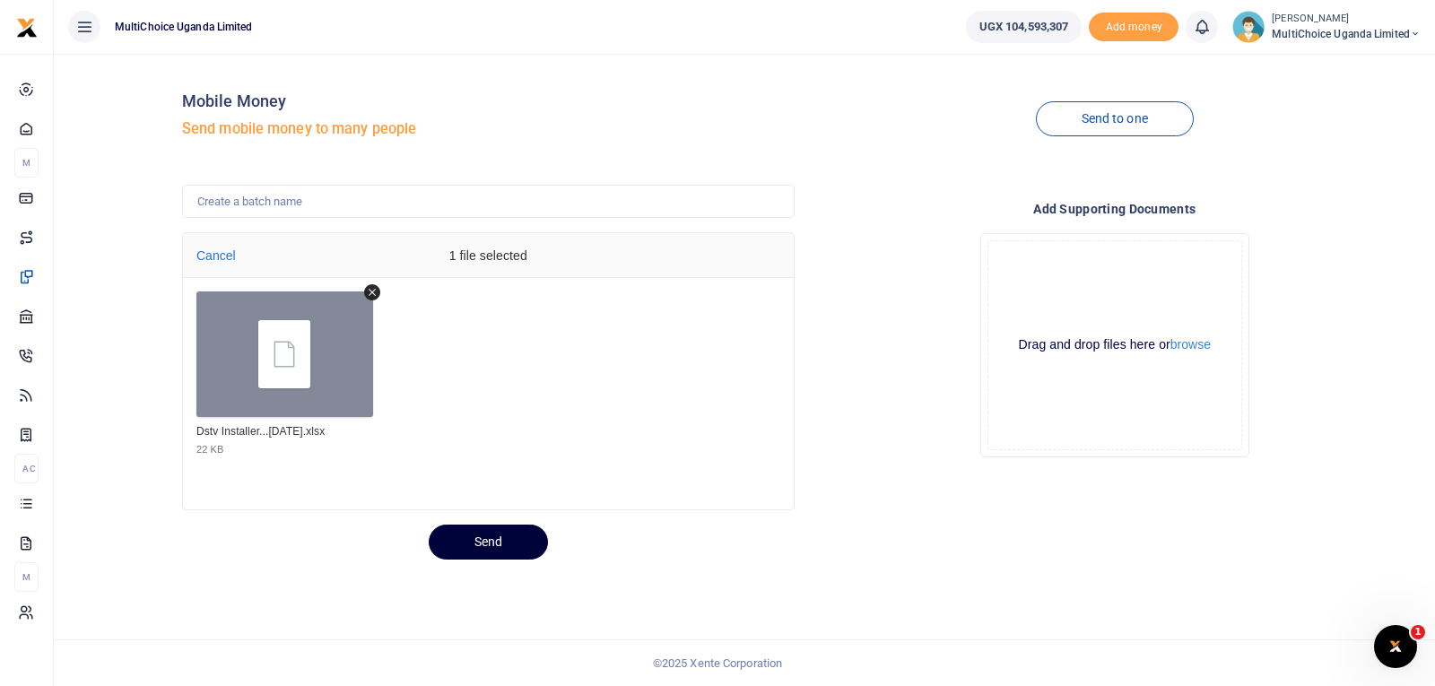
click at [492, 548] on button "Send" at bounding box center [488, 542] width 119 height 35
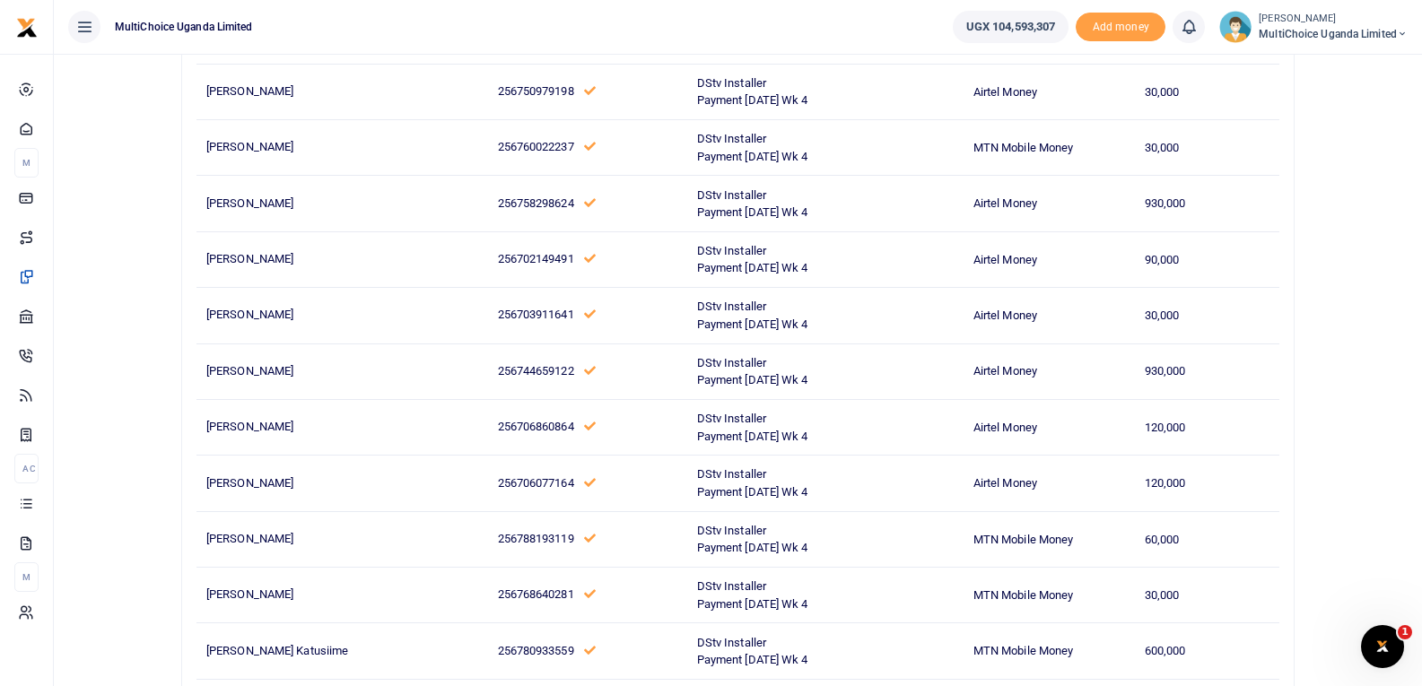
scroll to position [18299, 0]
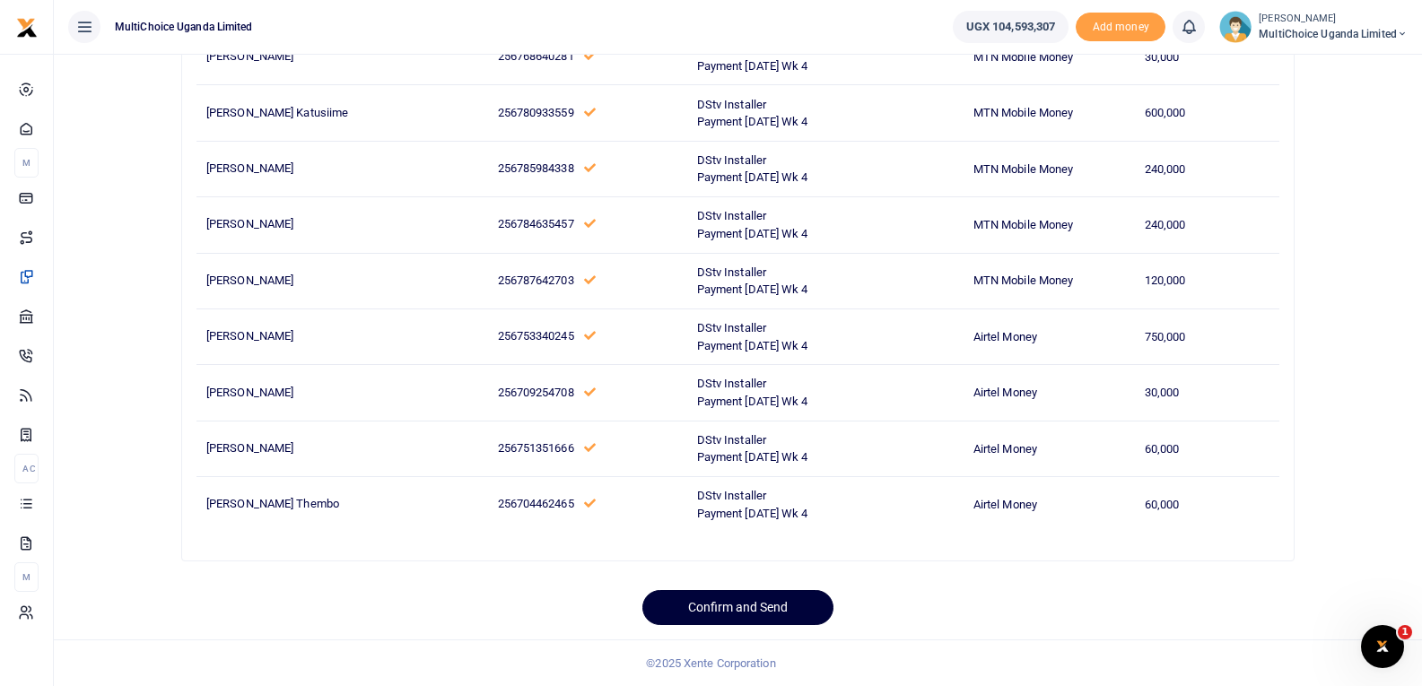
click at [771, 606] on button "Confirm and Send" at bounding box center [737, 607] width 191 height 35
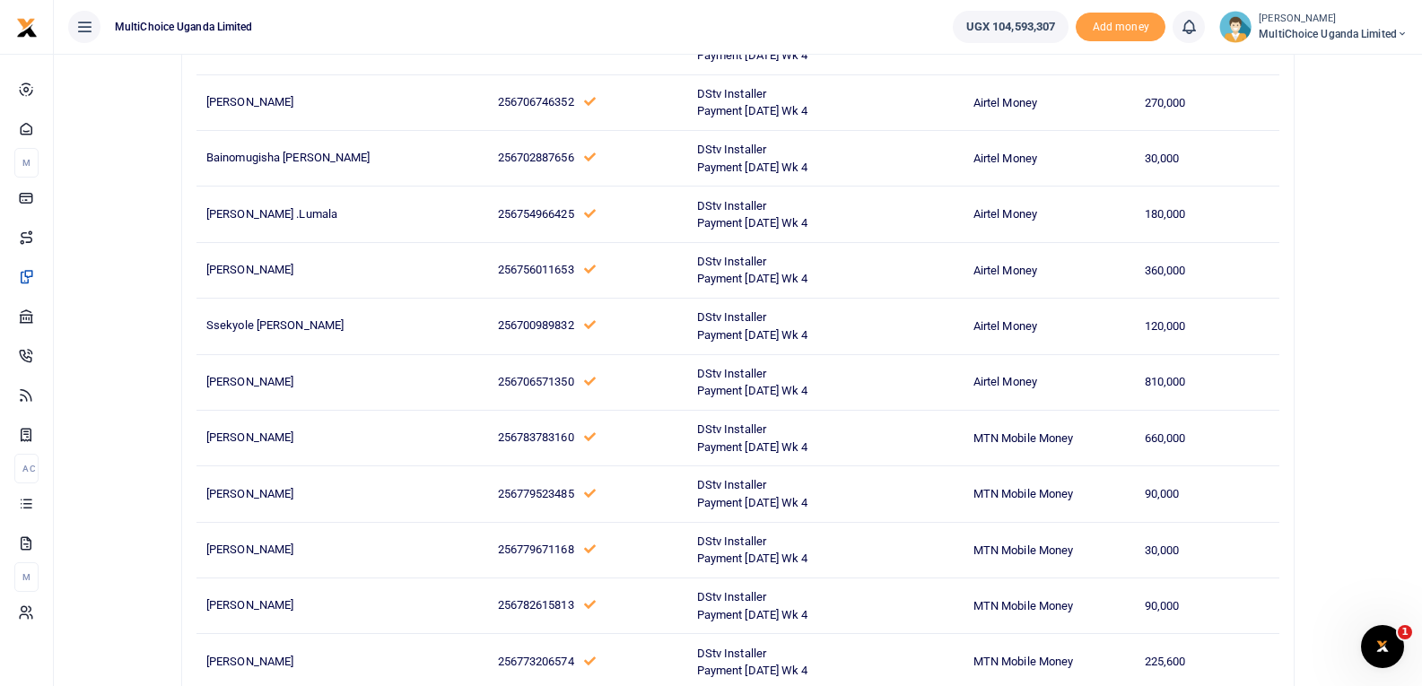
scroll to position [14980, 0]
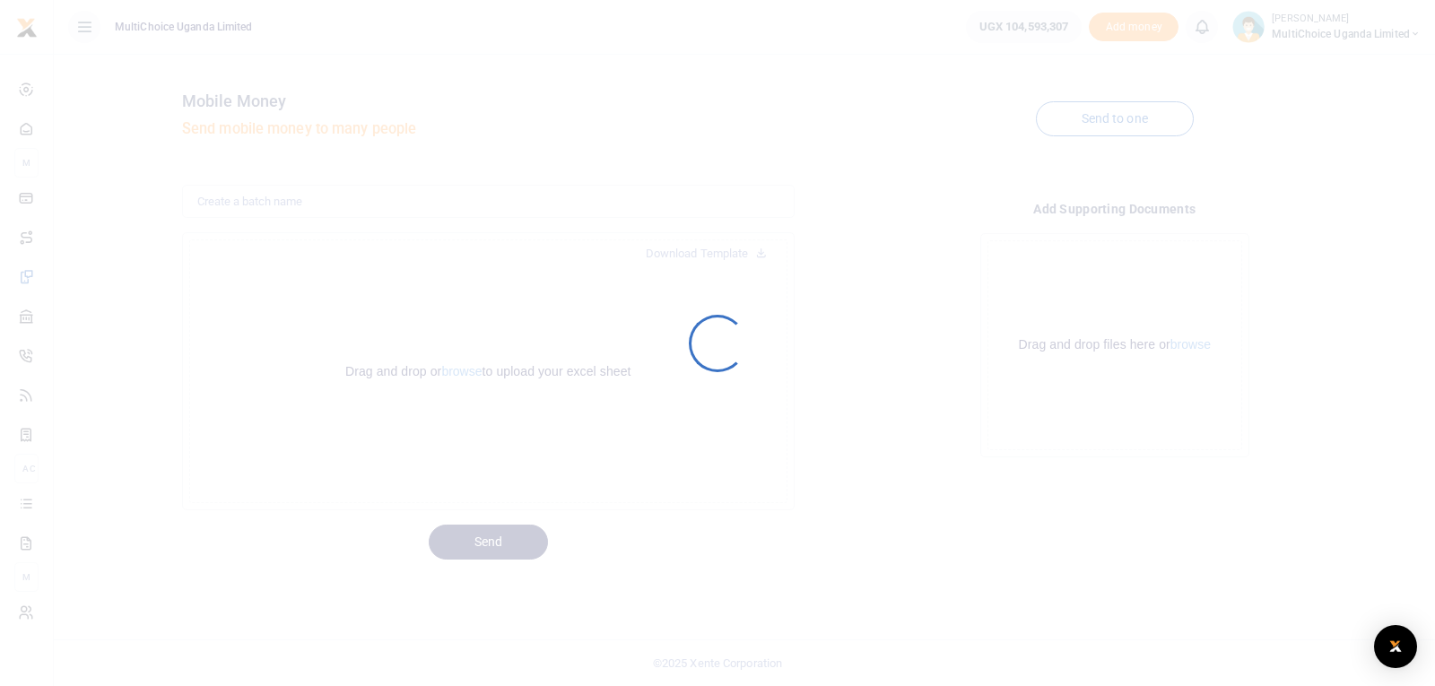
click at [1434, 491] on div at bounding box center [717, 343] width 1435 height 686
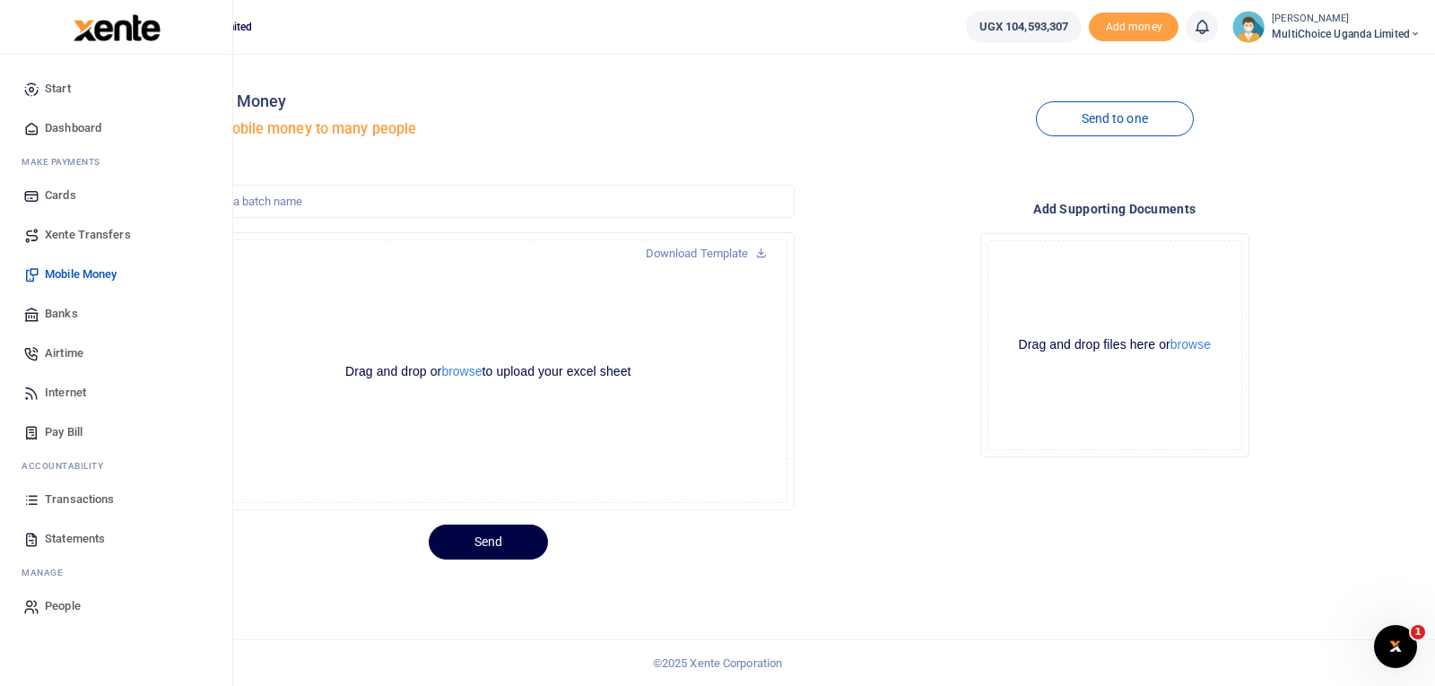
click at [85, 489] on link "Transactions" at bounding box center [116, 499] width 204 height 39
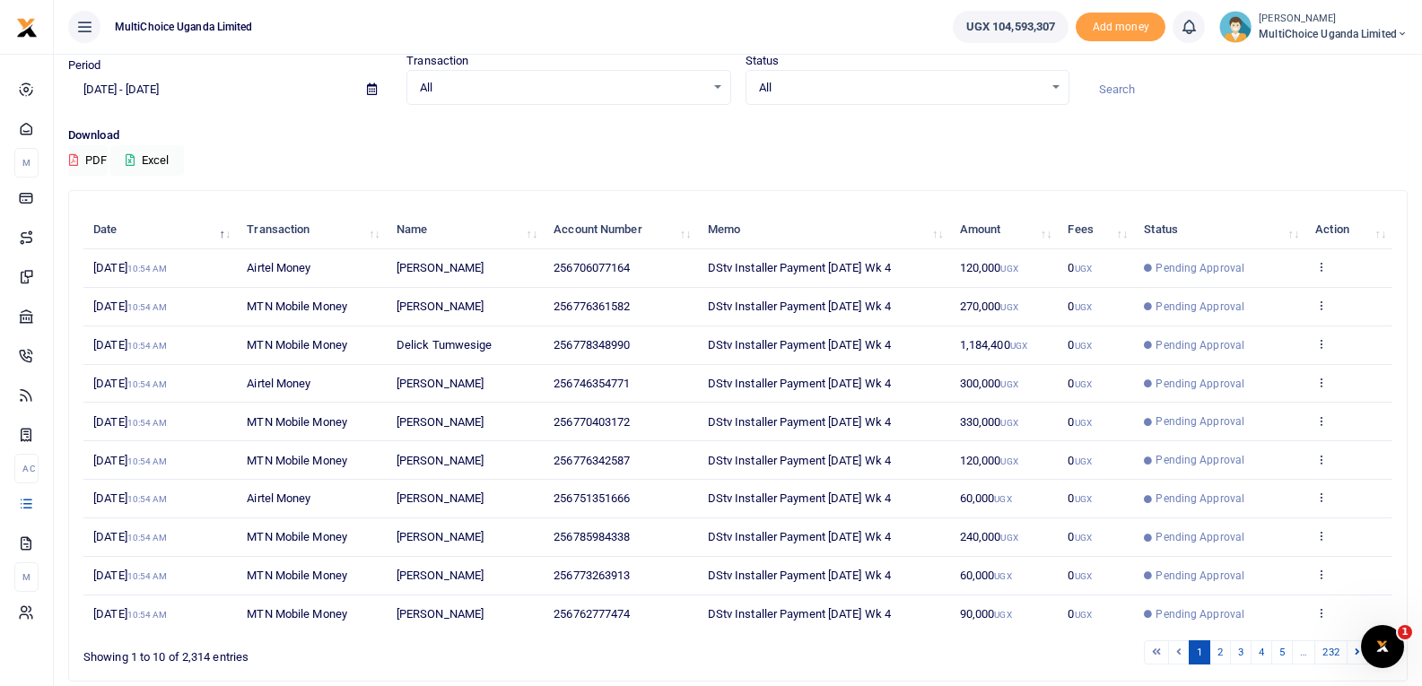
scroll to position [139, 0]
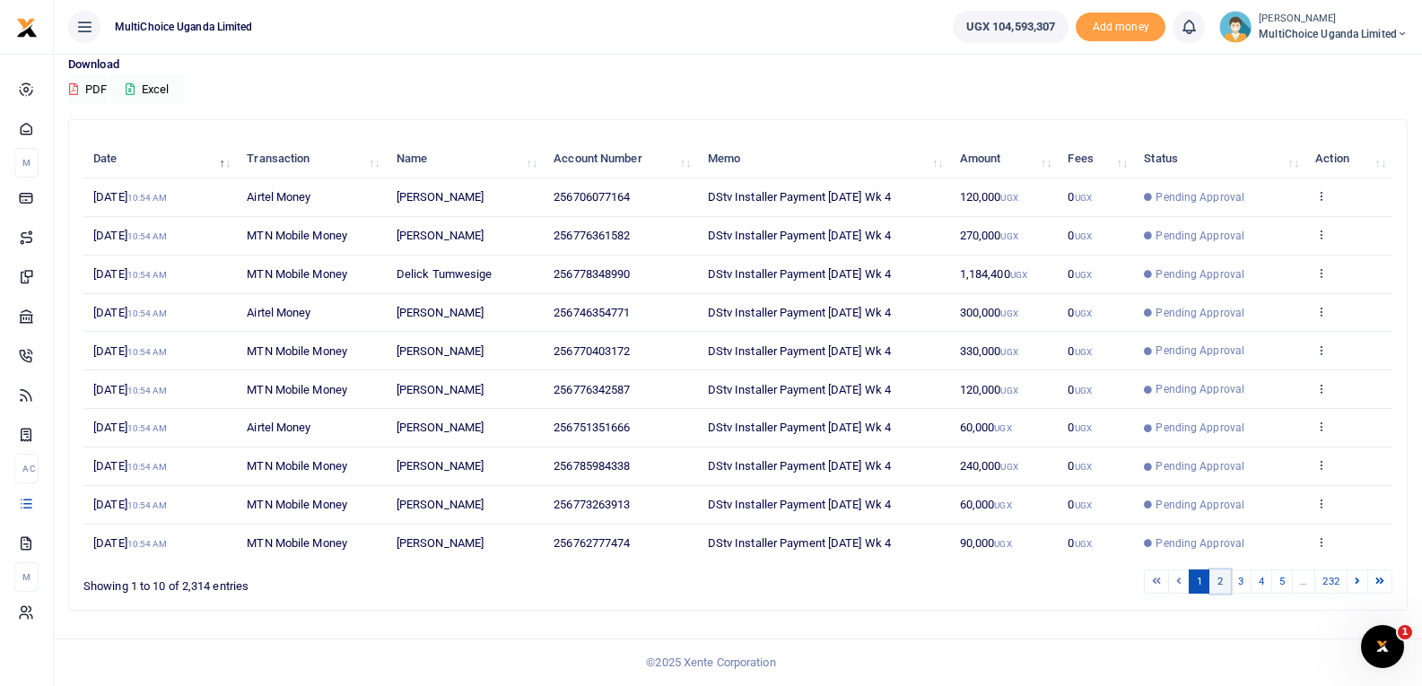
click at [1219, 578] on link "2" at bounding box center [1220, 582] width 22 height 24
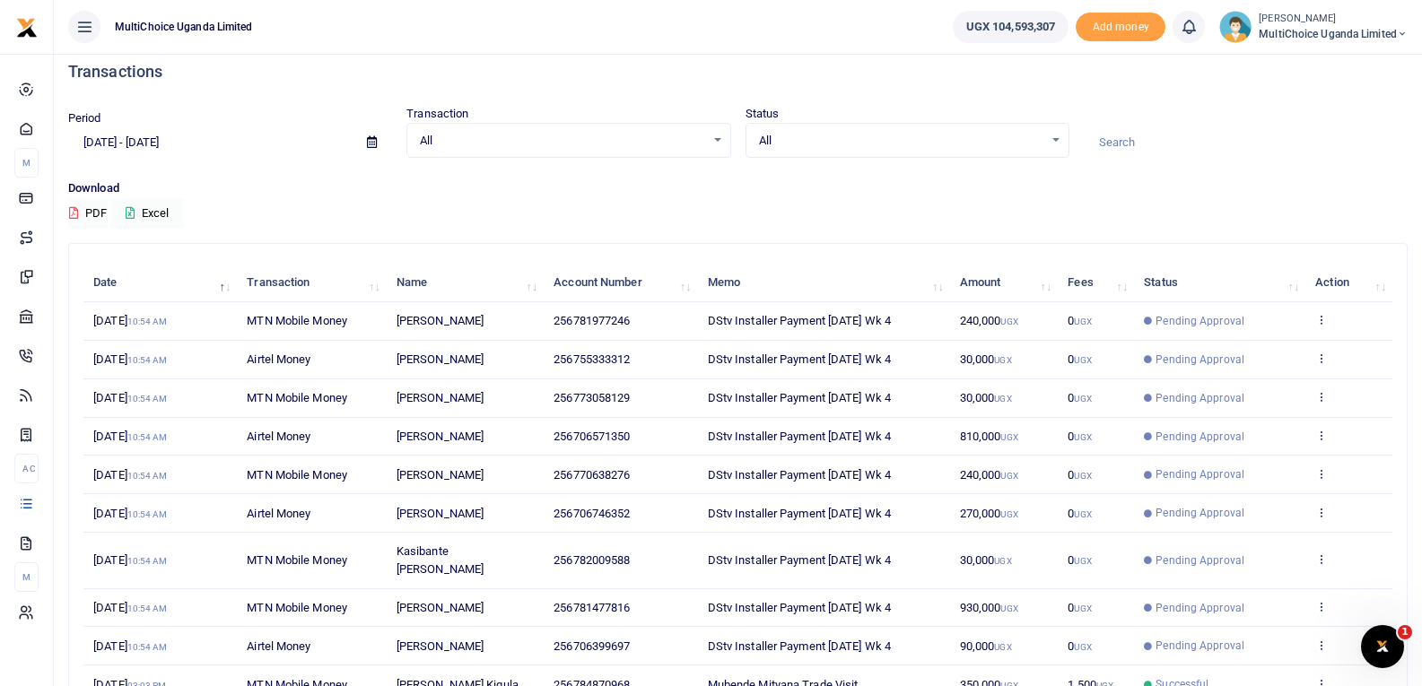
scroll to position [156, 0]
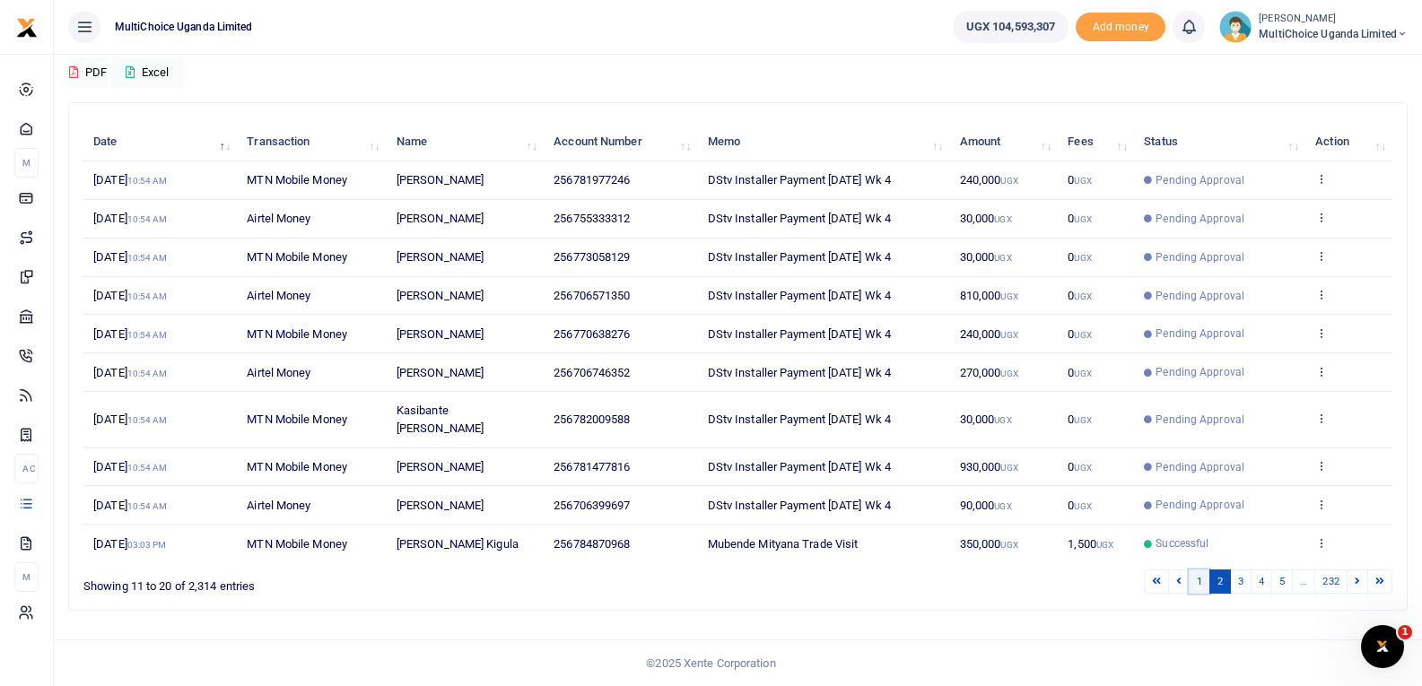
click at [1201, 583] on link "1" at bounding box center [1200, 582] width 22 height 24
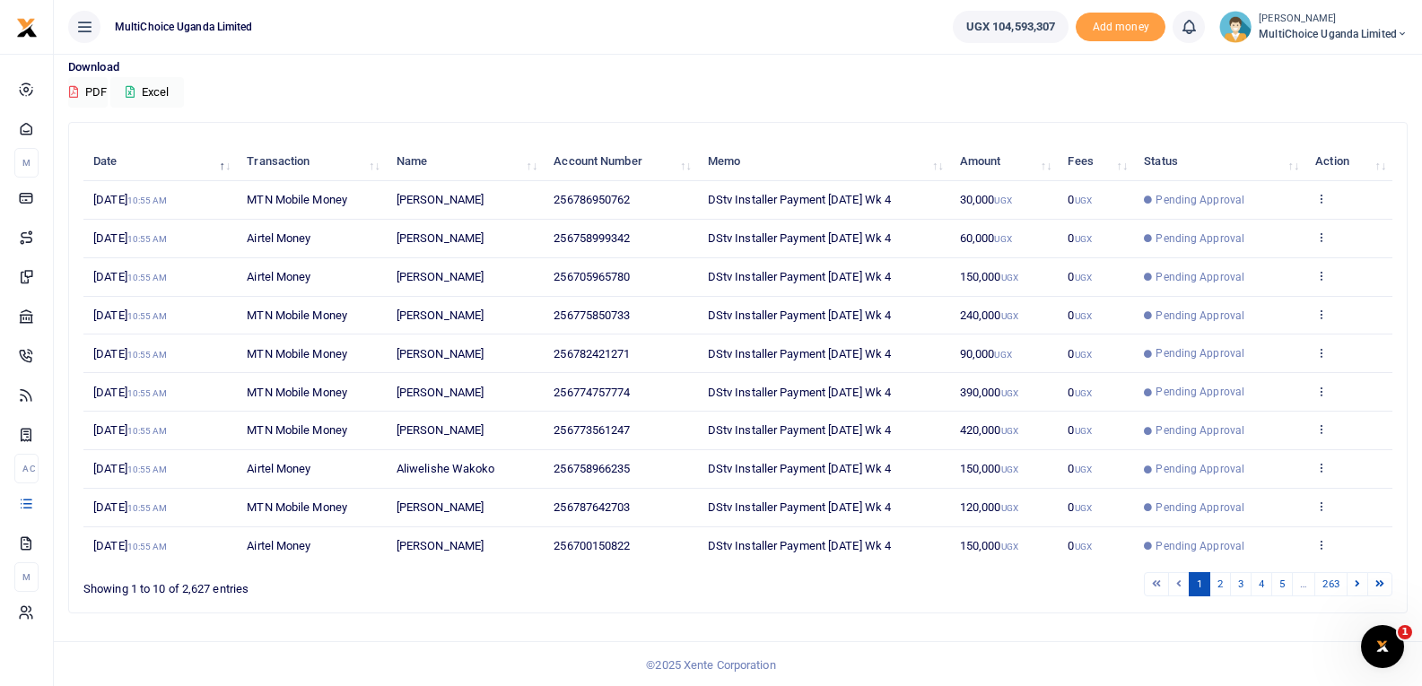
scroll to position [139, 0]
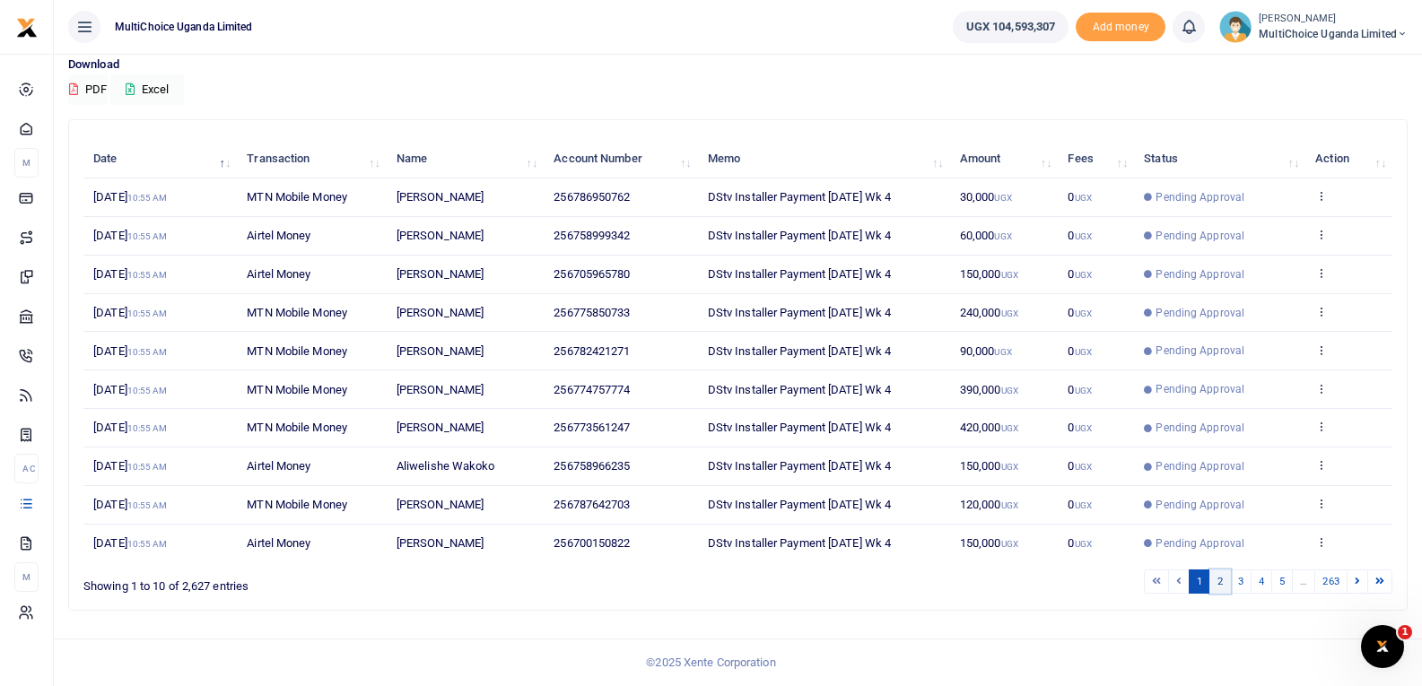
click at [1220, 584] on link "2" at bounding box center [1220, 582] width 22 height 24
click at [1243, 583] on link "3" at bounding box center [1241, 582] width 22 height 24
click at [1284, 580] on link "5" at bounding box center [1282, 582] width 22 height 24
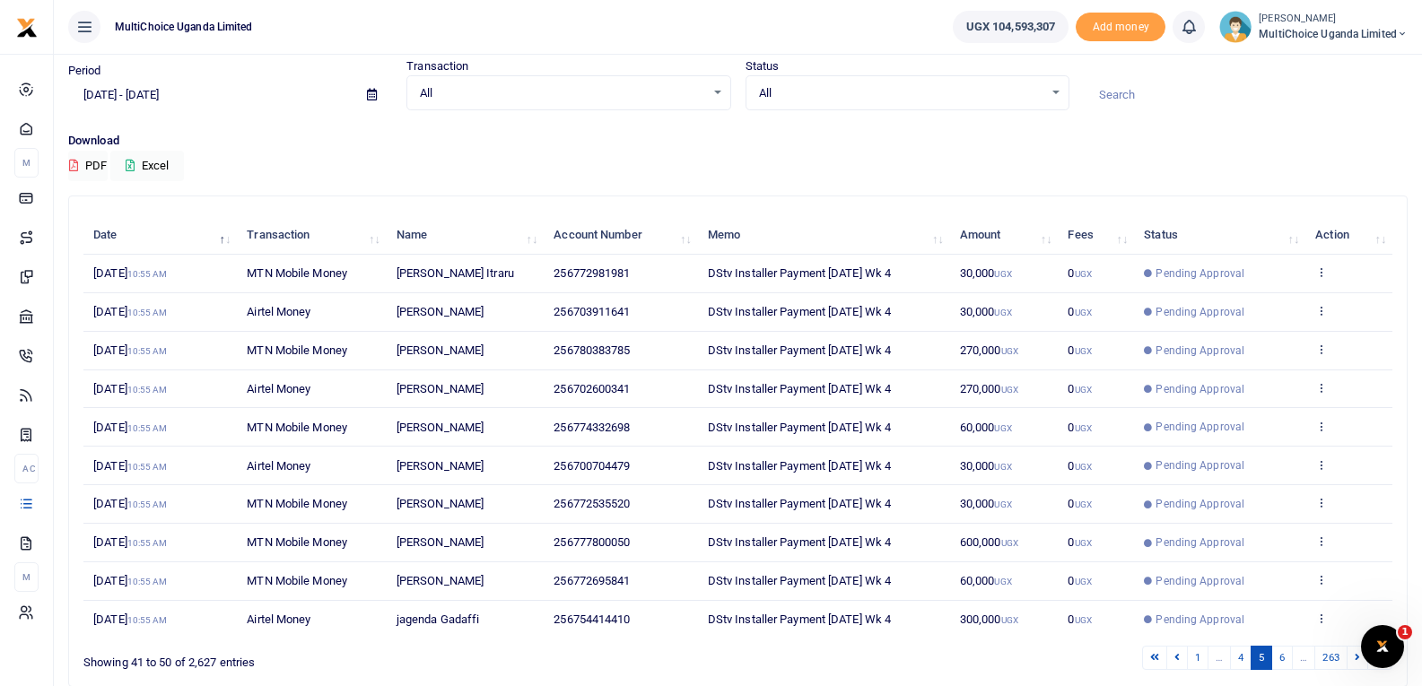
scroll to position [0, 0]
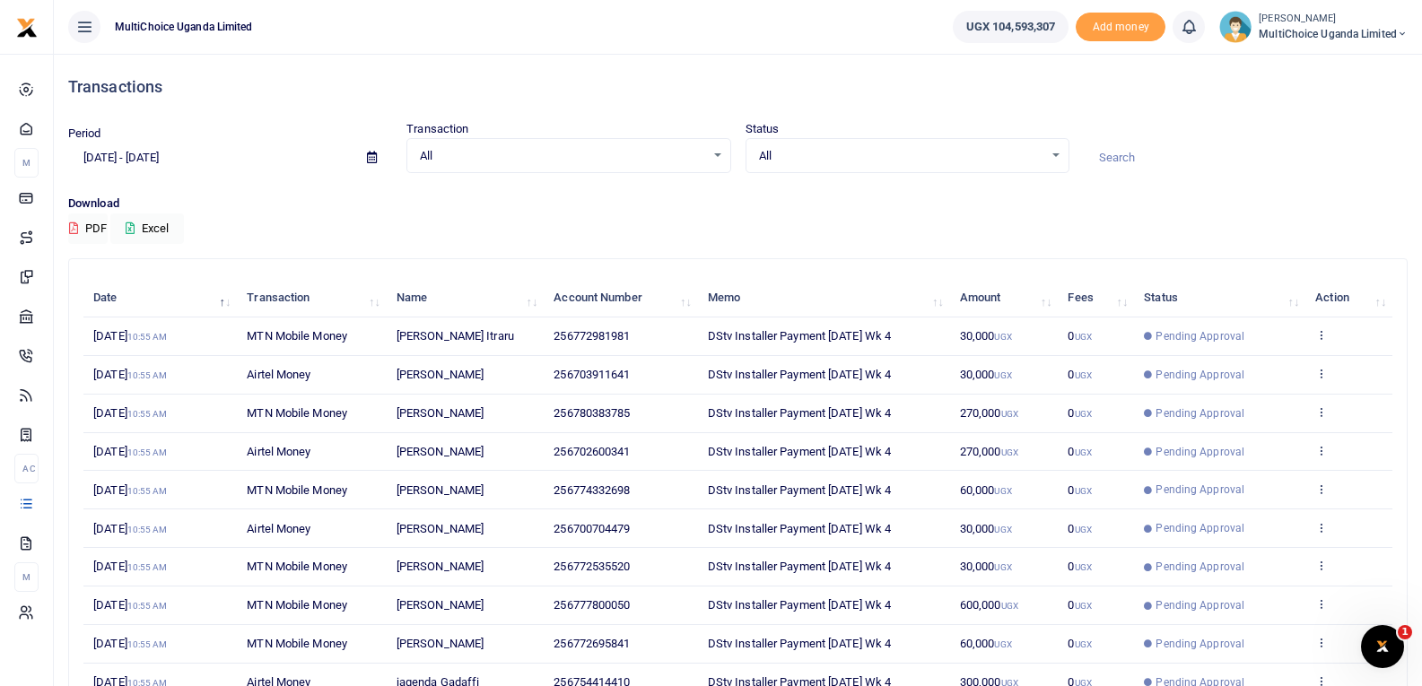
click at [1035, 154] on span "All" at bounding box center [901, 156] width 284 height 18
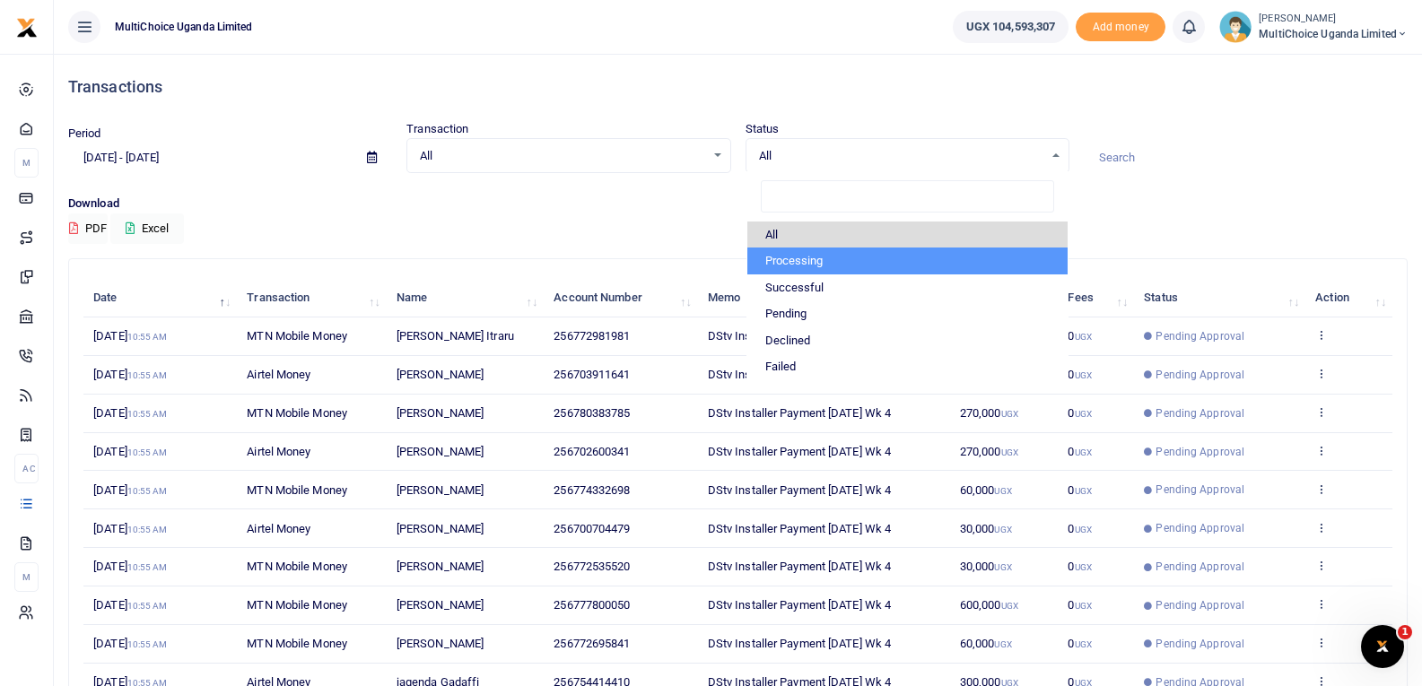
click at [897, 254] on li "Processing" at bounding box center [907, 261] width 320 height 27
select select "PROCESSING"
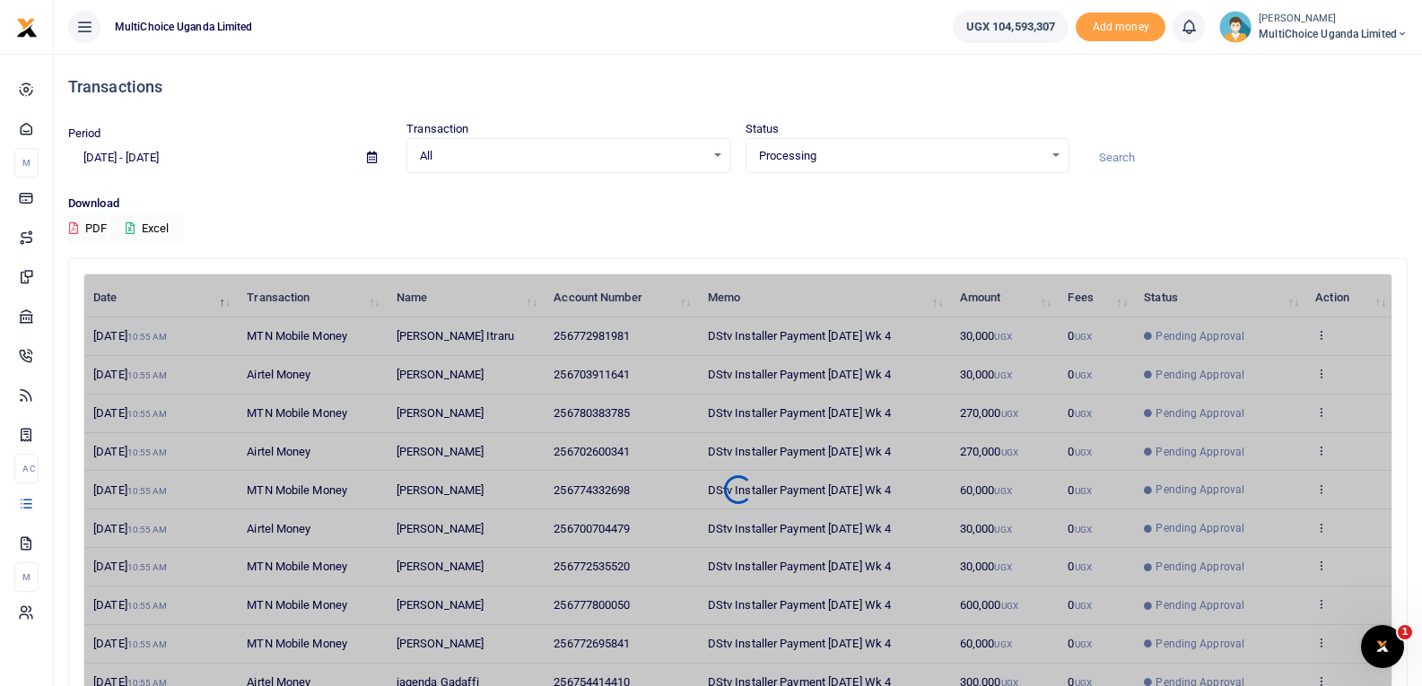
click at [1037, 157] on span "Processing" at bounding box center [901, 156] width 284 height 18
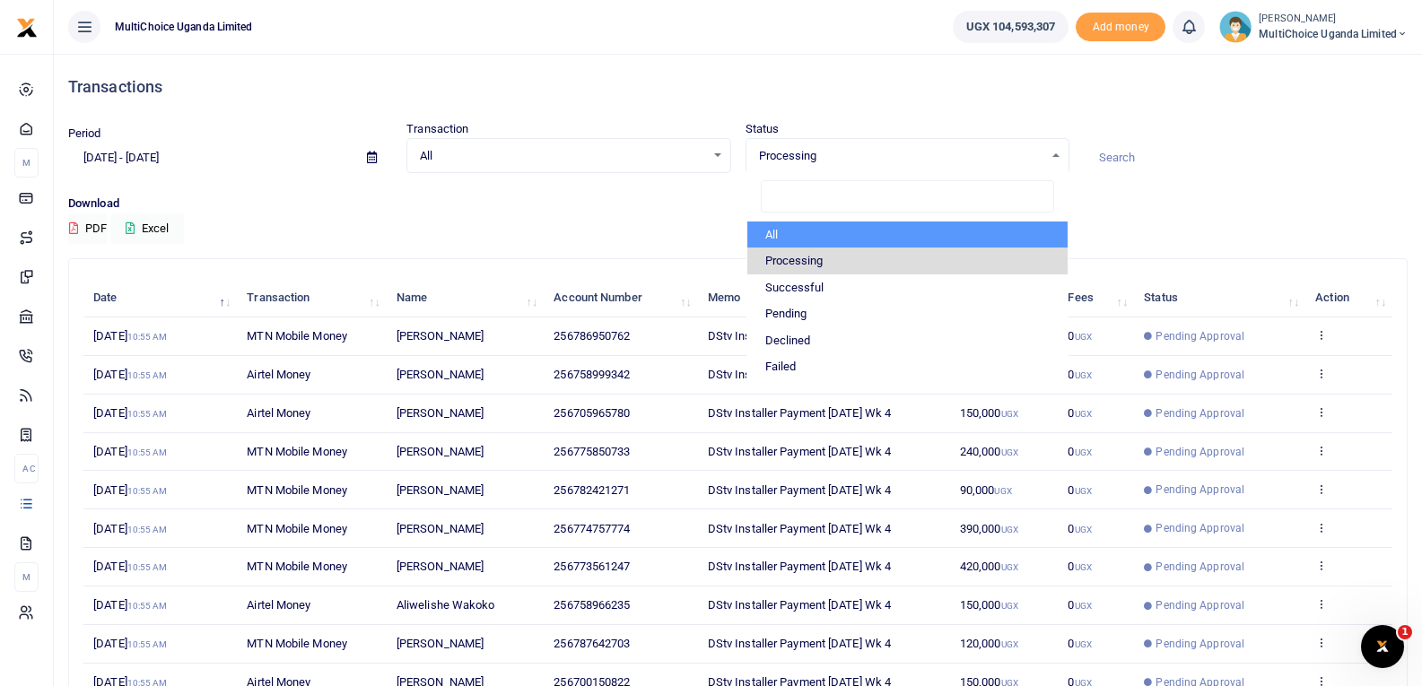
click at [979, 243] on li "All" at bounding box center [907, 235] width 320 height 27
select select
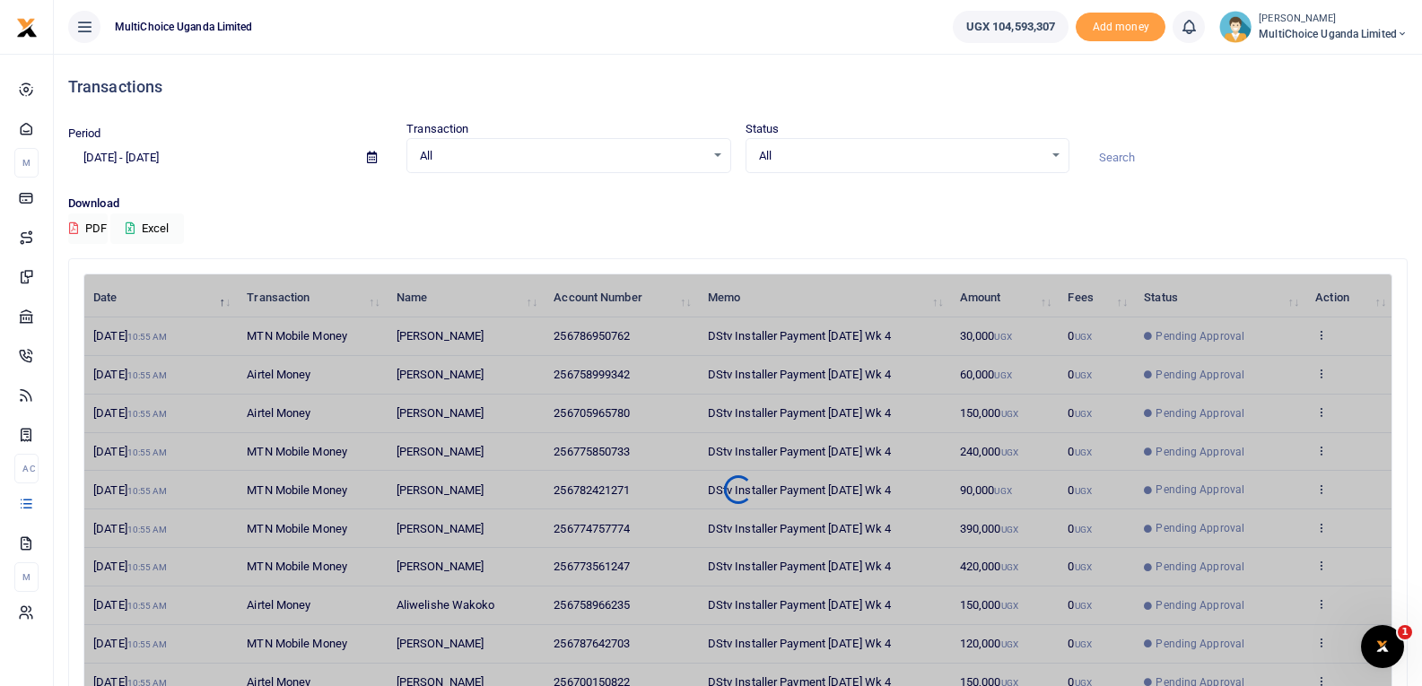
scroll to position [139, 0]
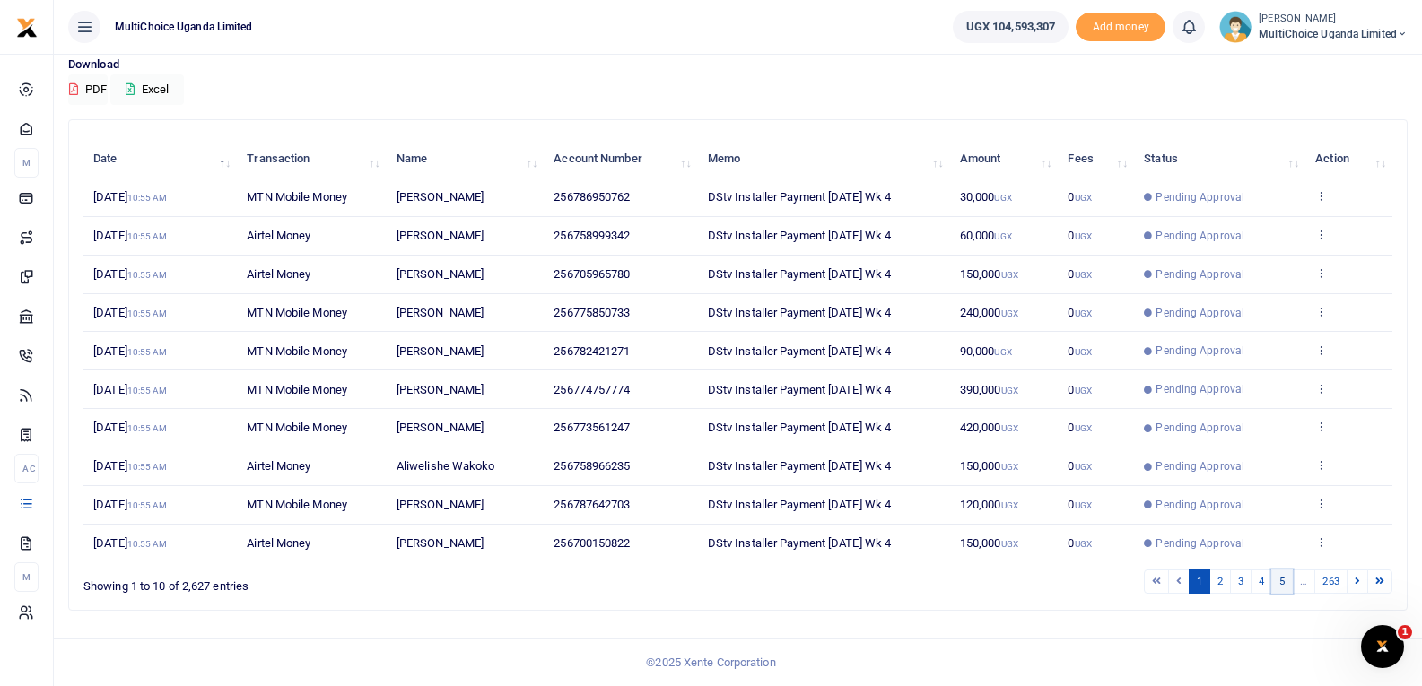
click at [1282, 579] on link "5" at bounding box center [1282, 582] width 22 height 24
click at [1288, 585] on link "6" at bounding box center [1282, 582] width 22 height 24
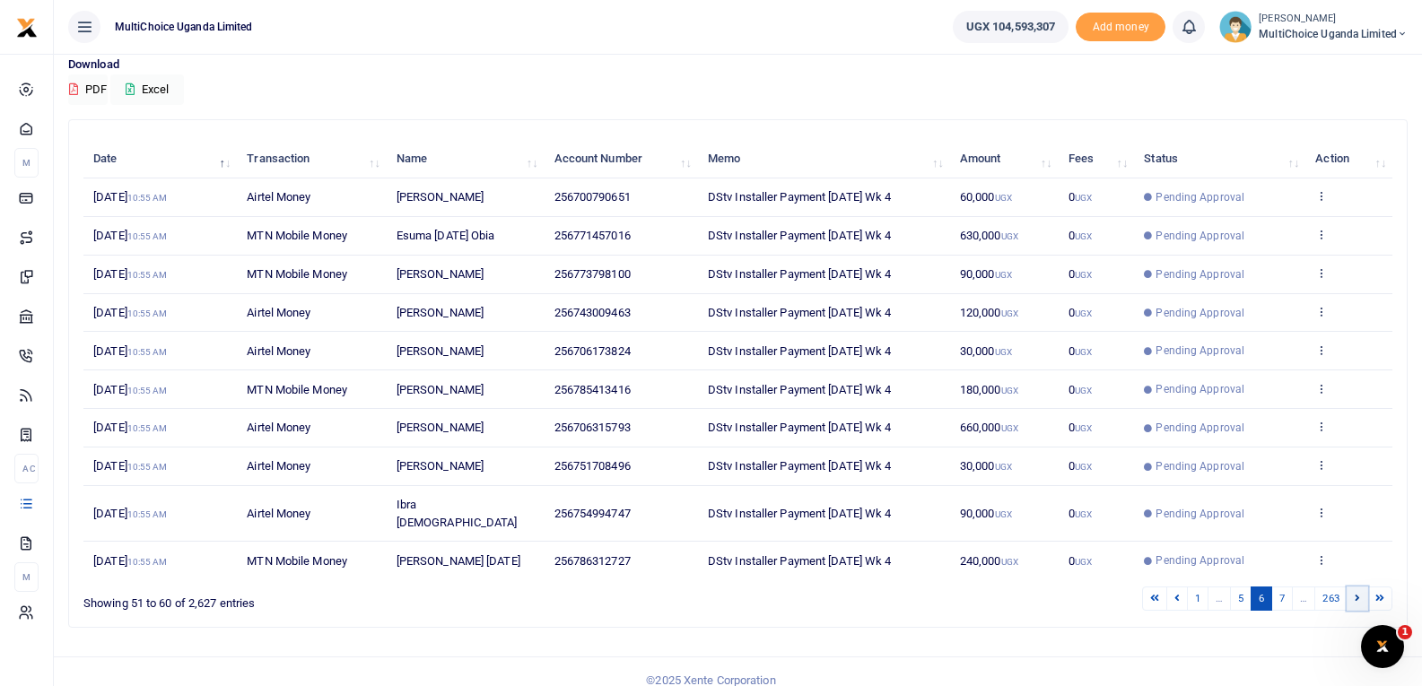
click at [1353, 587] on link at bounding box center [1357, 599] width 22 height 24
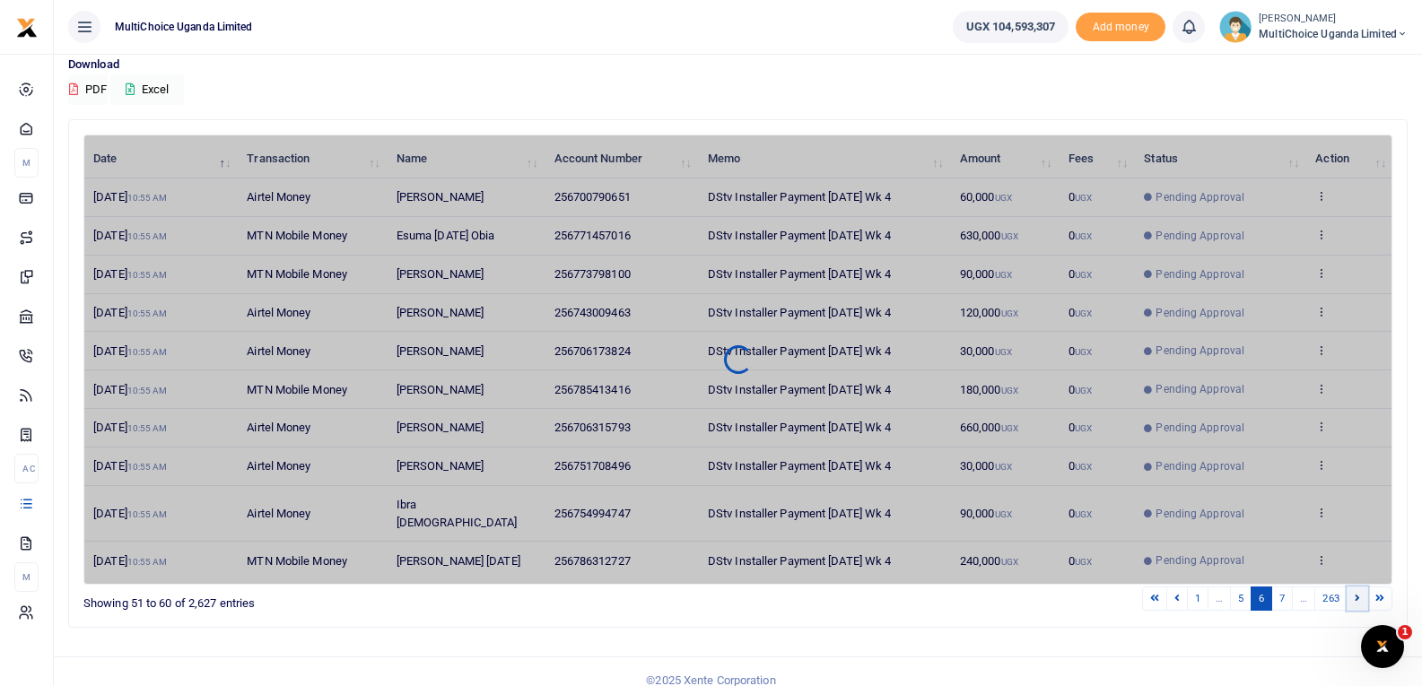
click at [1353, 587] on link at bounding box center [1357, 599] width 22 height 24
click at [1354, 587] on link at bounding box center [1357, 599] width 22 height 24
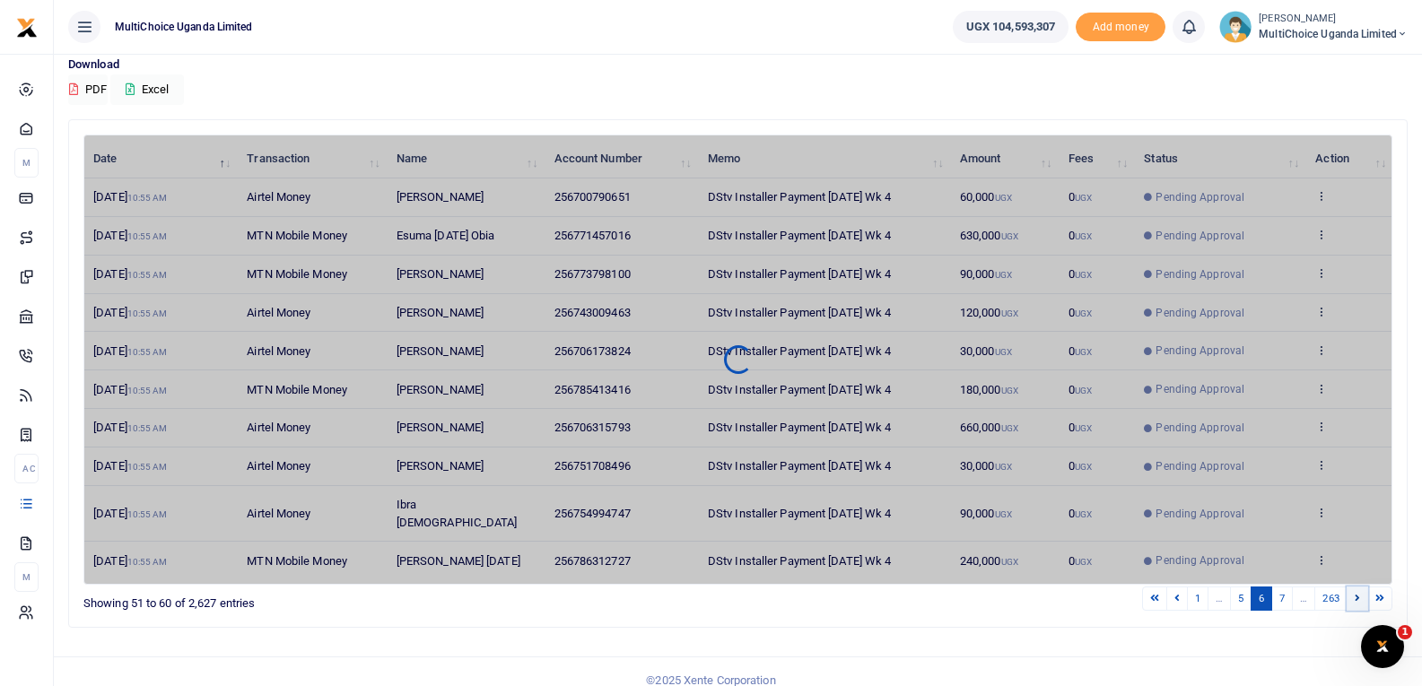
click at [1354, 587] on link at bounding box center [1357, 599] width 22 height 24
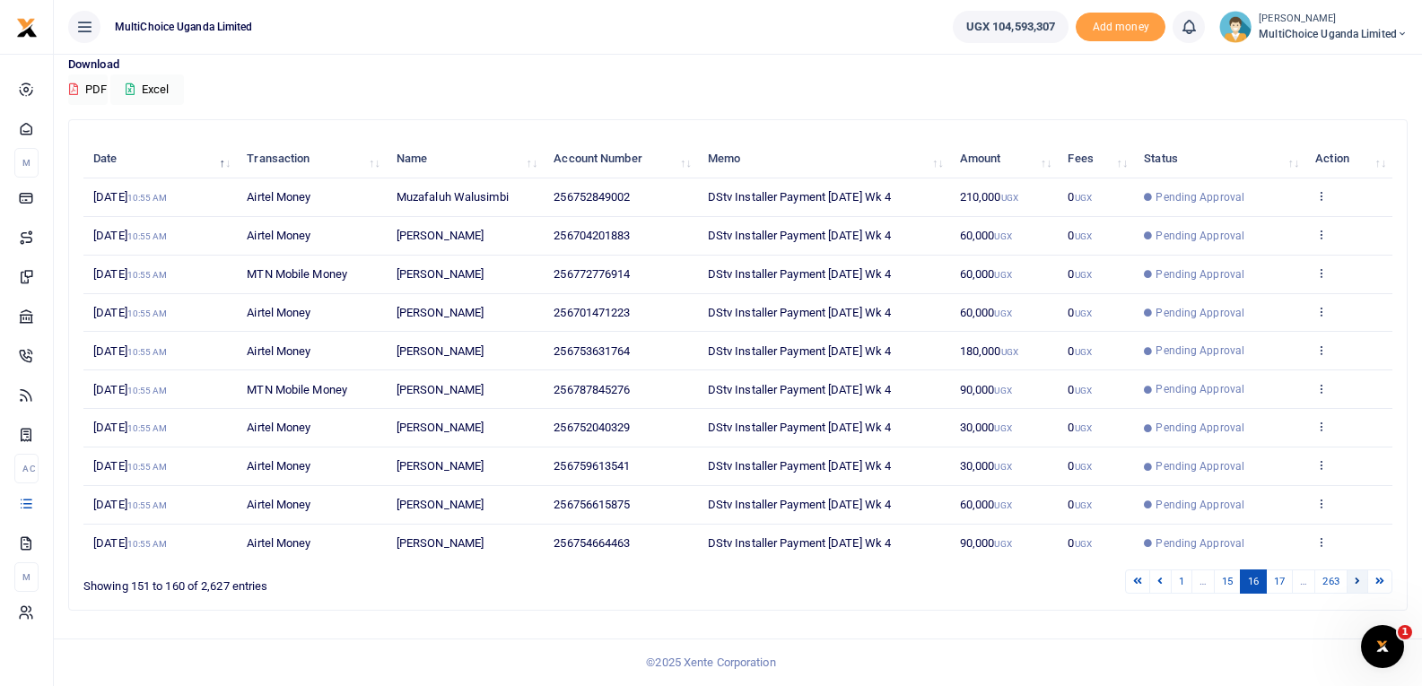
click at [1355, 587] on link at bounding box center [1357, 582] width 22 height 24
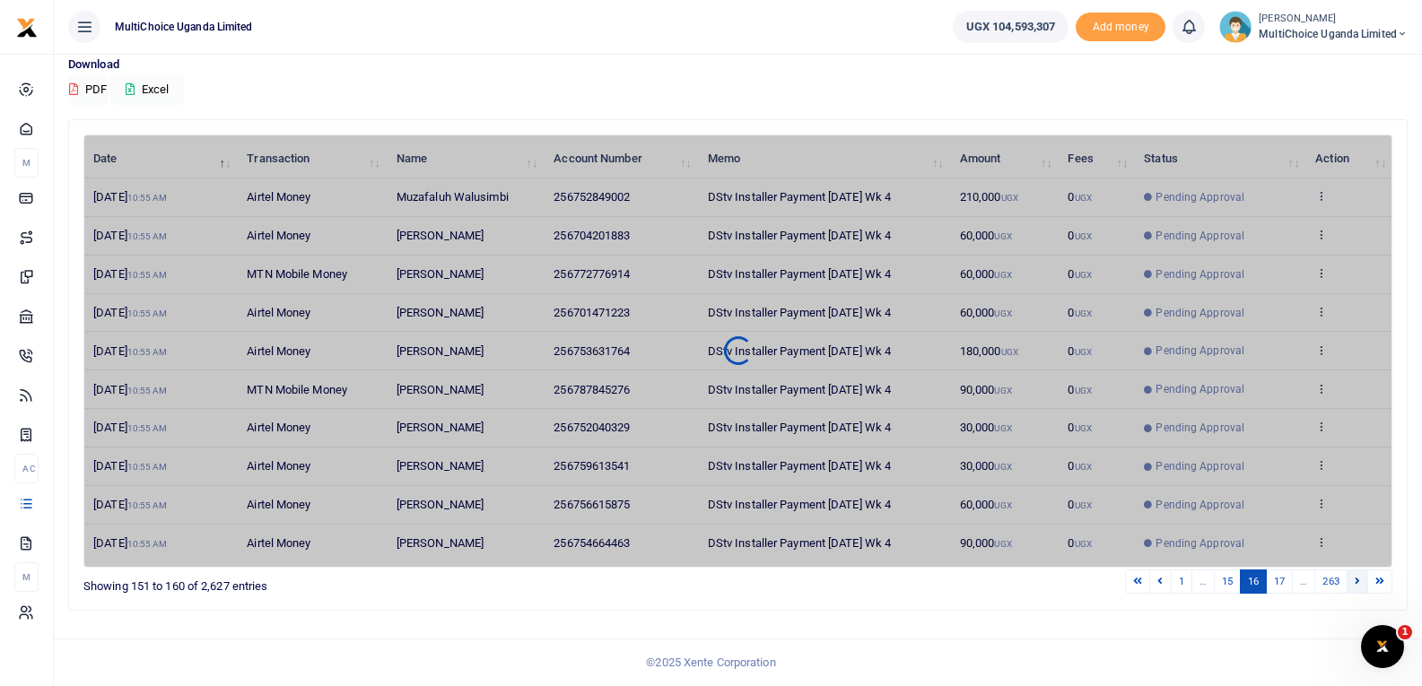
click at [1355, 587] on link at bounding box center [1357, 582] width 22 height 24
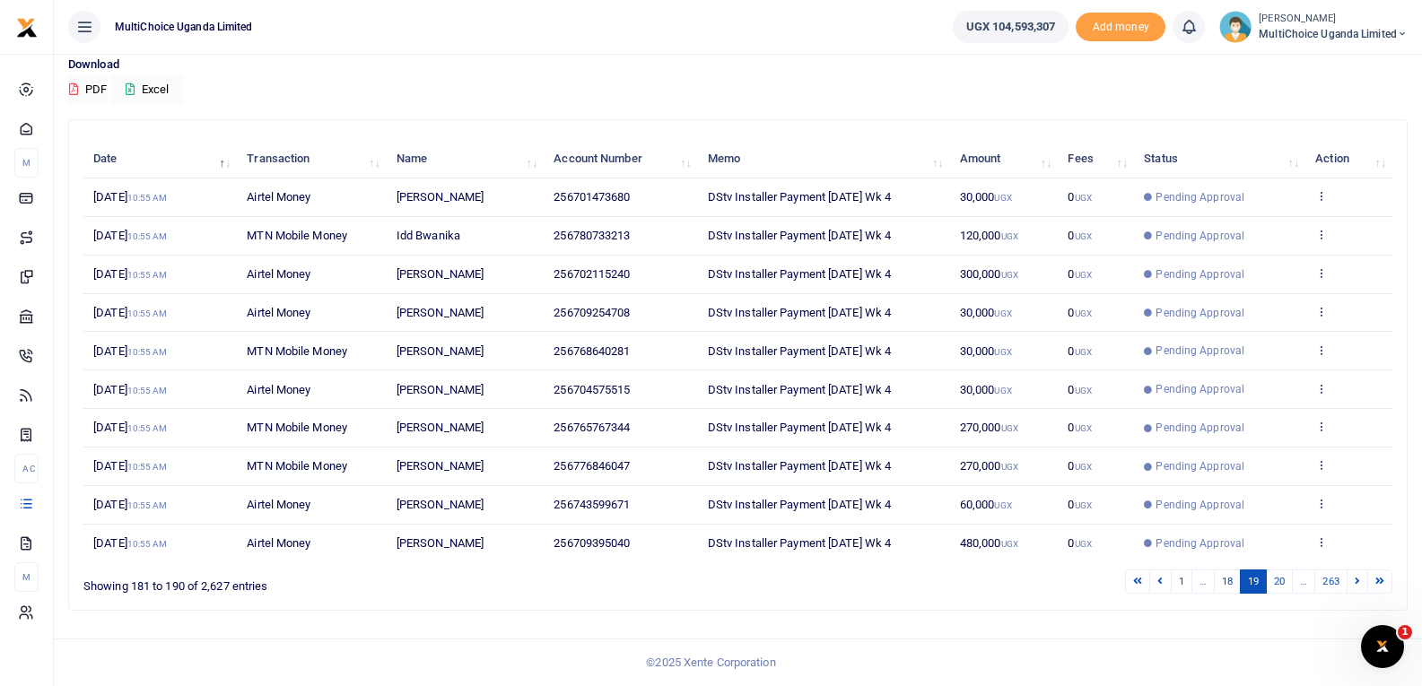
click at [1355, 587] on link at bounding box center [1357, 582] width 22 height 24
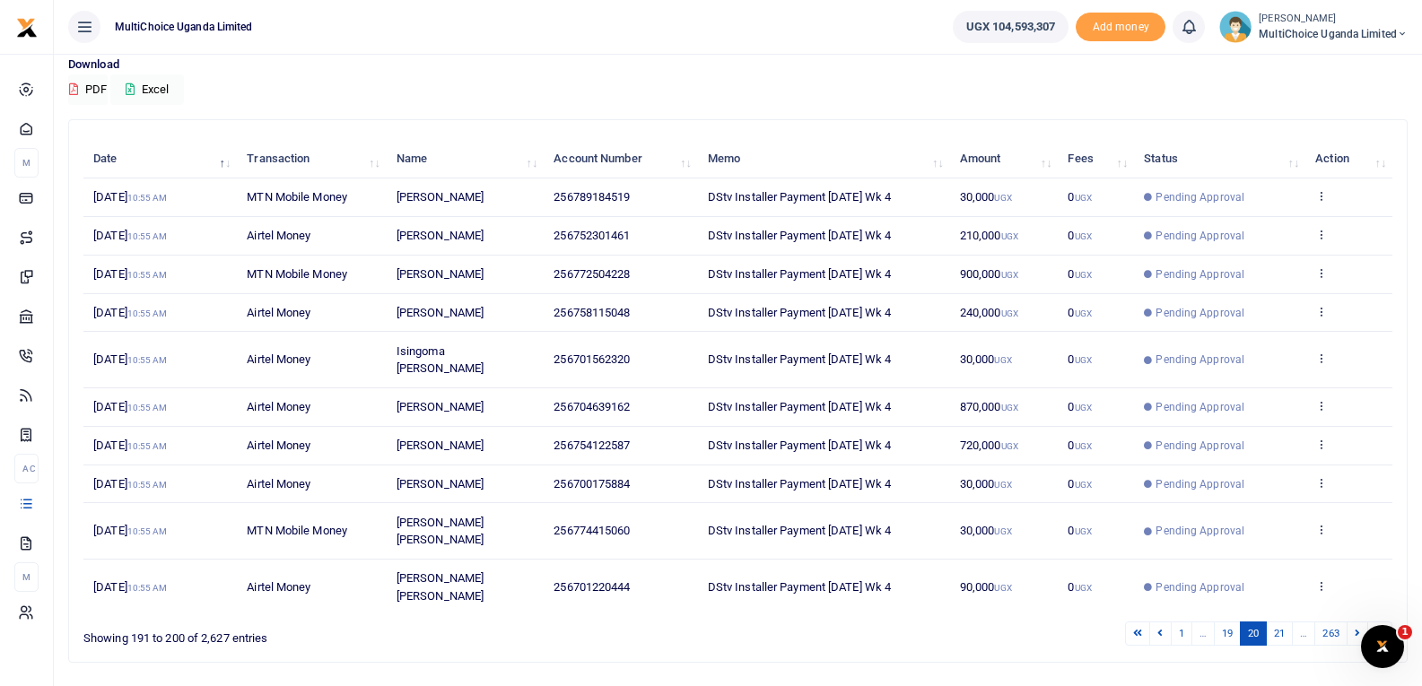
click at [1355, 622] on link at bounding box center [1357, 634] width 22 height 24
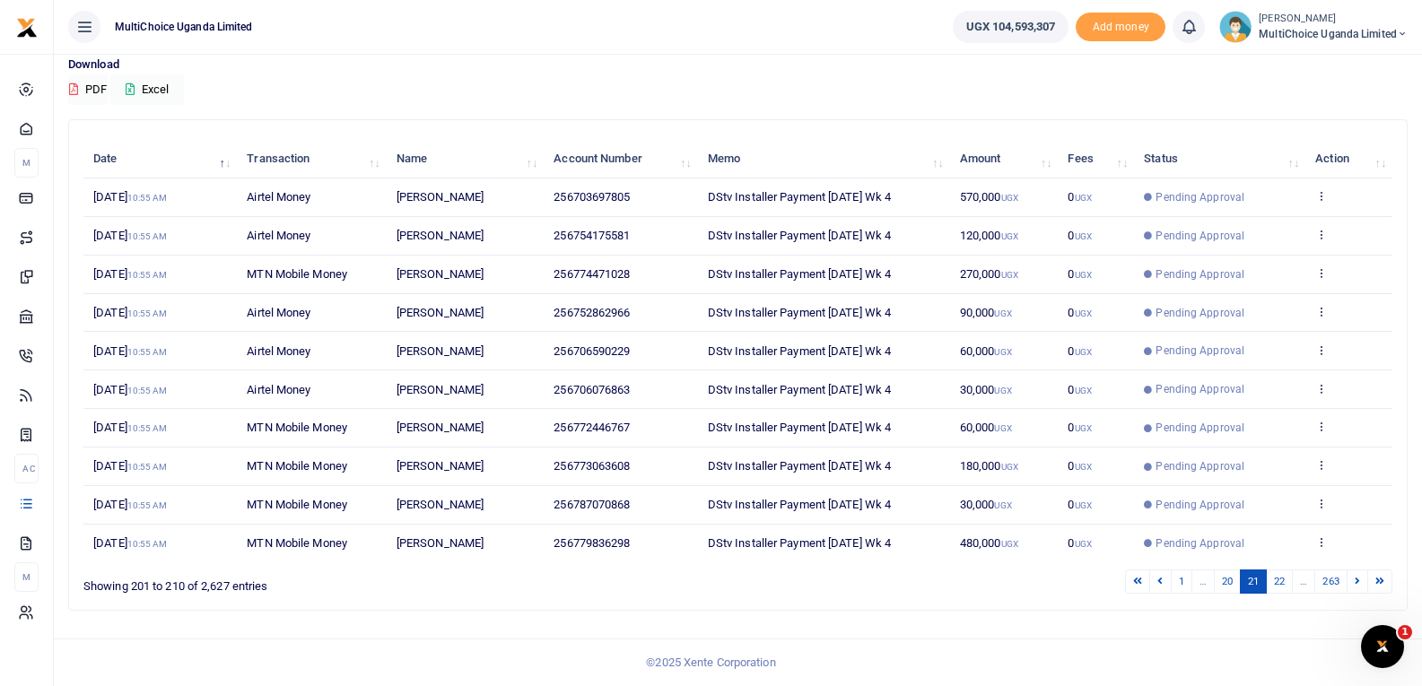
click at [1355, 587] on link at bounding box center [1357, 582] width 22 height 24
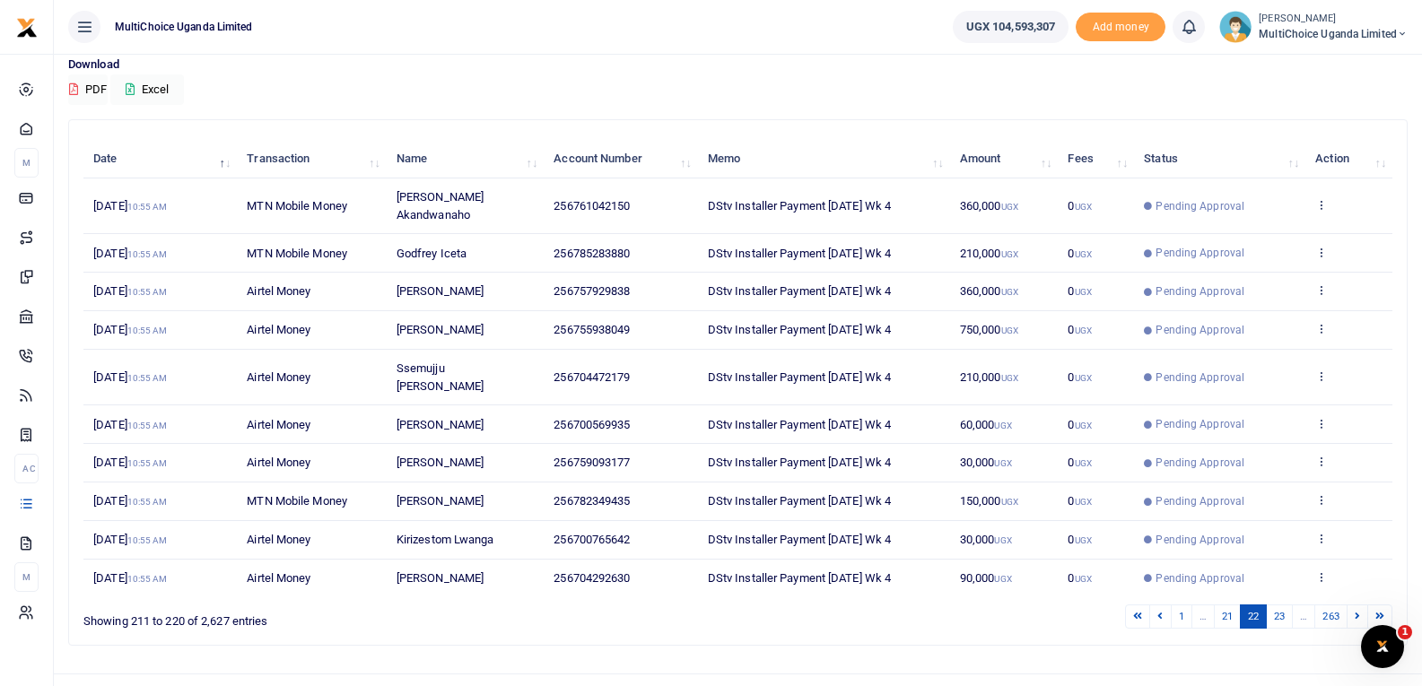
click at [1355, 605] on link at bounding box center [1357, 617] width 22 height 24
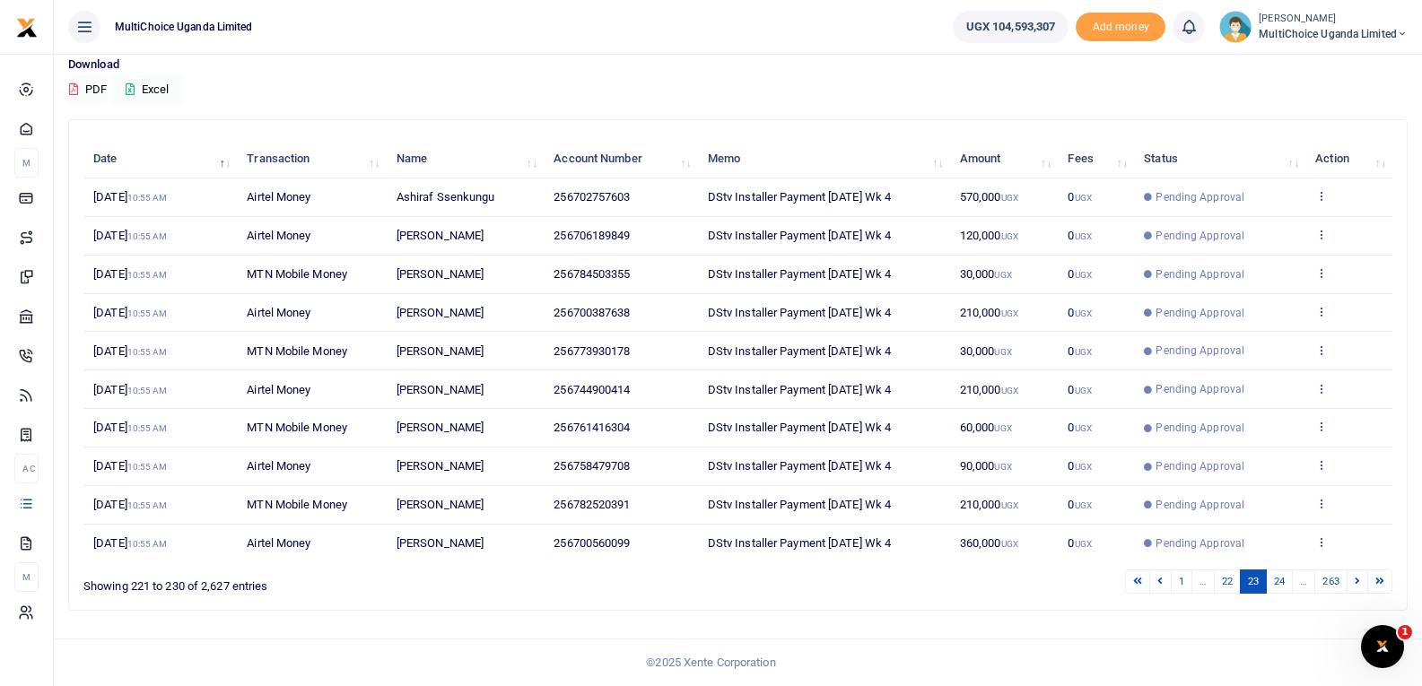
click at [1355, 587] on link at bounding box center [1357, 582] width 22 height 24
click at [1356, 587] on link at bounding box center [1357, 582] width 22 height 24
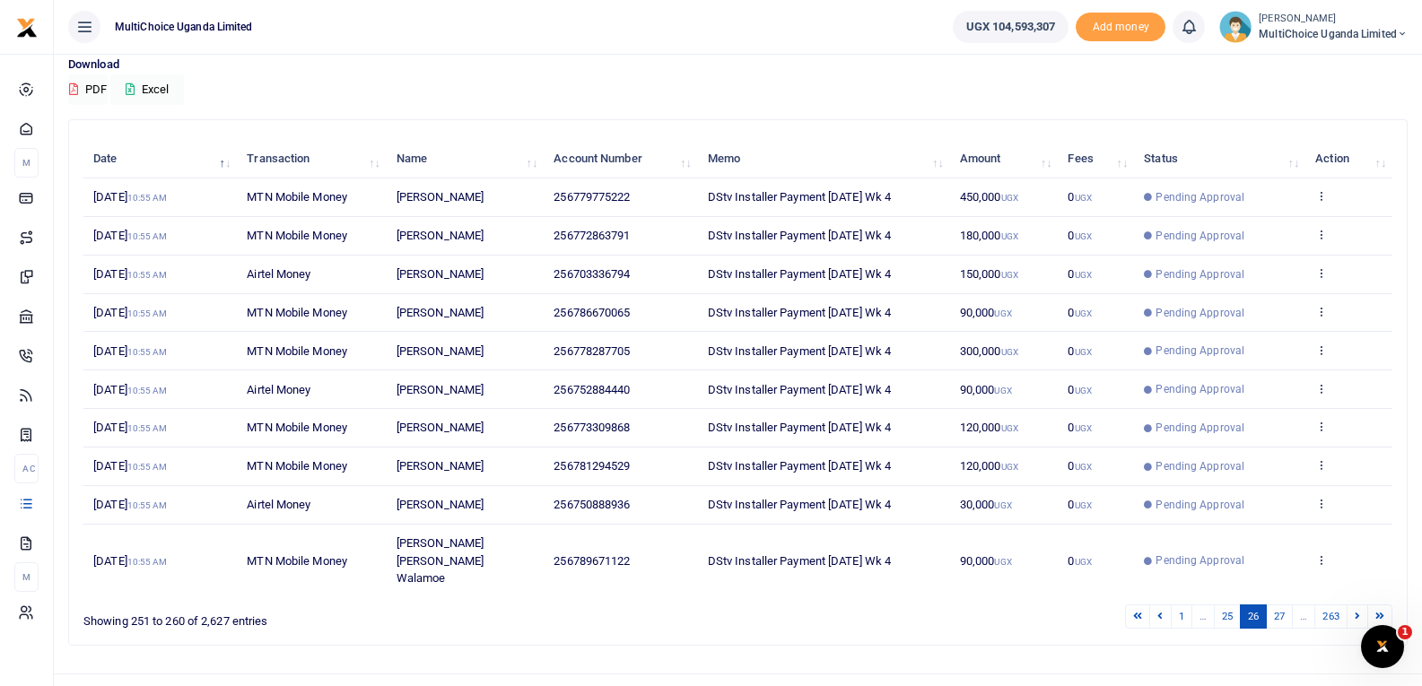
click at [1356, 605] on link at bounding box center [1357, 617] width 22 height 24
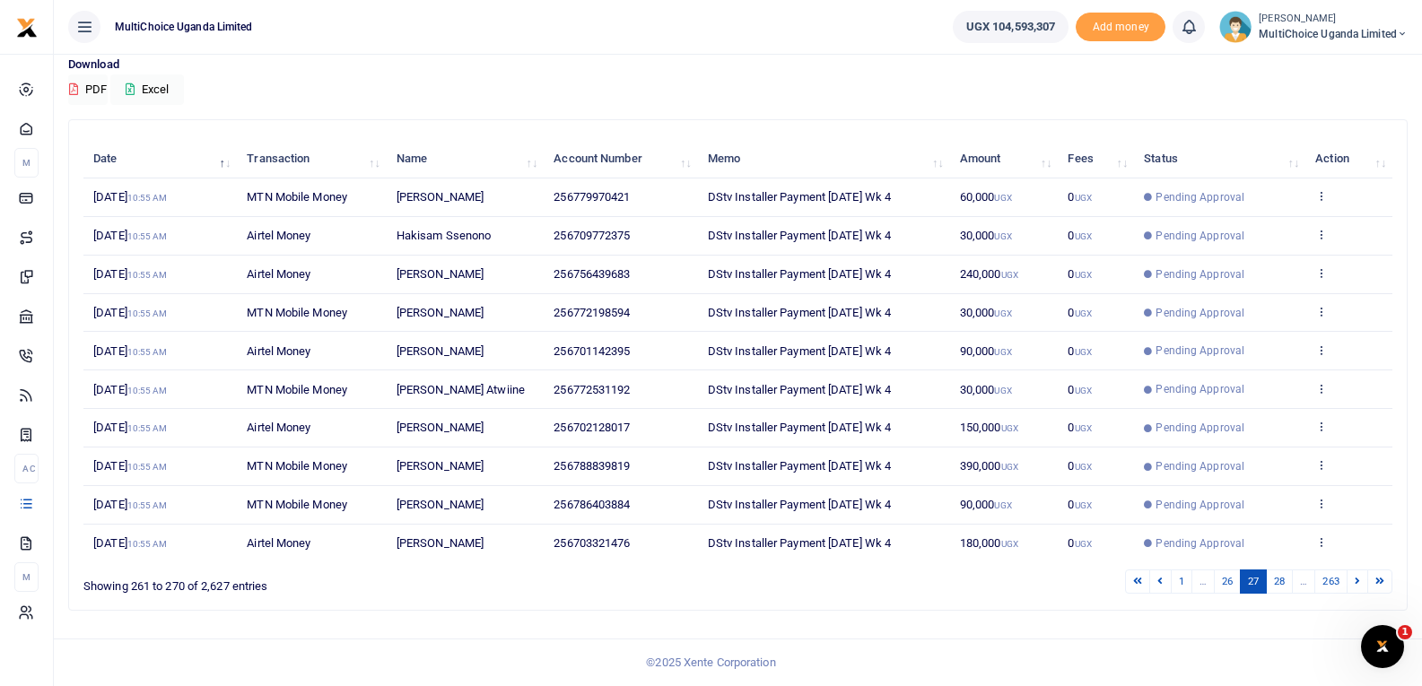
click at [1356, 587] on link at bounding box center [1357, 582] width 22 height 24
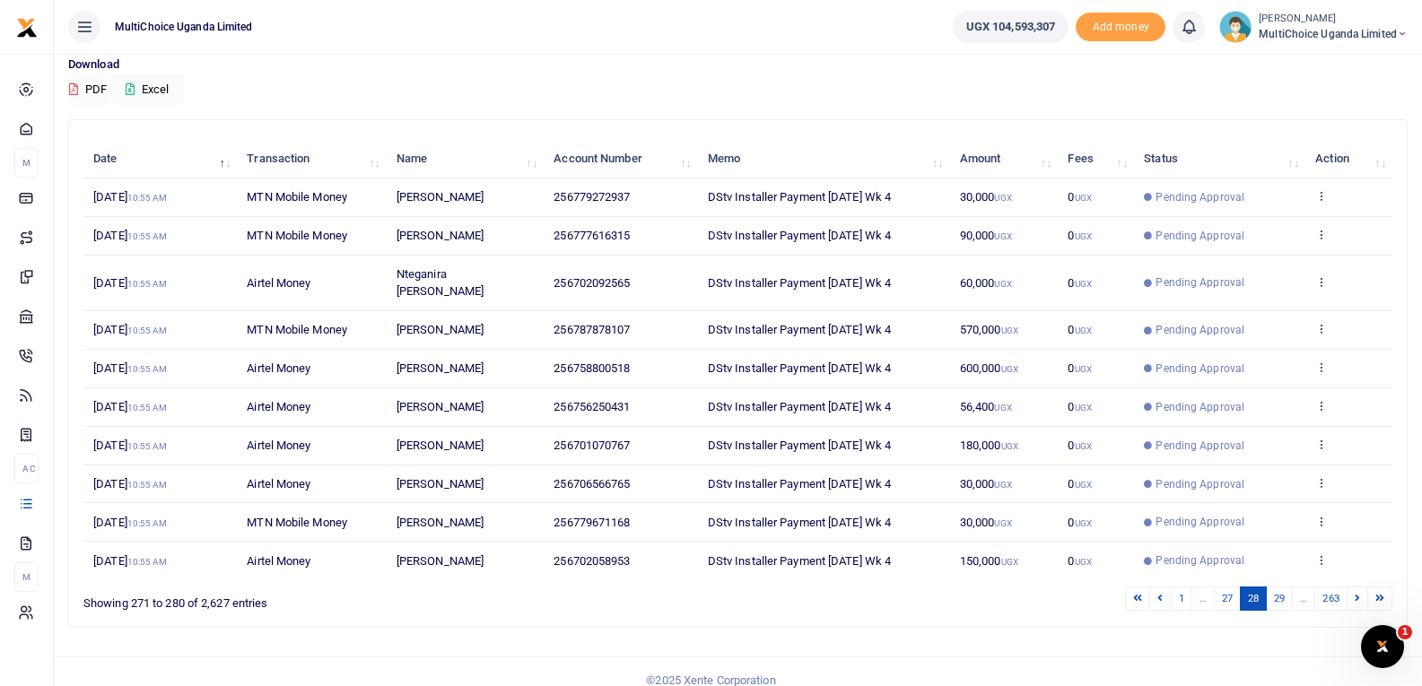
click at [1356, 587] on link at bounding box center [1357, 599] width 22 height 24
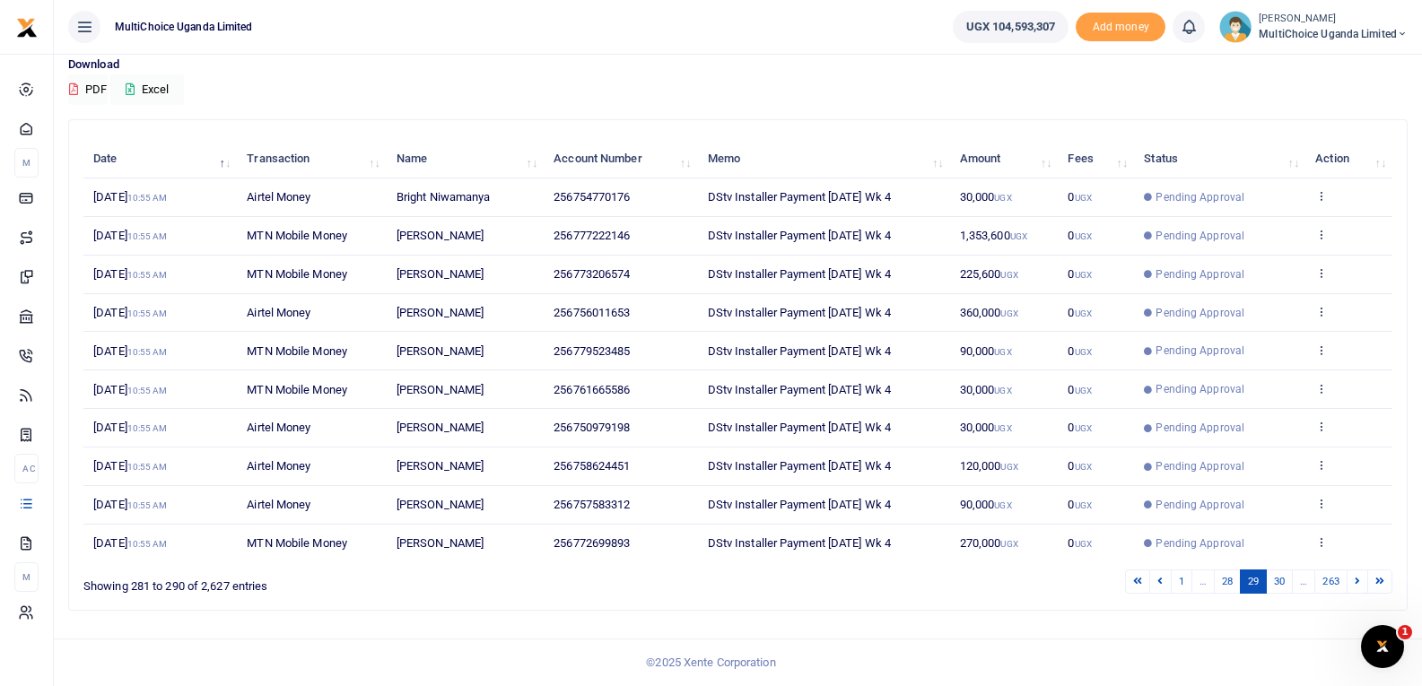
click at [1356, 587] on link at bounding box center [1357, 582] width 22 height 24
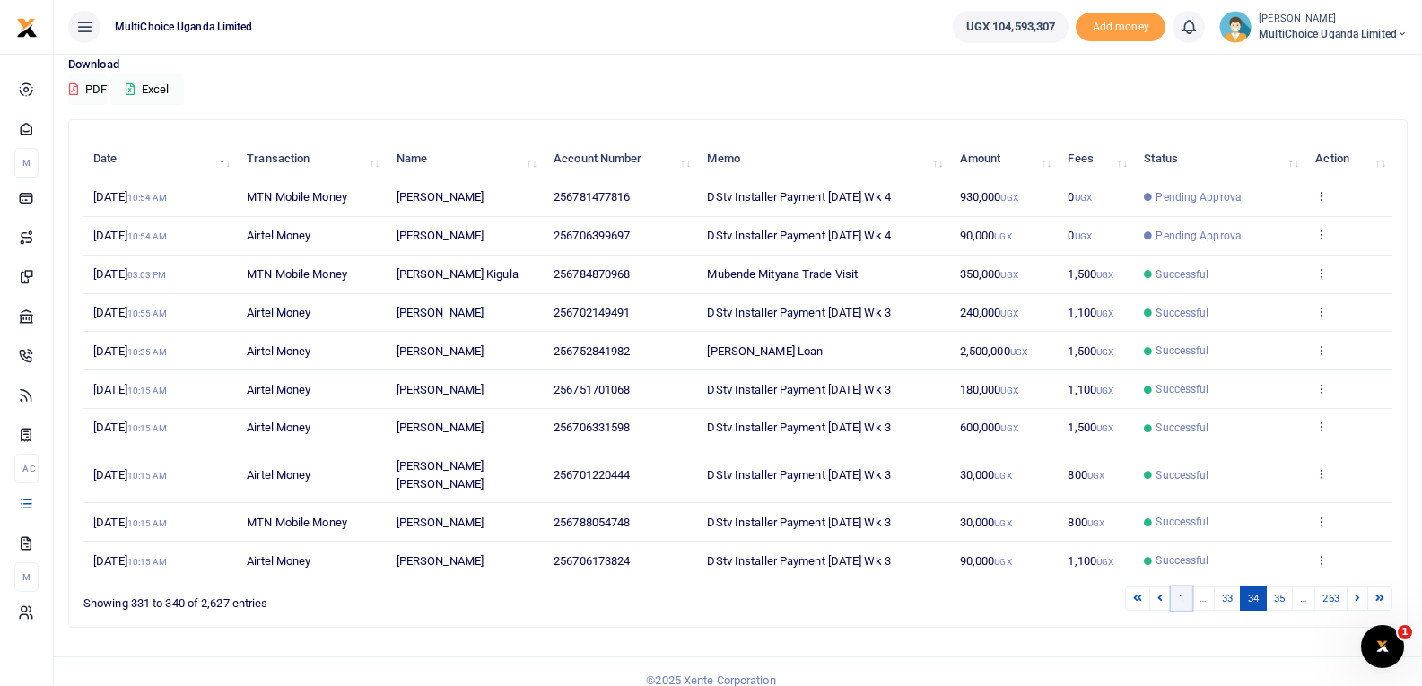
click at [1175, 602] on link "1" at bounding box center [1182, 599] width 22 height 24
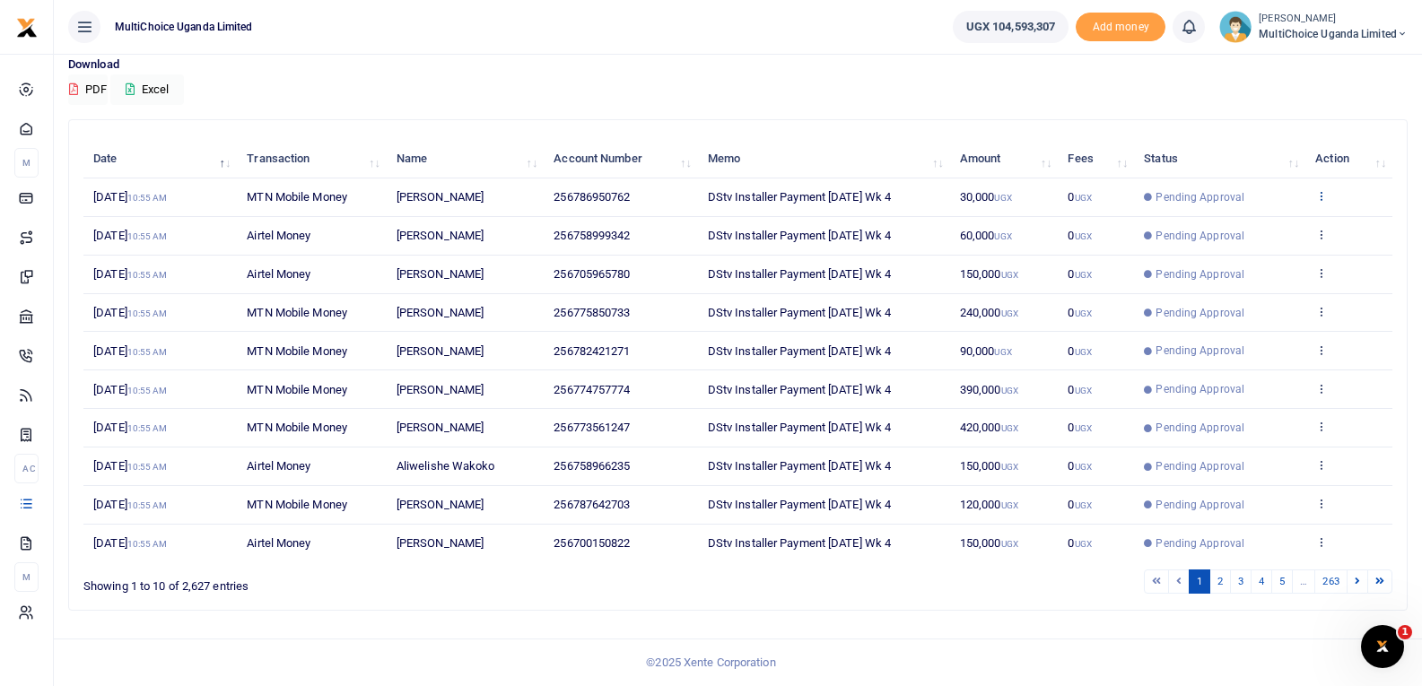
click at [1320, 203] on link at bounding box center [1321, 196] width 12 height 13
click at [1292, 219] on link "View details" at bounding box center [1256, 226] width 142 height 25
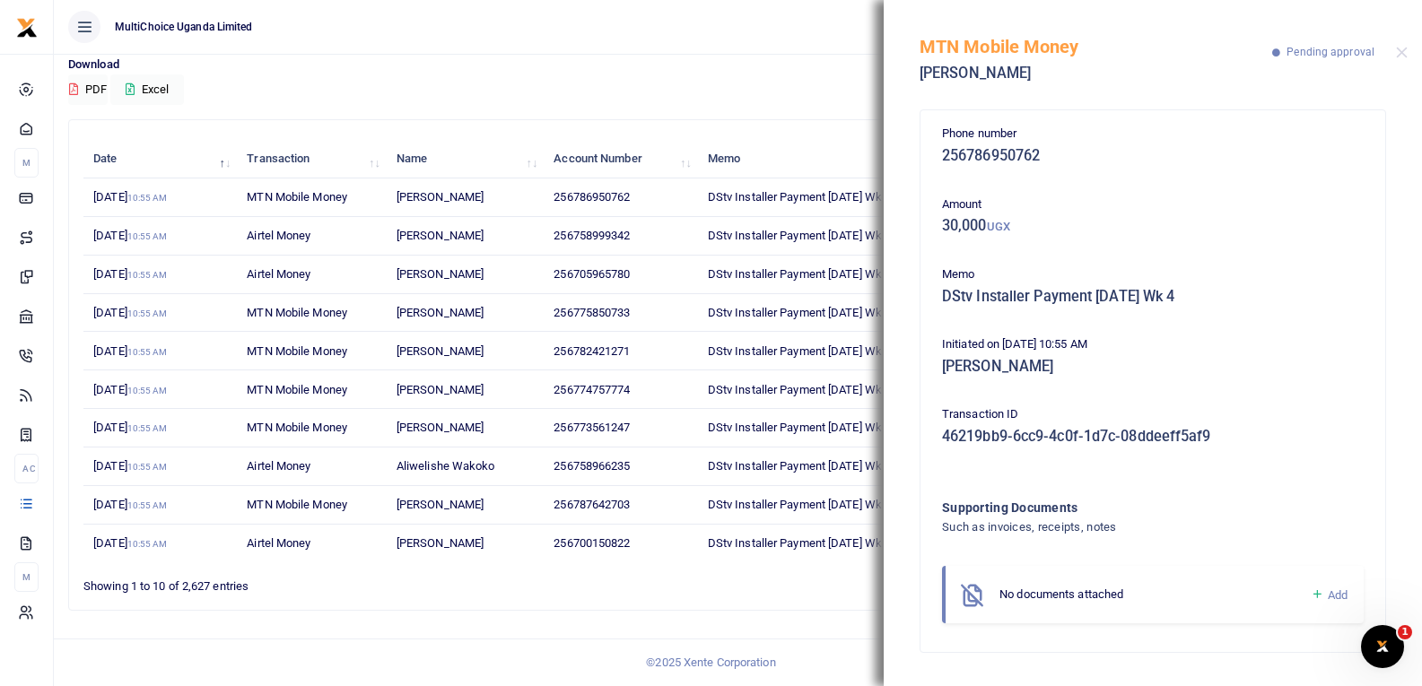
click at [1319, 596] on icon at bounding box center [1317, 595] width 13 height 16
click at [1318, 596] on icon at bounding box center [1317, 595] width 13 height 16
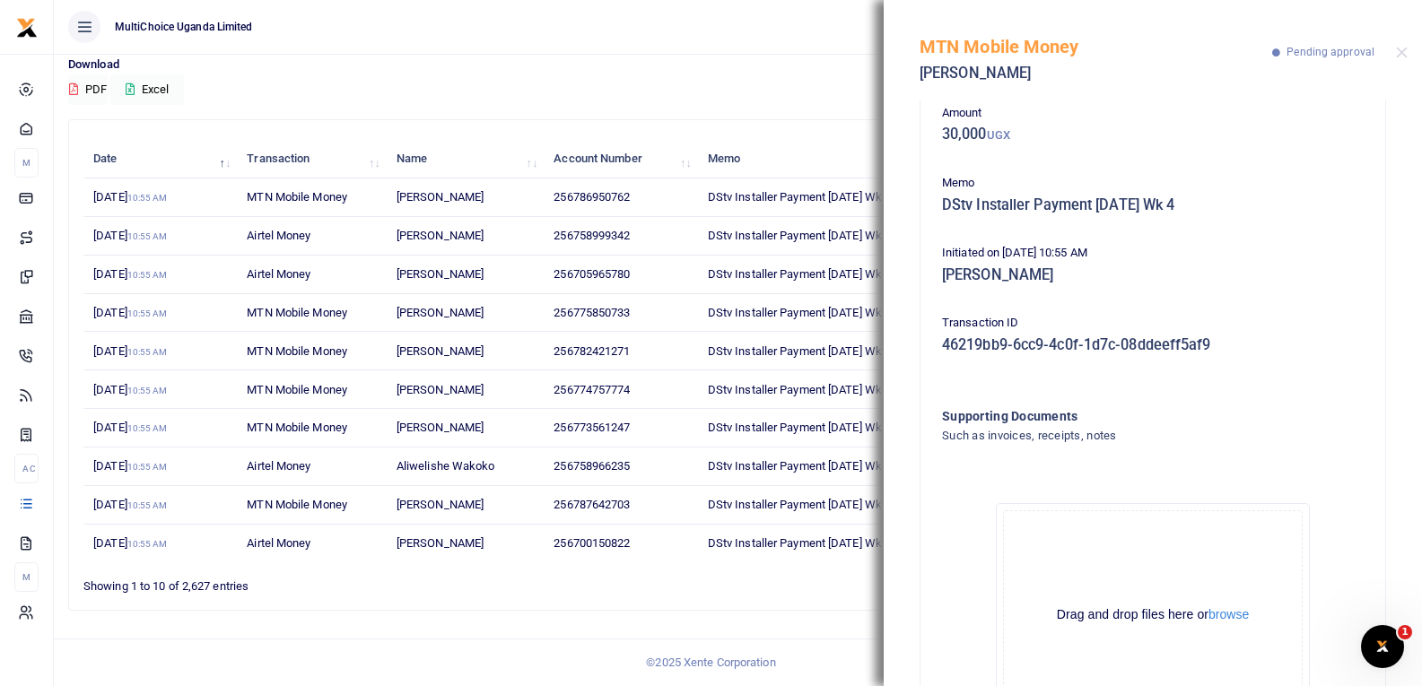
scroll to position [198, 0]
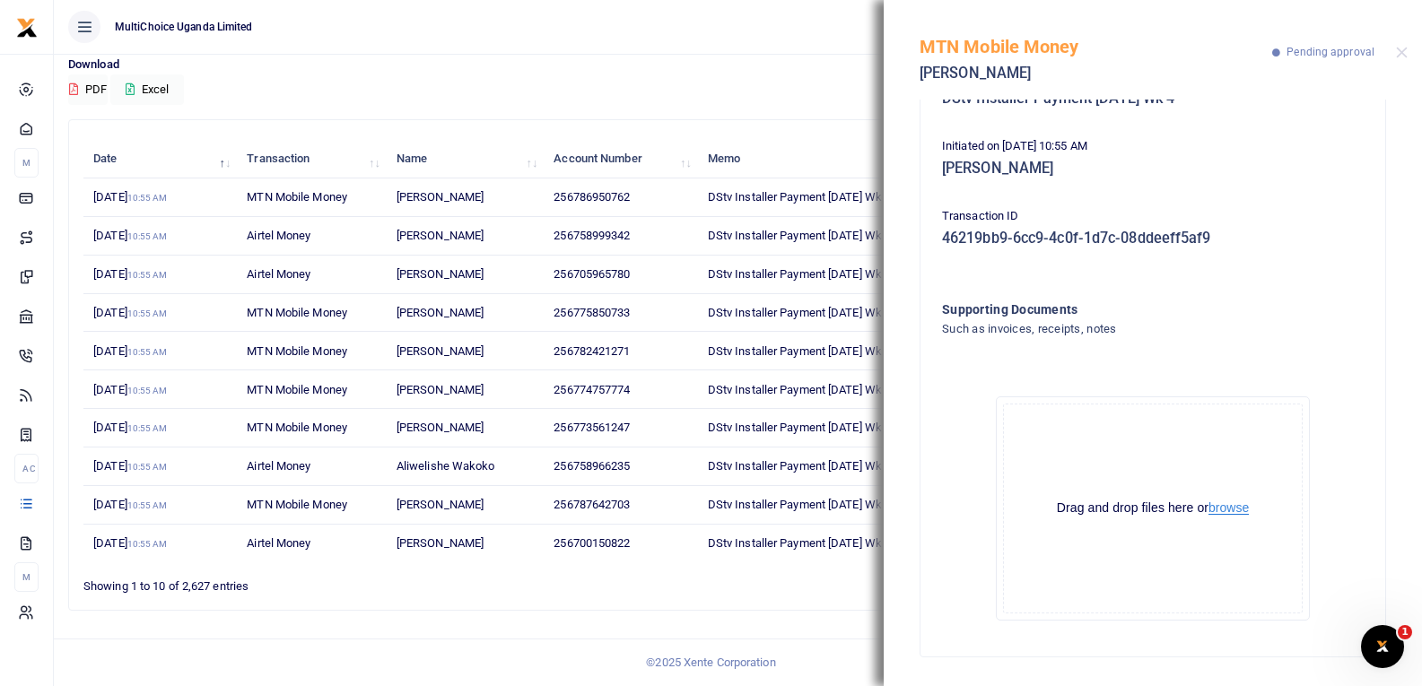
click at [1230, 508] on button "browse" at bounding box center [1228, 507] width 40 height 13
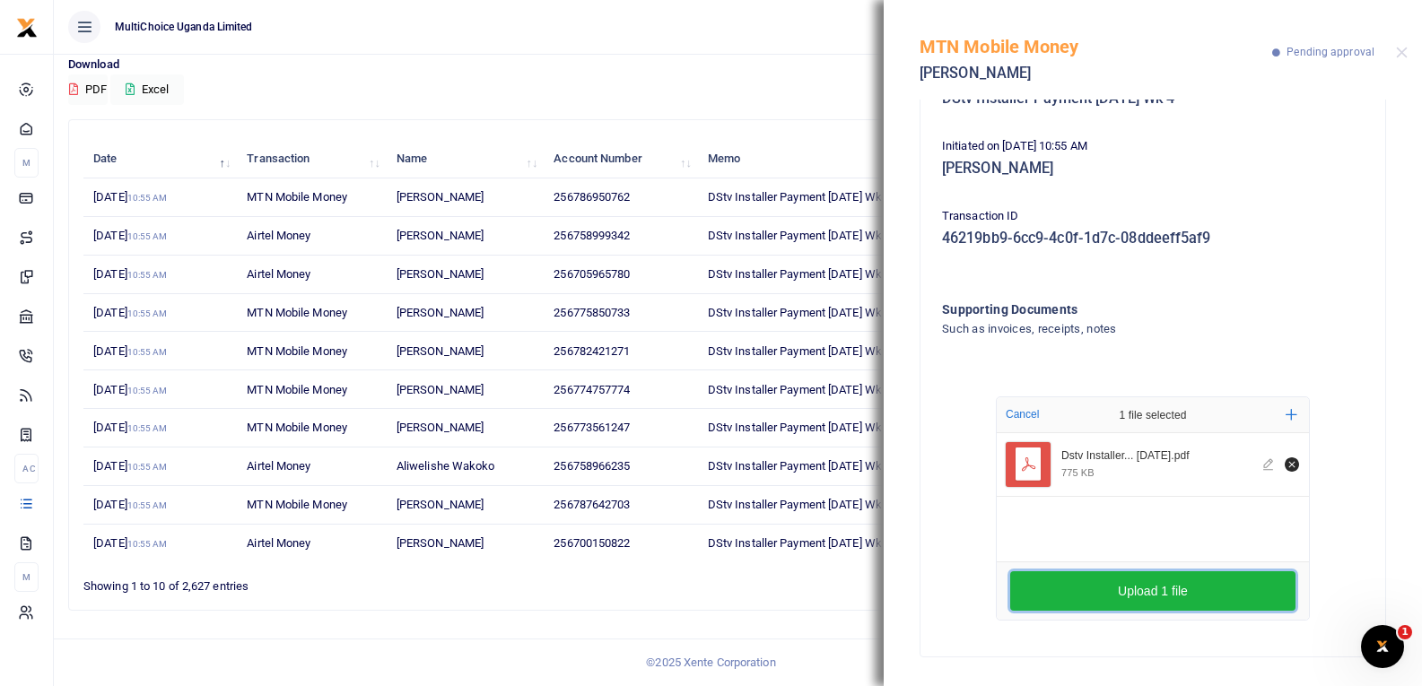
click at [1207, 589] on button "Upload 1 file" at bounding box center [1152, 590] width 285 height 39
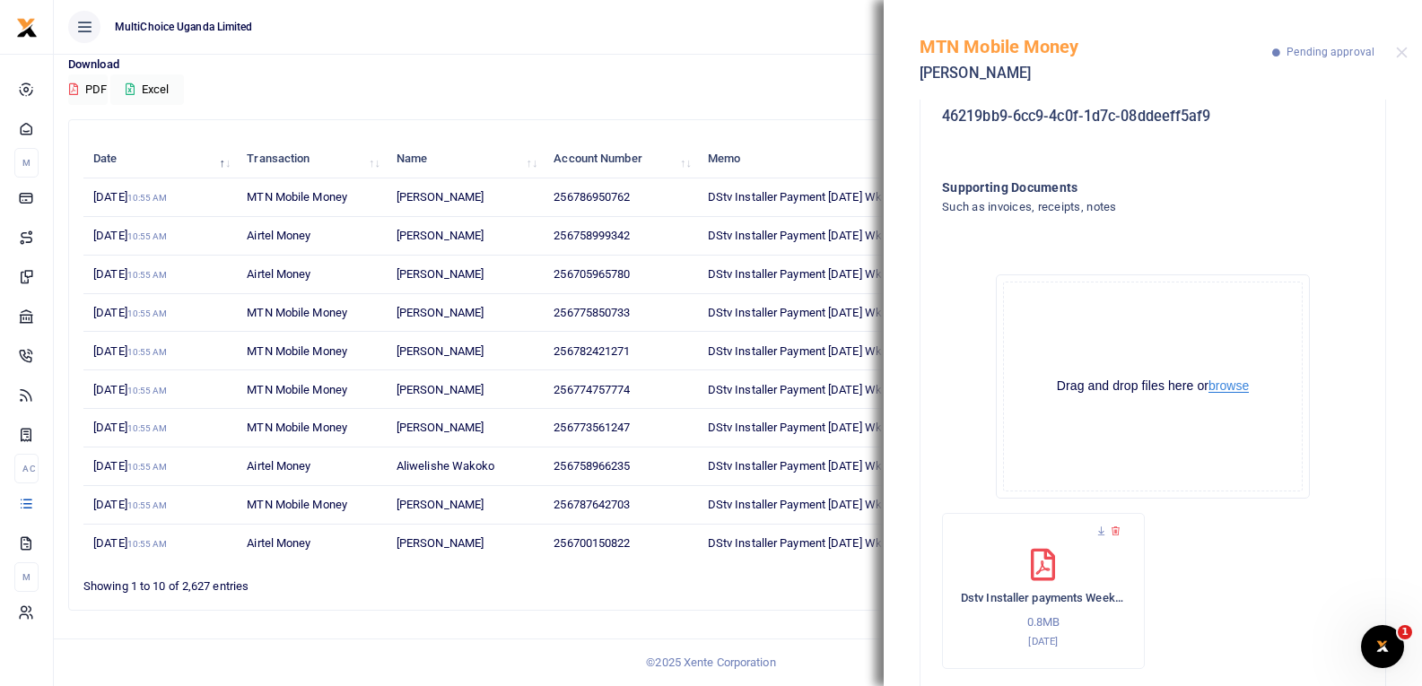
scroll to position [369, 0]
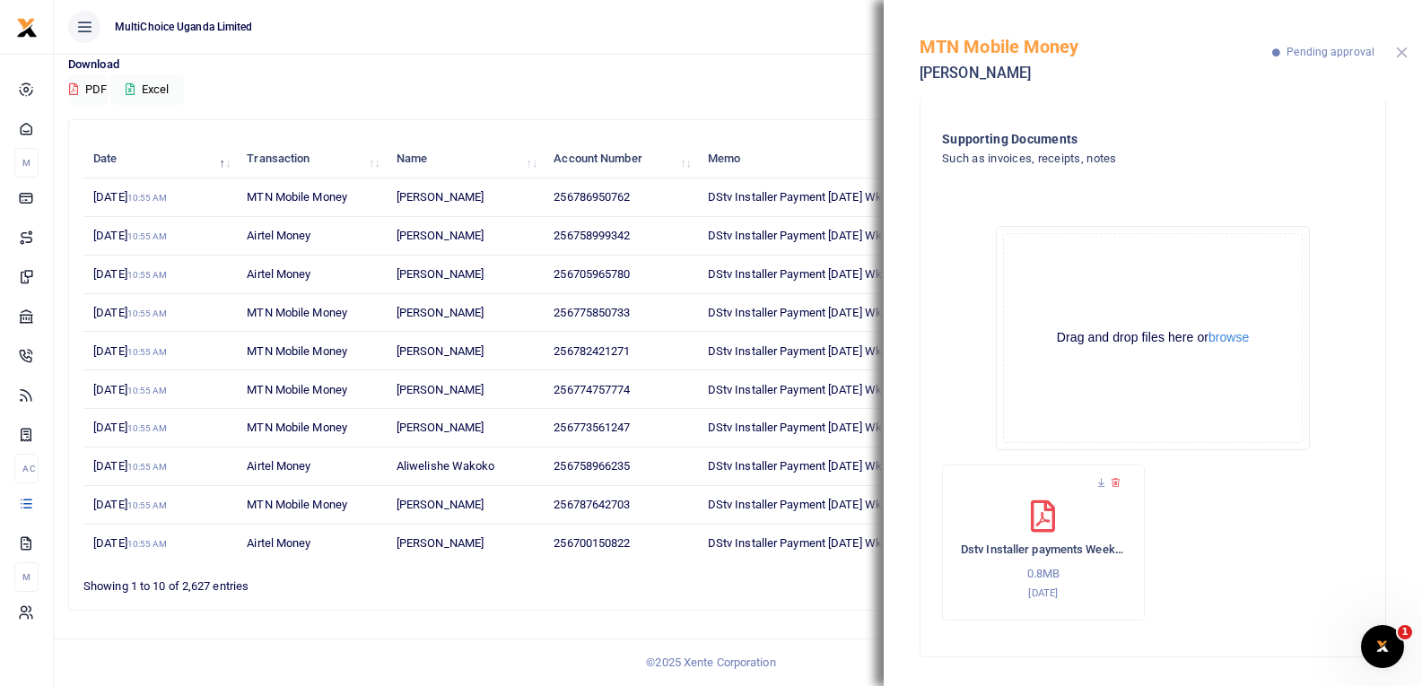
click at [1403, 54] on button "Close" at bounding box center [1402, 53] width 12 height 12
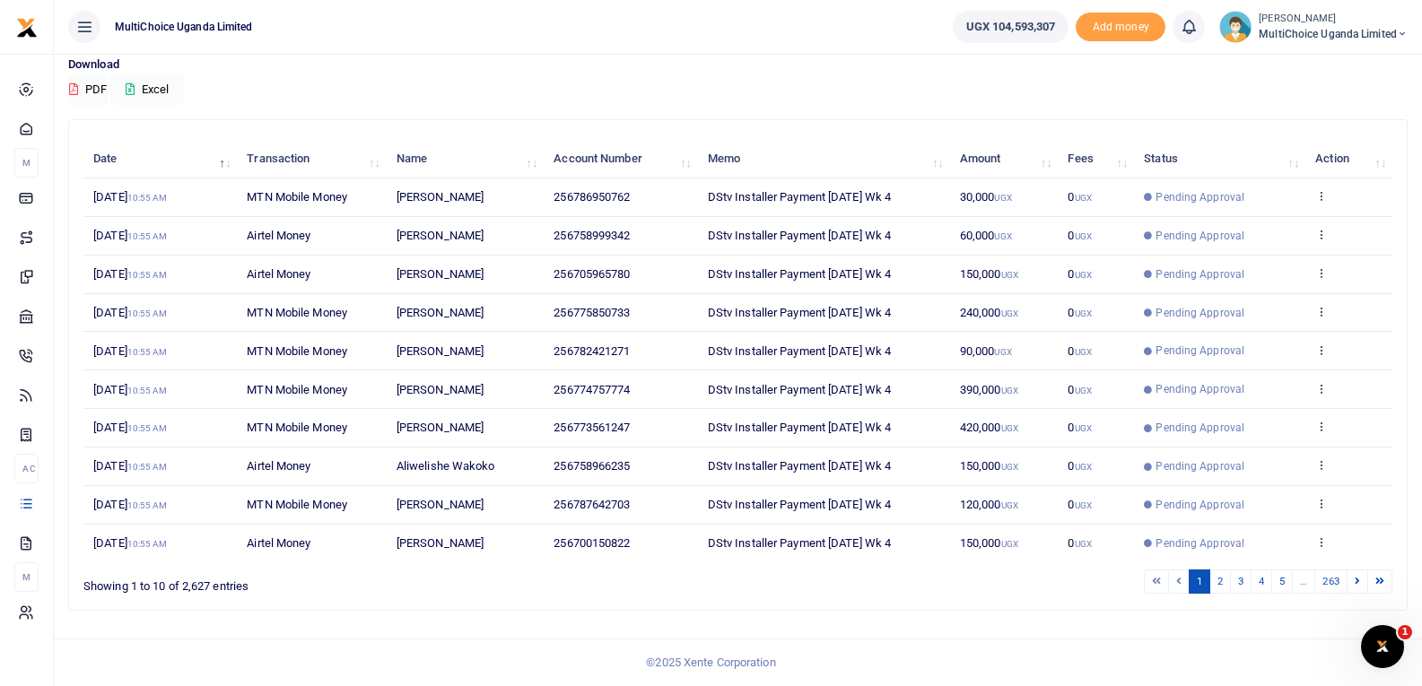
click at [1397, 30] on icon at bounding box center [1402, 34] width 11 height 13
click at [1324, 170] on link "Logout" at bounding box center [1339, 164] width 142 height 25
